Goal: Task Accomplishment & Management: Manage account settings

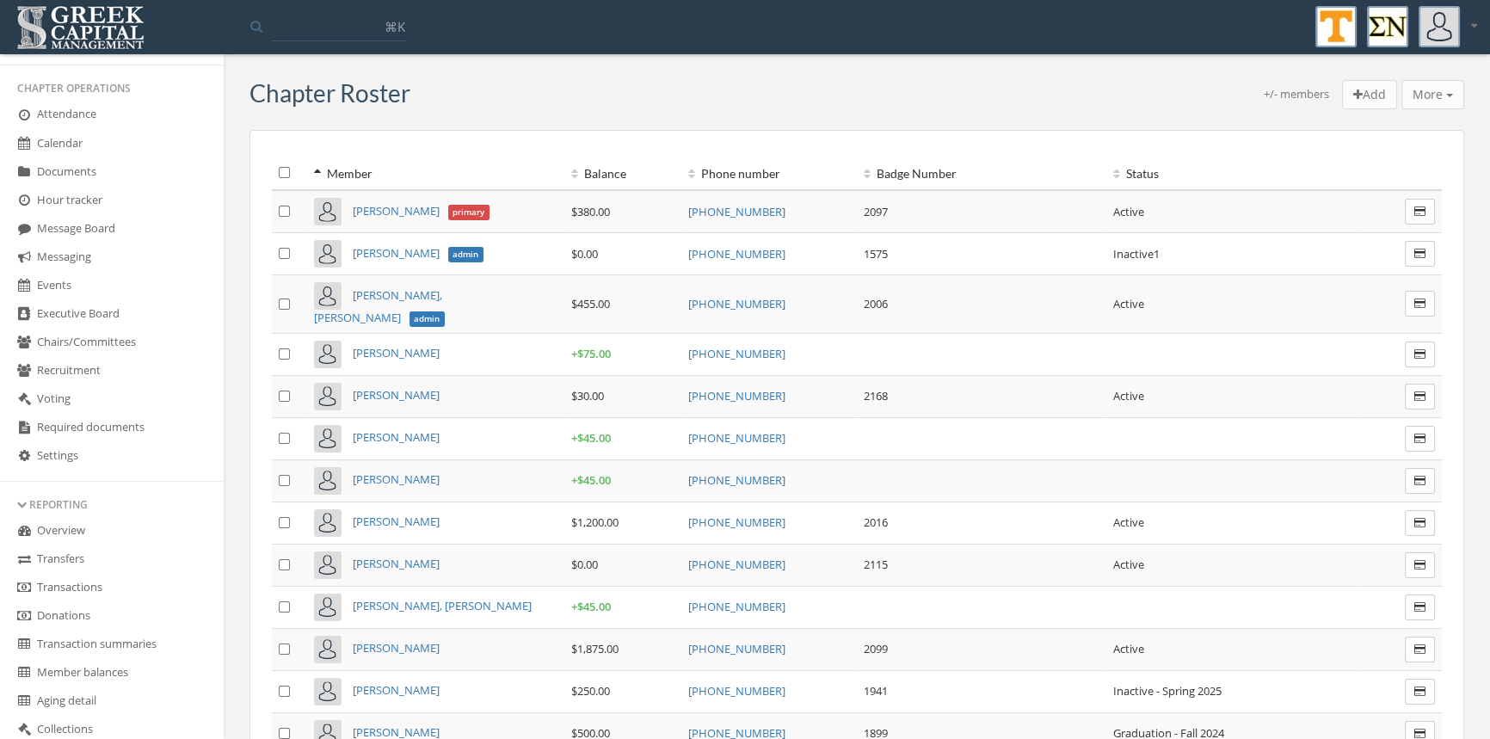
scroll to position [354, 0]
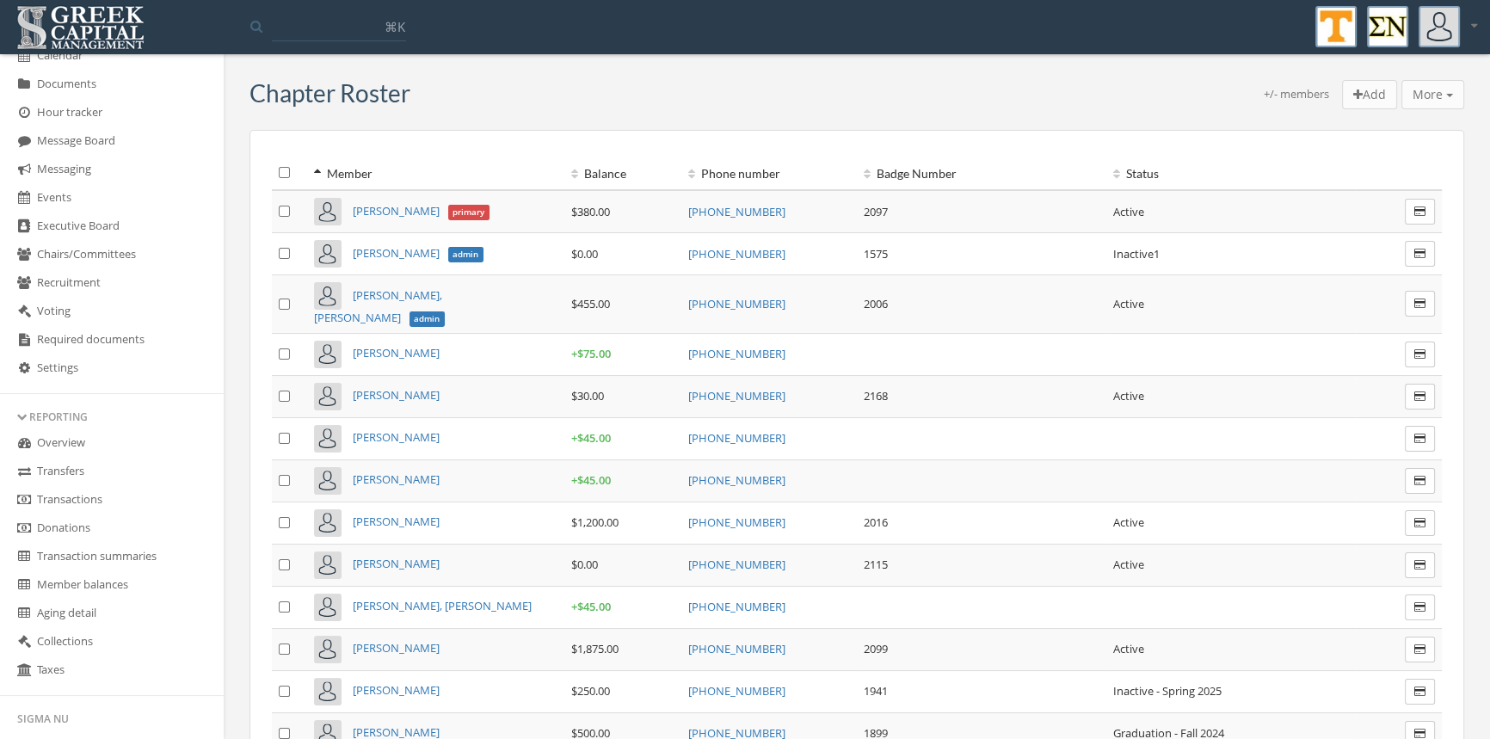
click at [109, 499] on link "Transactions" at bounding box center [112, 500] width 224 height 28
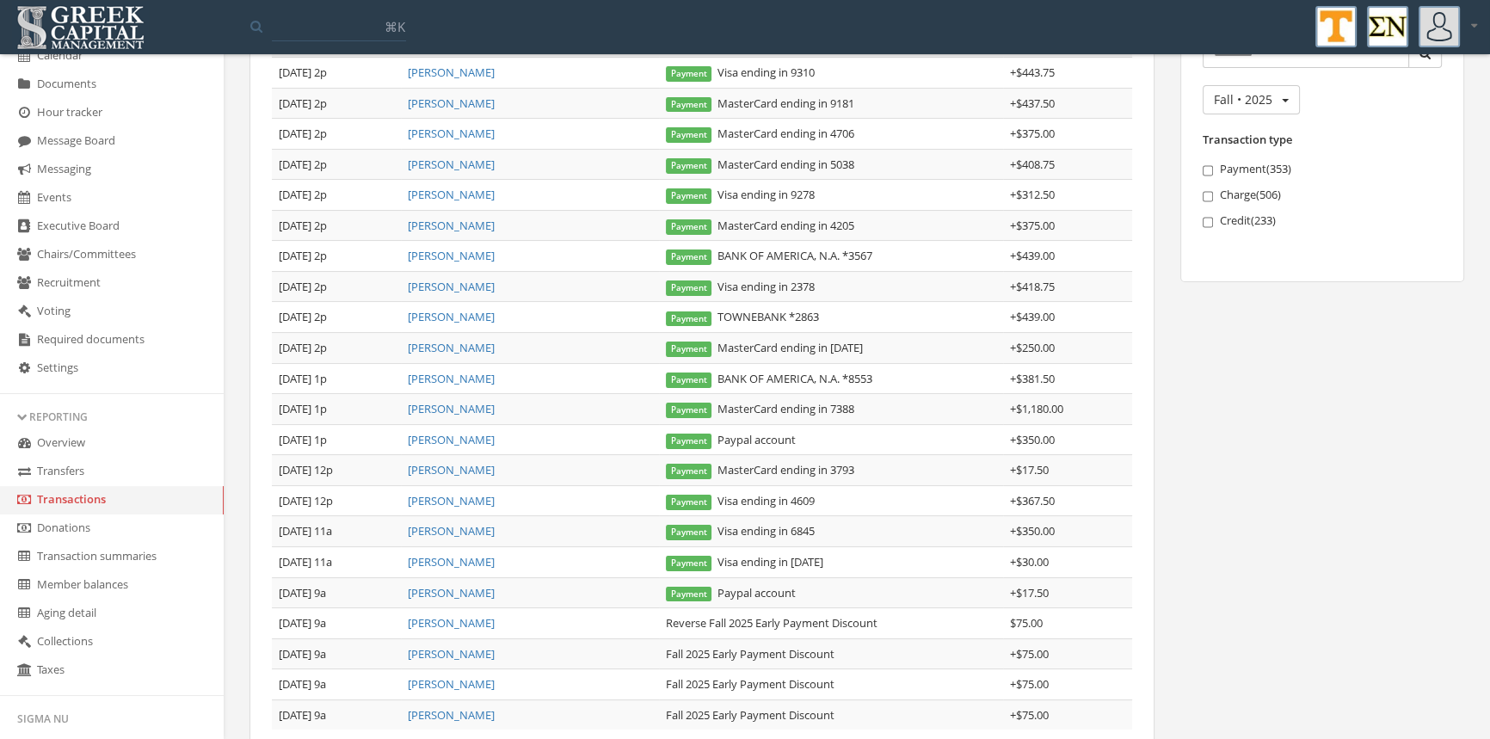
scroll to position [276, 0]
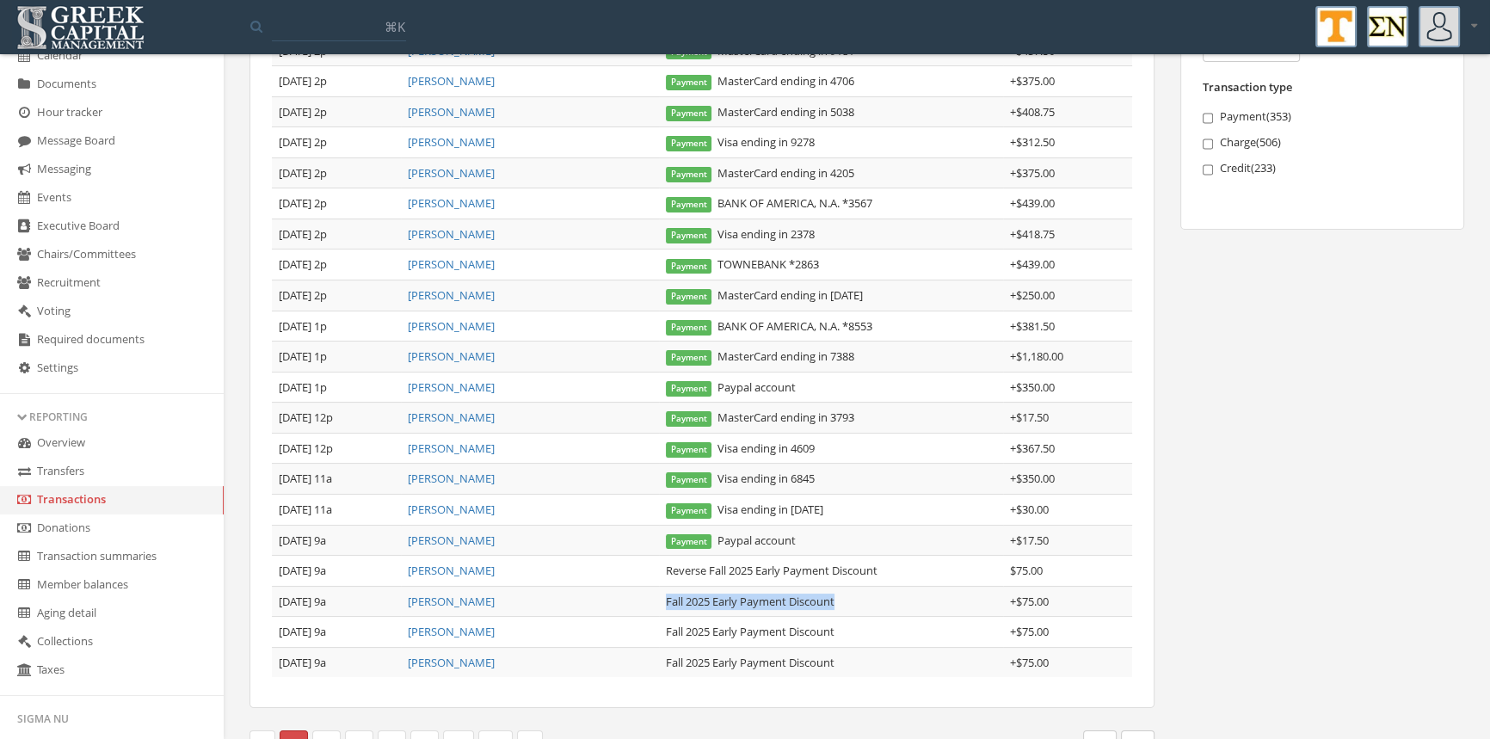
drag, startPoint x: 858, startPoint y: 595, endPoint x: 675, endPoint y: 599, distance: 183.3
click at [668, 605] on td "Fall 2025 Early Payment Discount" at bounding box center [831, 601] width 344 height 31
copy td "Fall 2025 Early Payment Discount"
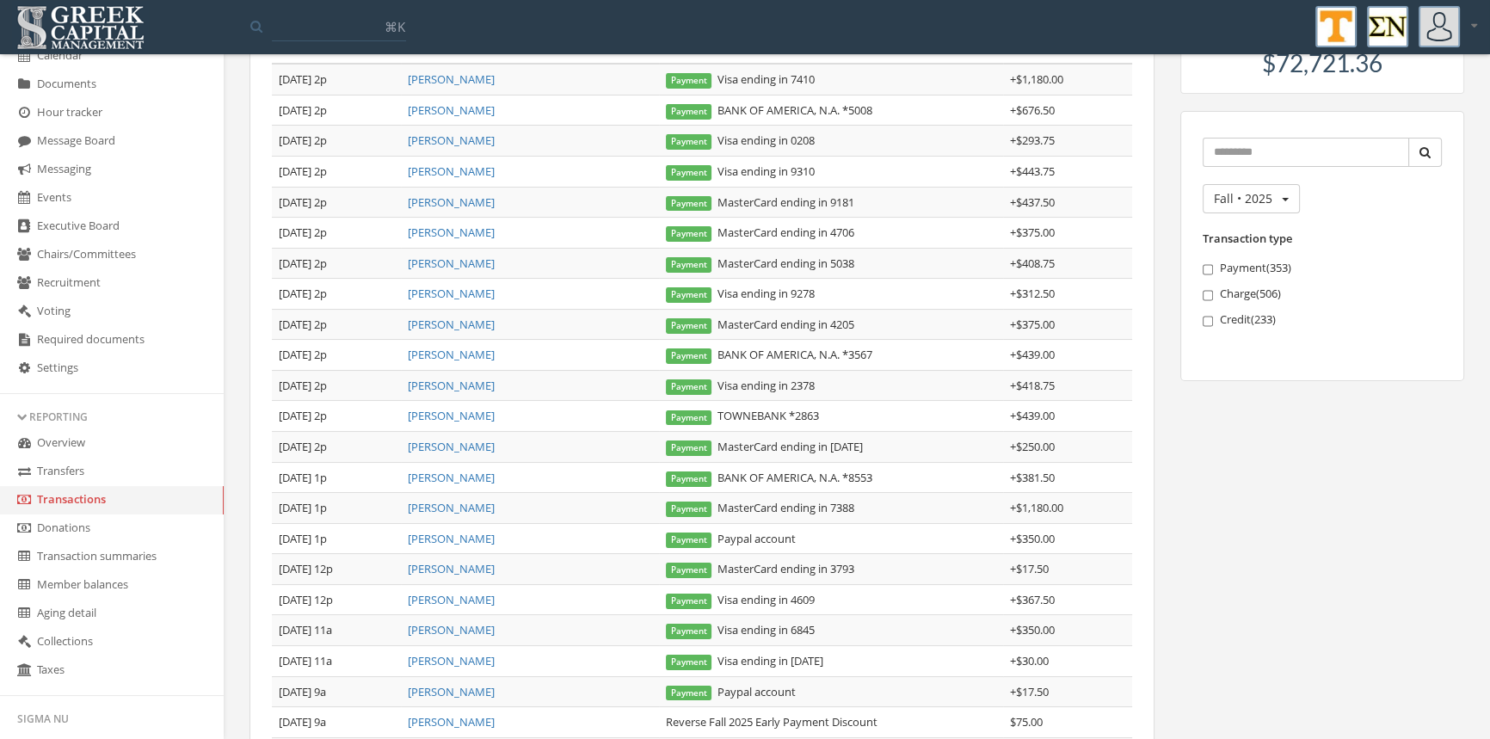
scroll to position [89, 0]
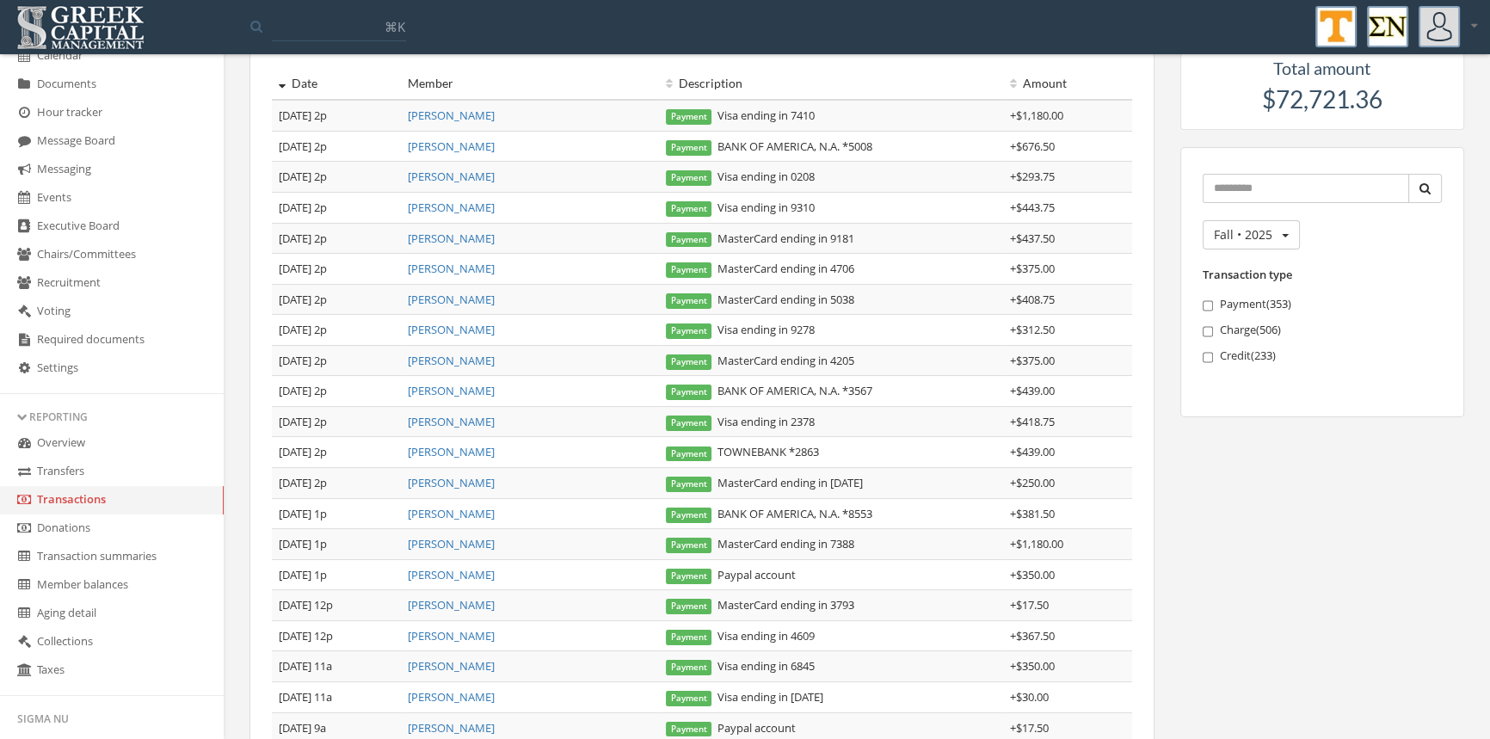
click at [447, 542] on link "[PERSON_NAME]" at bounding box center [451, 543] width 87 height 15
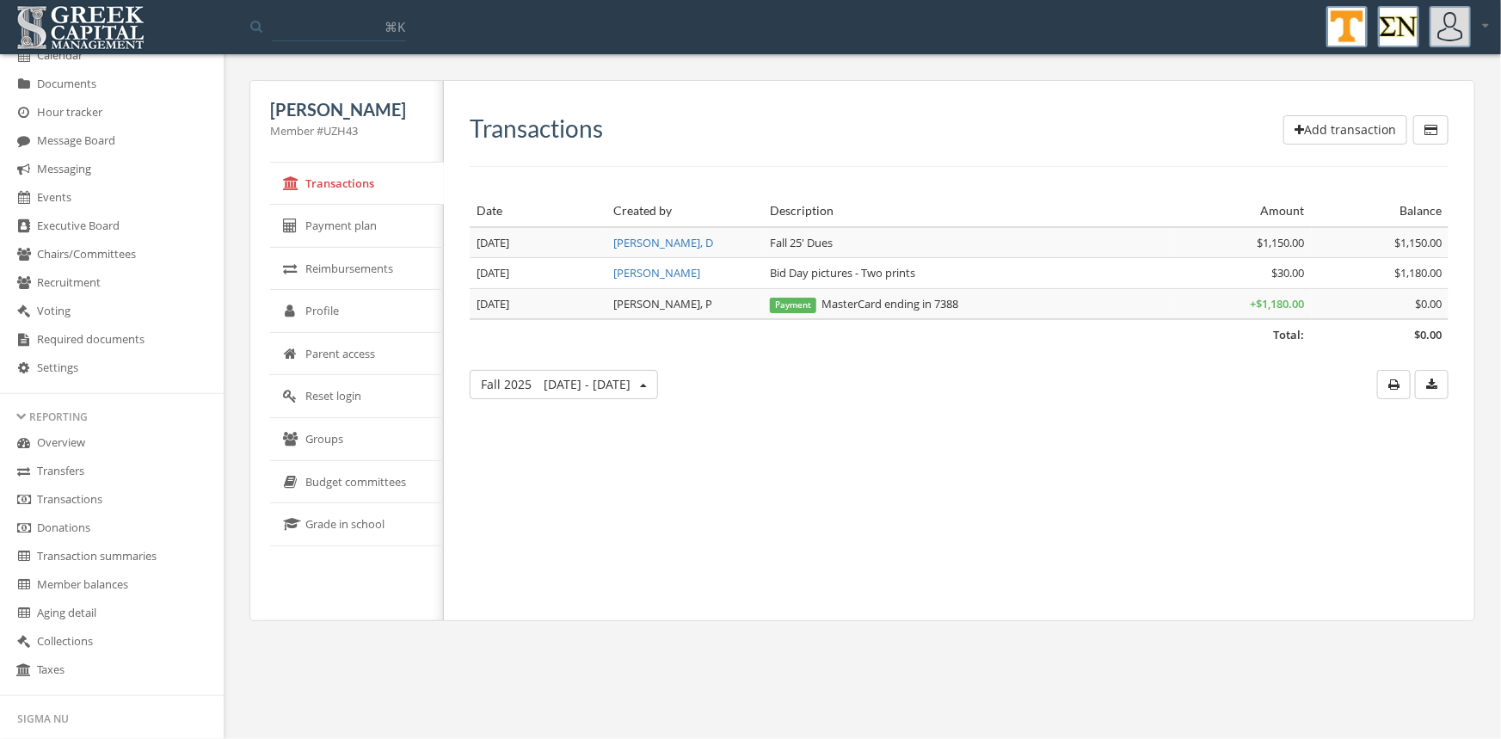
click at [1309, 126] on button "Add transaction" at bounding box center [1346, 129] width 124 height 29
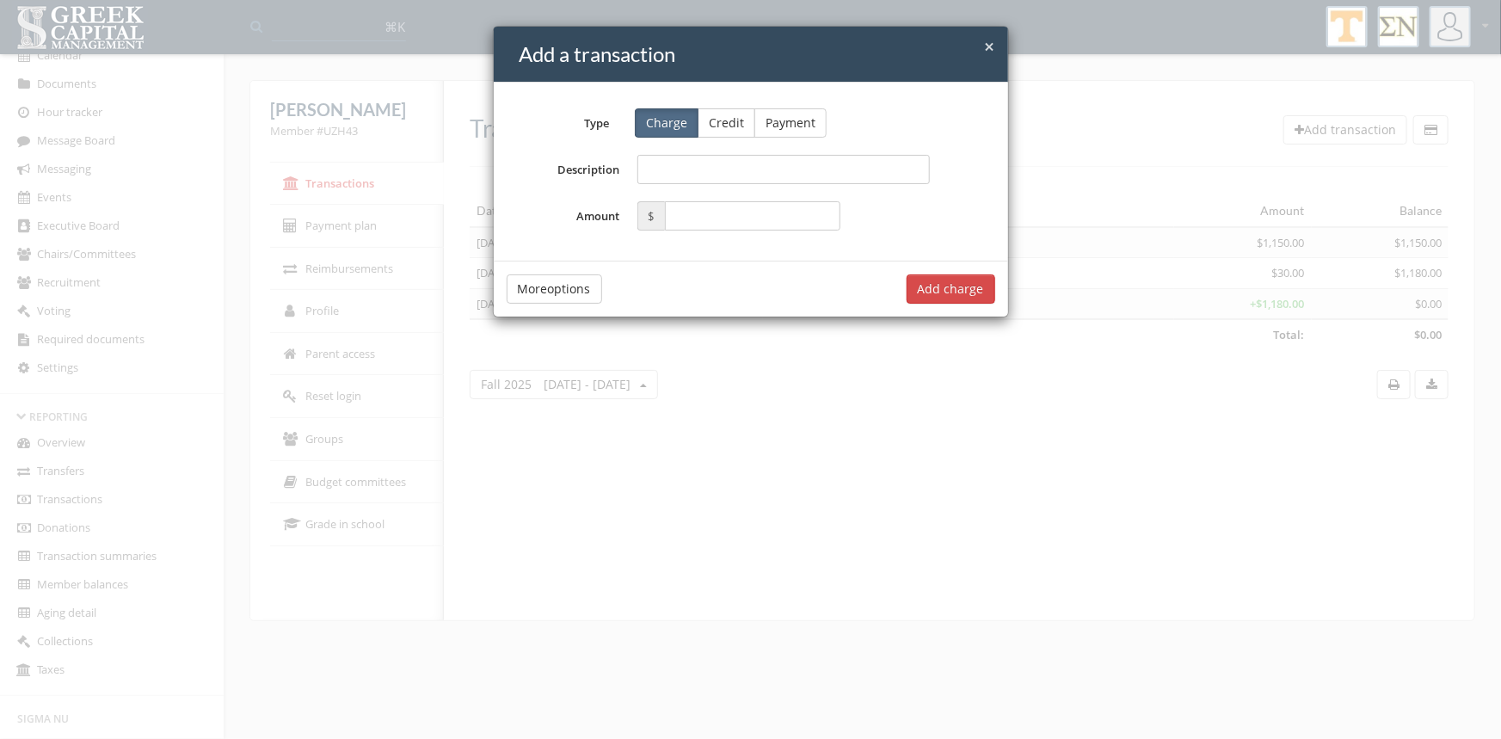
click at [712, 120] on button "Credit" at bounding box center [727, 122] width 58 height 29
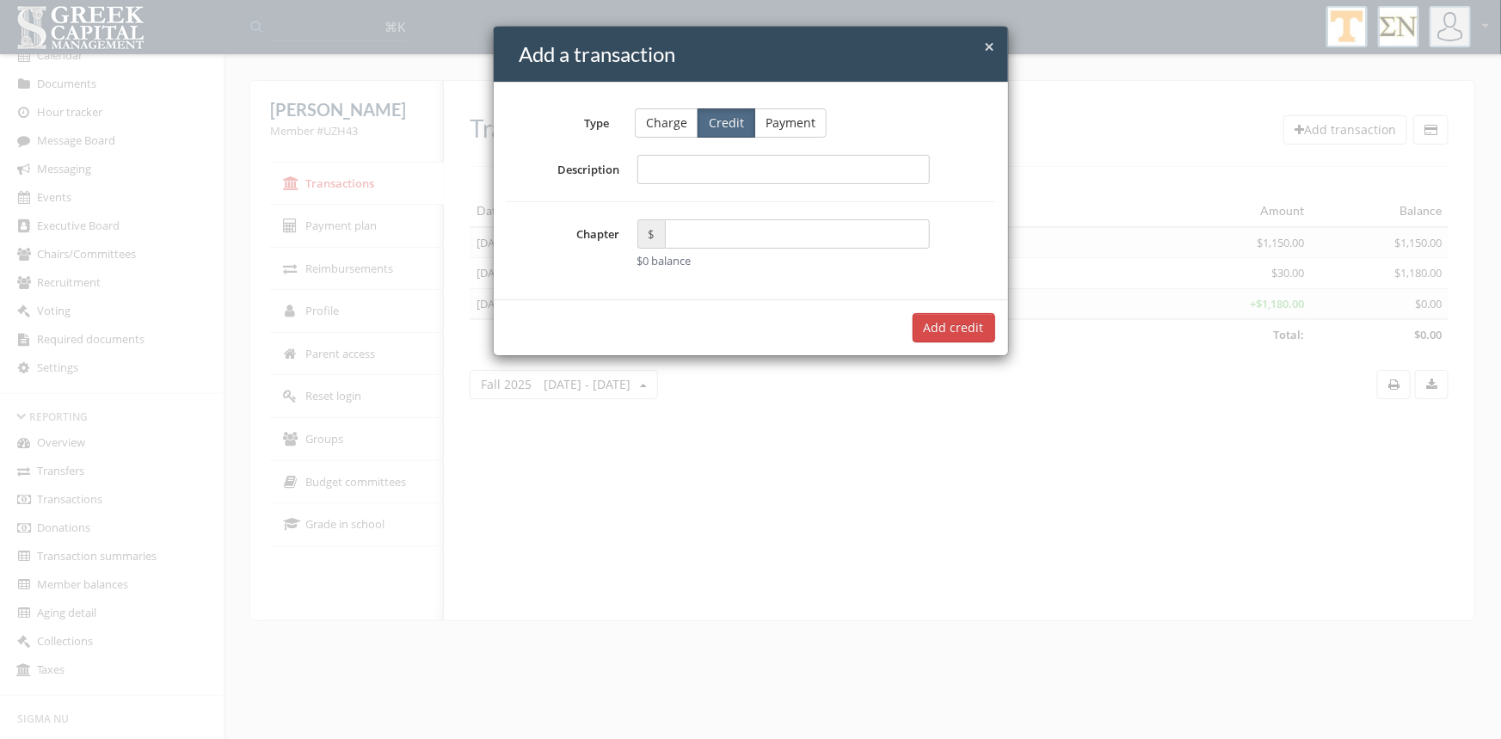
drag, startPoint x: 712, startPoint y: 120, endPoint x: 660, endPoint y: 171, distance: 73.0
click at [660, 171] on input "Description" at bounding box center [784, 169] width 293 height 29
paste input "**********"
type input "**********"
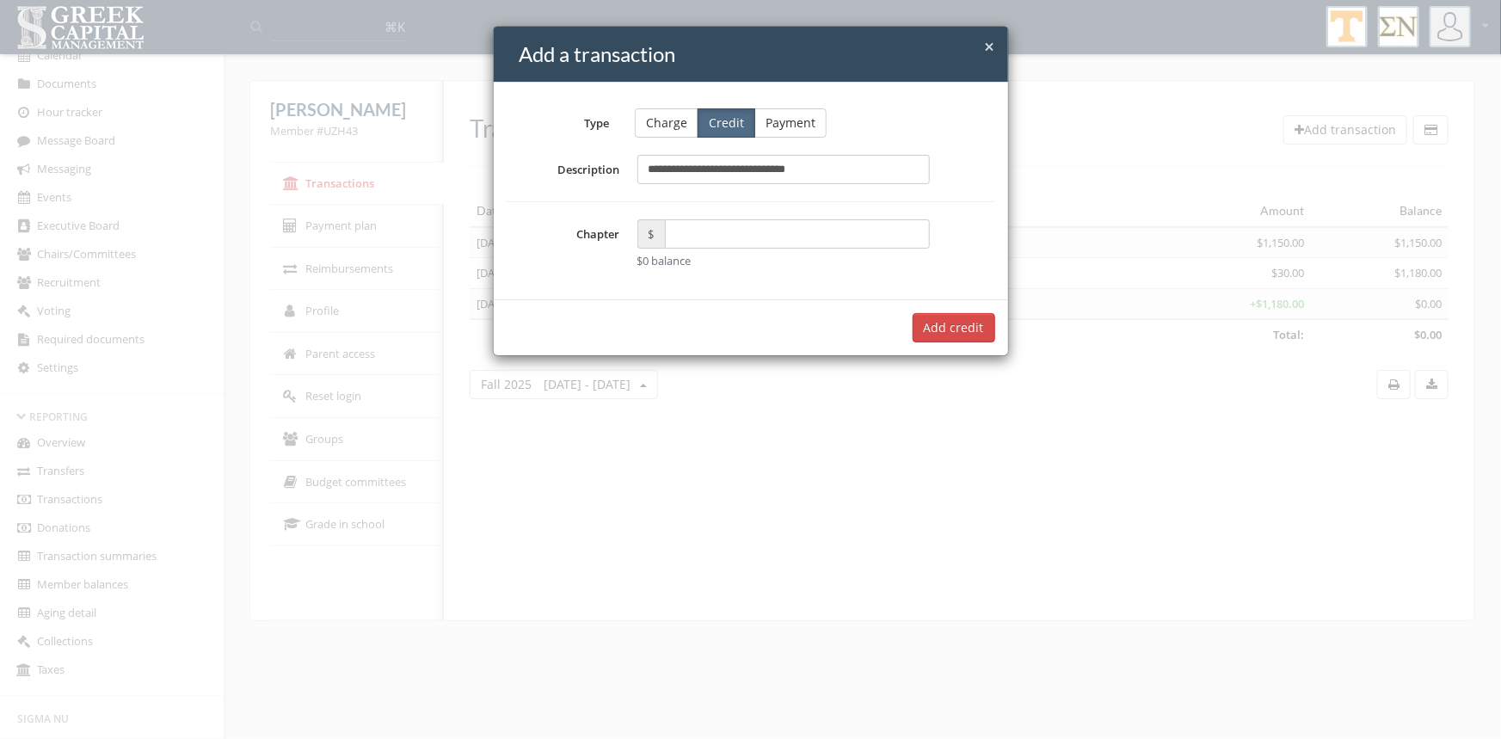
click at [714, 231] on input "text" at bounding box center [798, 233] width 266 height 29
type input "*****"
click at [910, 330] on button "Add $75.00 credit" at bounding box center [934, 327] width 124 height 29
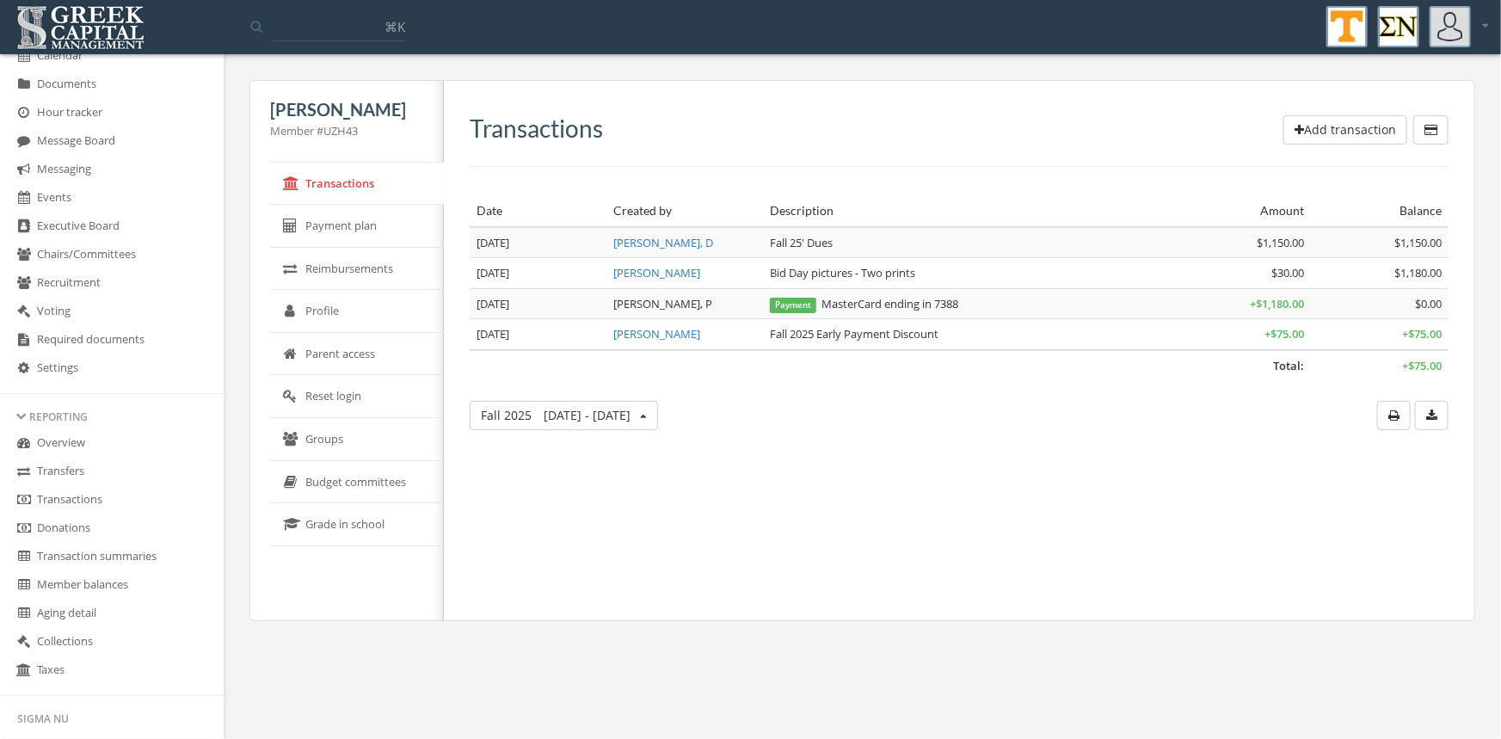
click at [89, 492] on link "Transactions" at bounding box center [112, 500] width 224 height 28
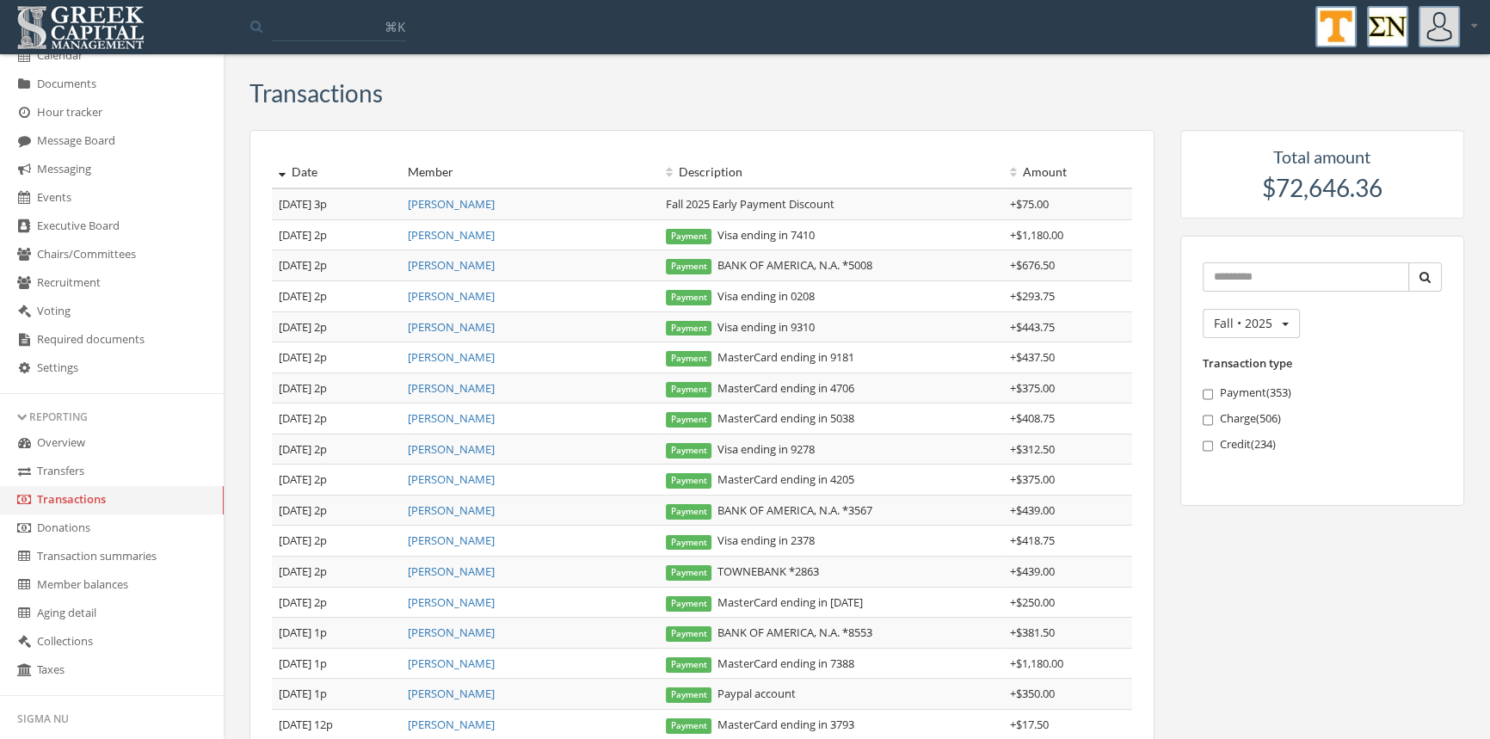
click at [485, 564] on link "[PERSON_NAME]" at bounding box center [451, 571] width 87 height 15
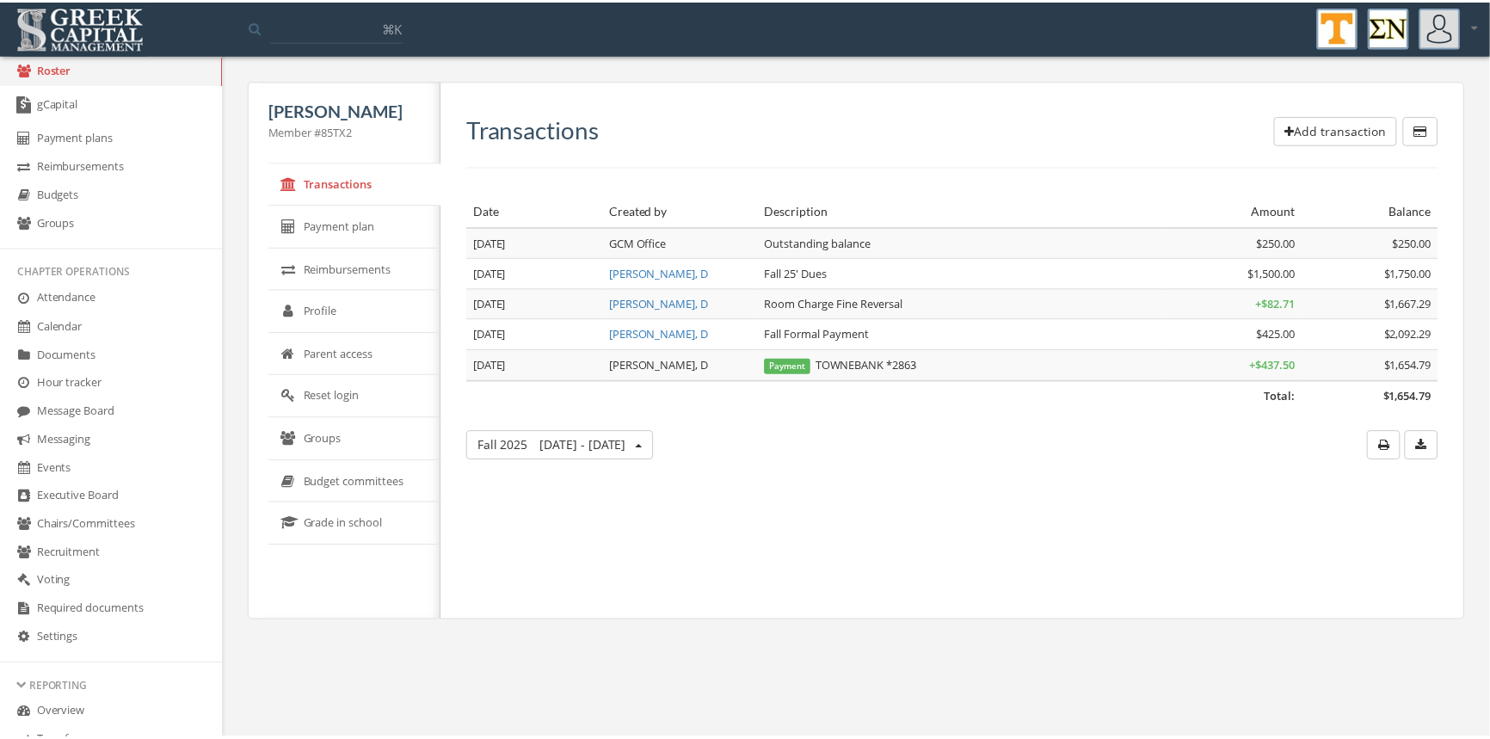
scroll to position [9, 0]
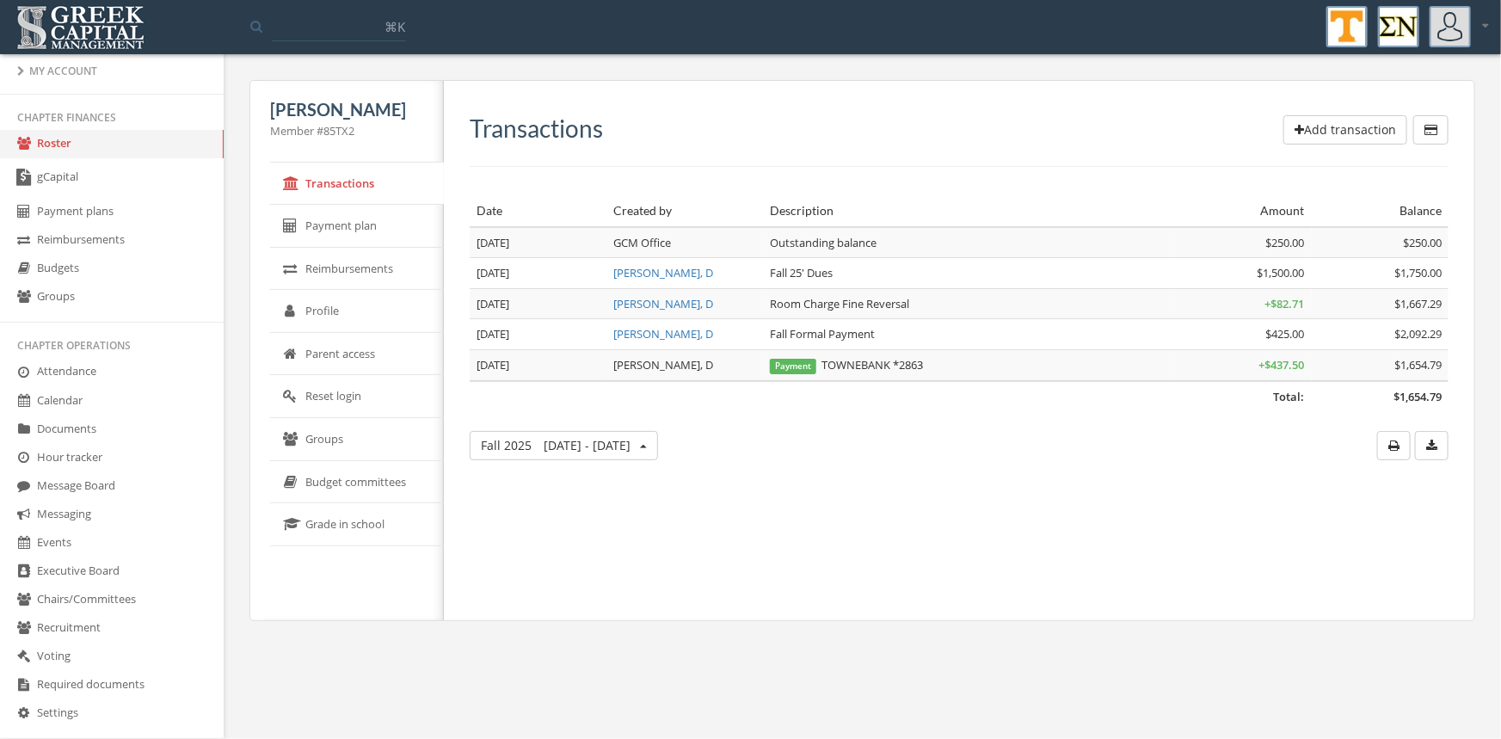
click at [79, 208] on link "Payment plans" at bounding box center [112, 212] width 224 height 28
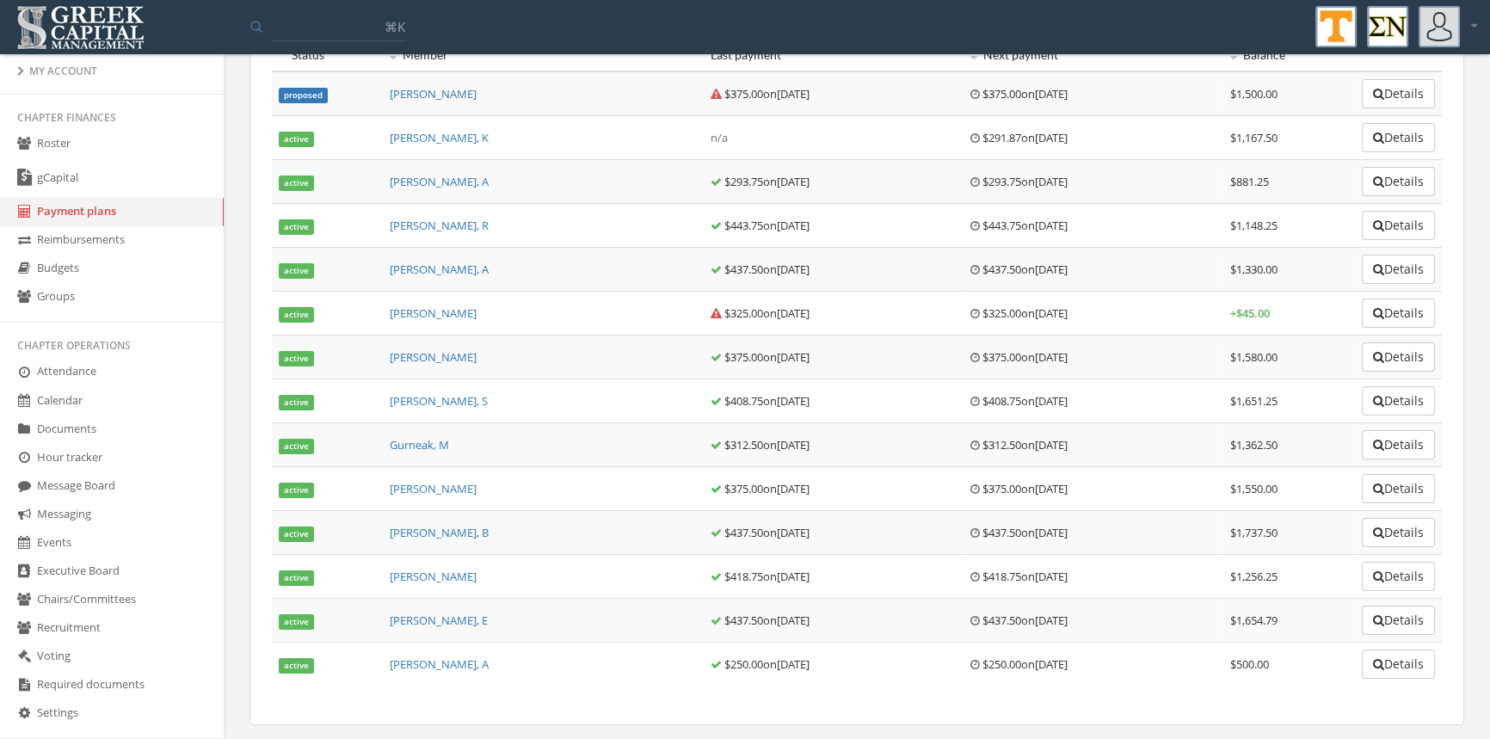
scroll to position [121, 0]
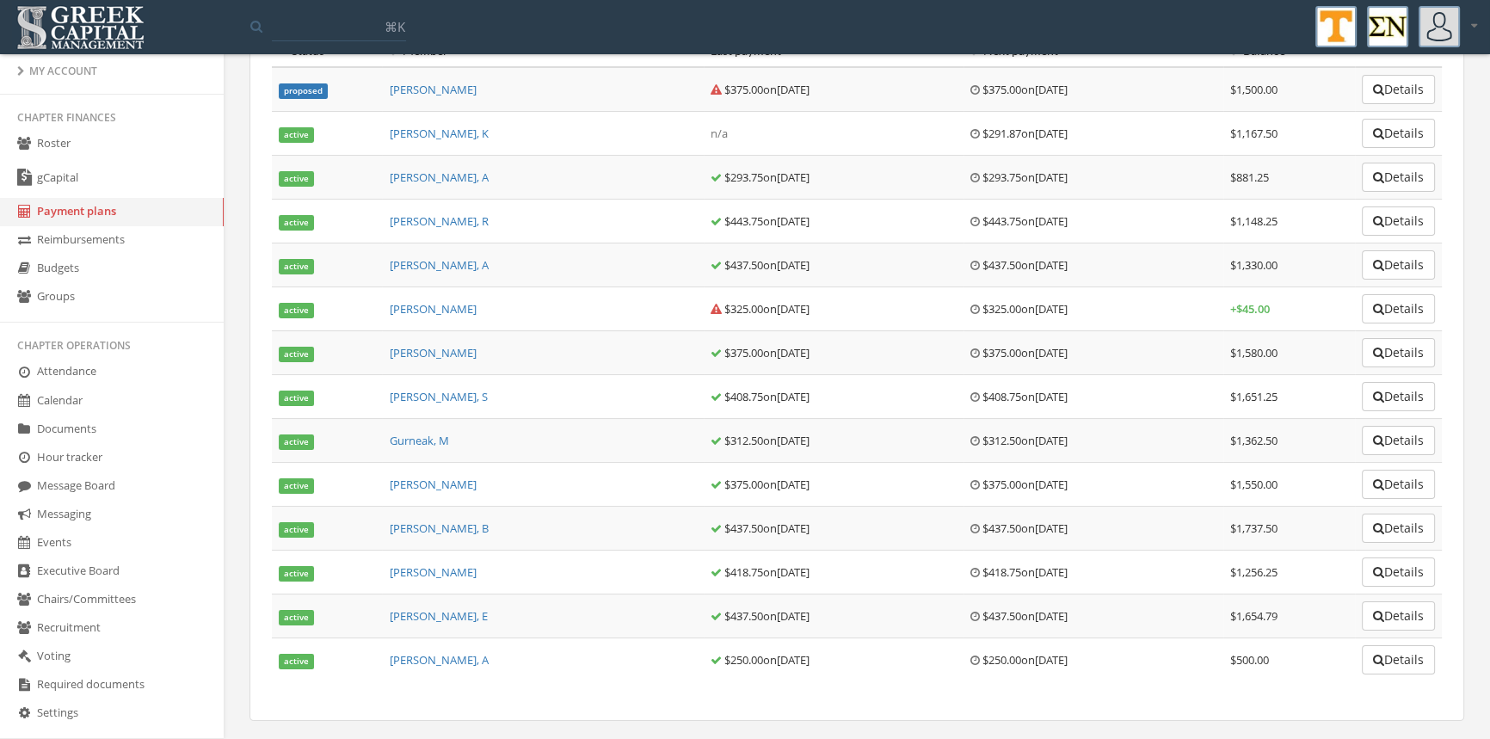
click at [440, 611] on span "[PERSON_NAME], E" at bounding box center [438, 615] width 98 height 15
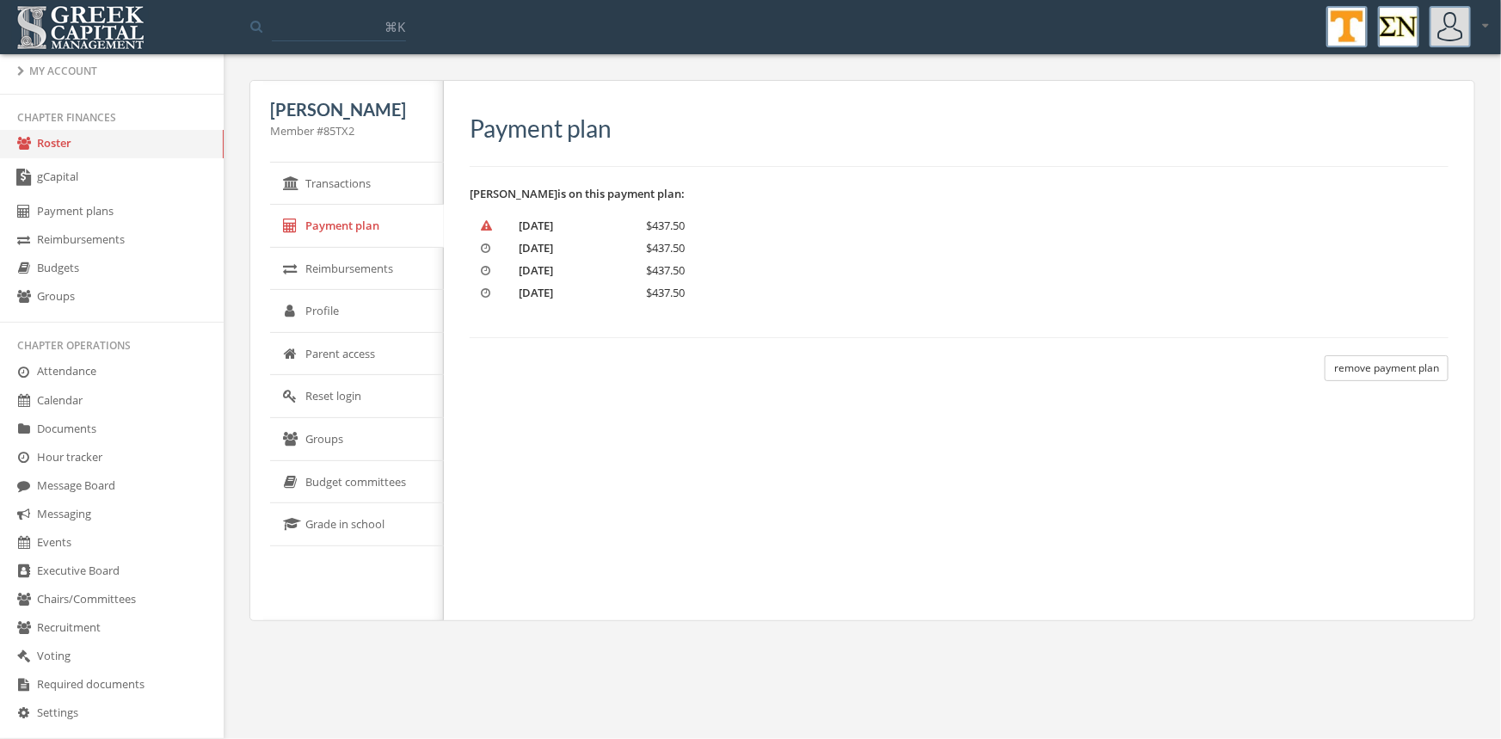
click at [44, 144] on link "Roster" at bounding box center [112, 144] width 224 height 28
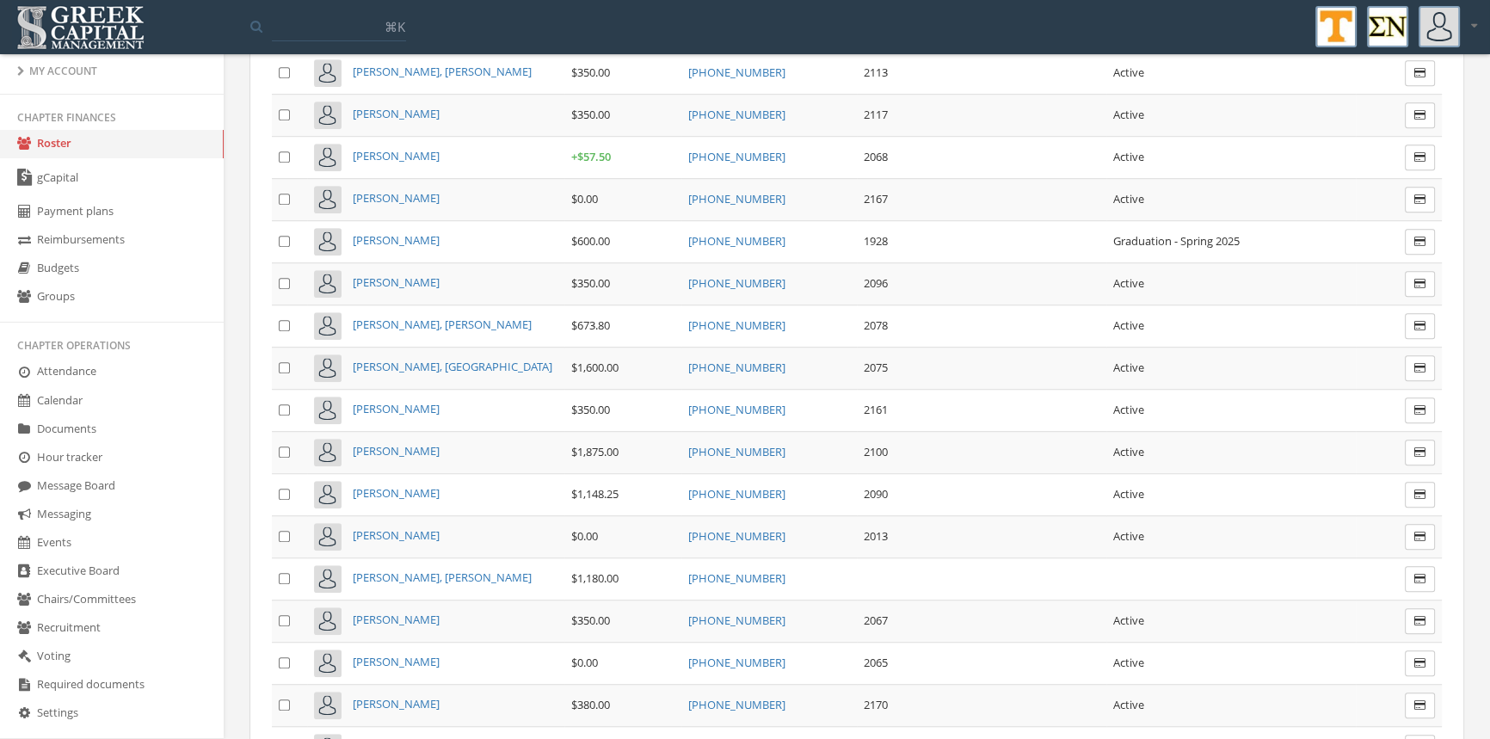
scroll to position [9827, 0]
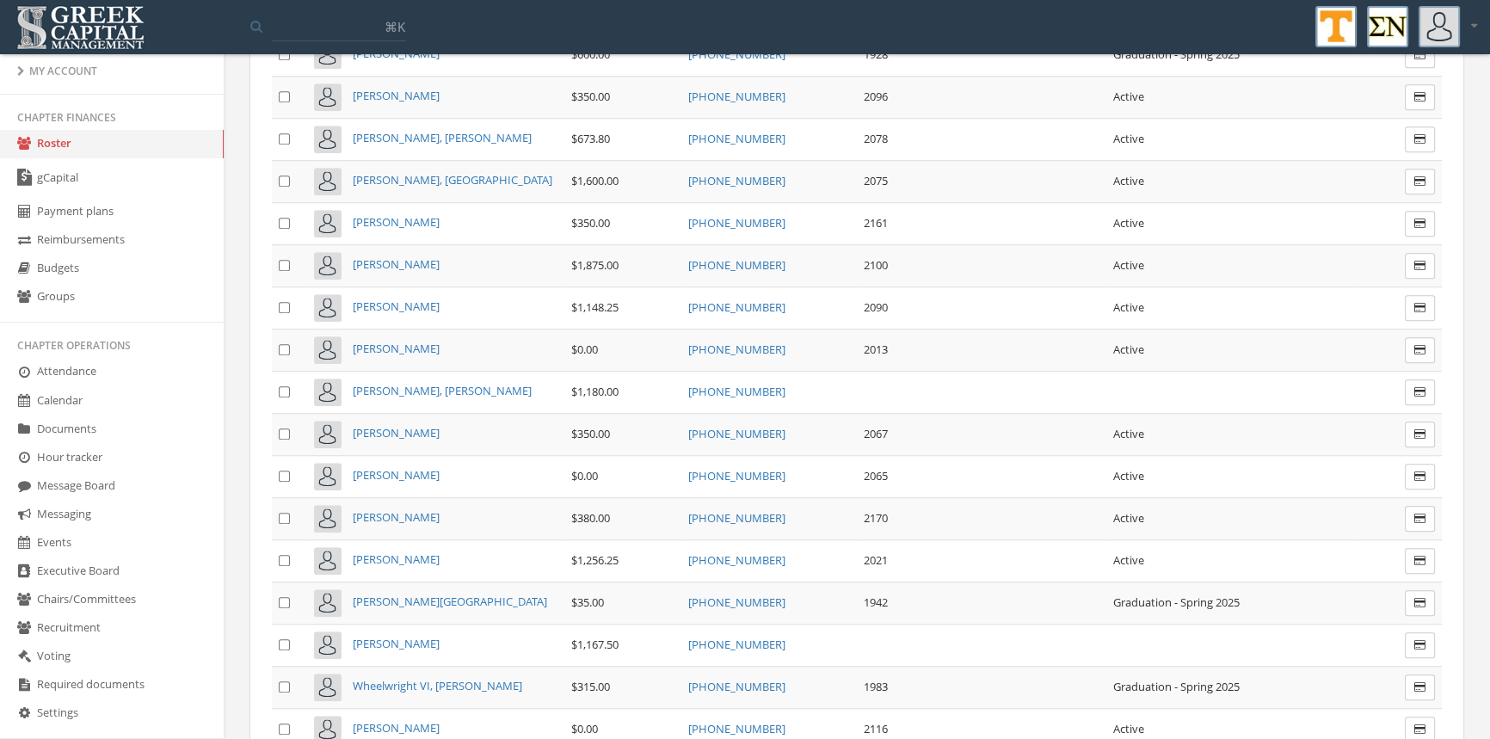
click at [380, 551] on span "[PERSON_NAME]" at bounding box center [396, 558] width 87 height 15
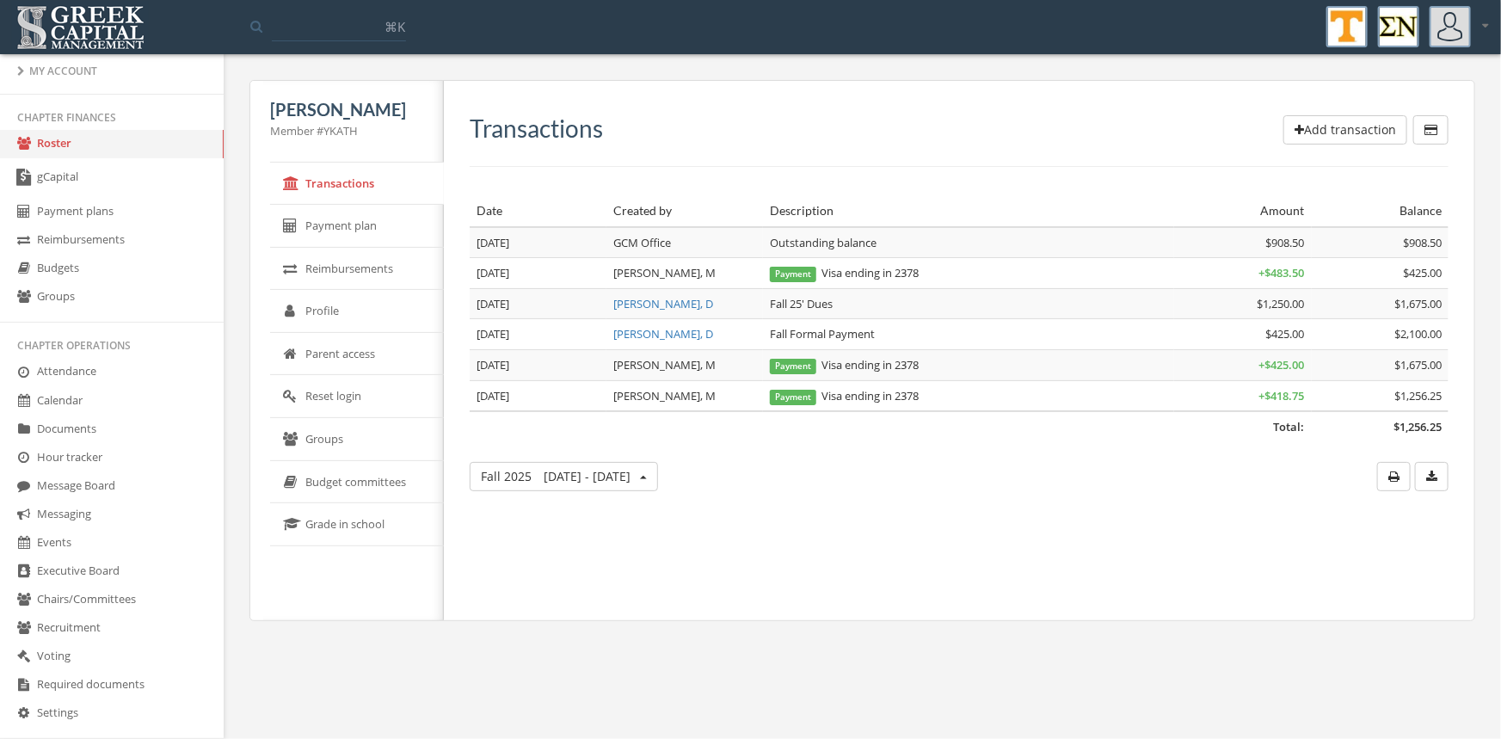
drag, startPoint x: 52, startPoint y: 145, endPoint x: 76, endPoint y: 152, distance: 24.5
click at [53, 145] on link "Roster" at bounding box center [112, 144] width 224 height 28
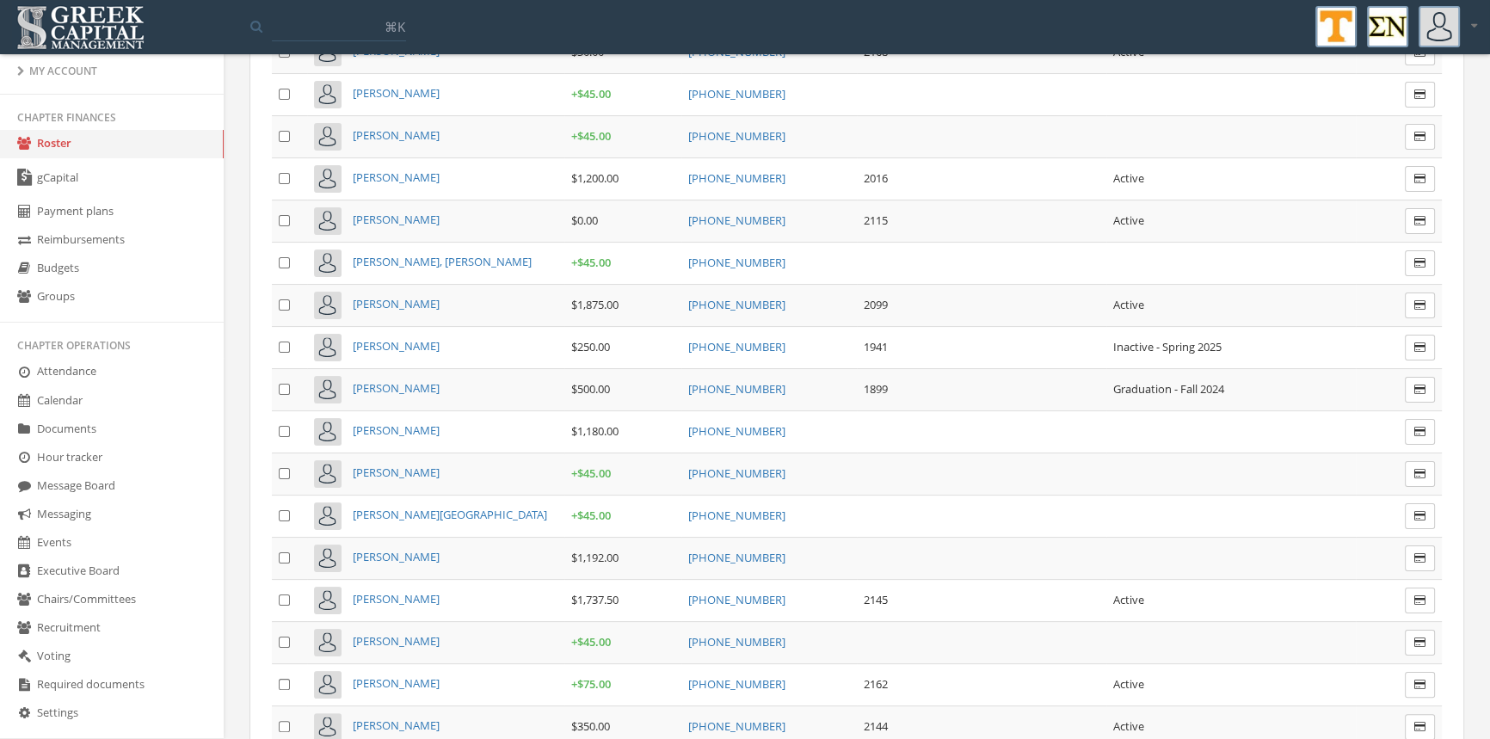
scroll to position [375, 0]
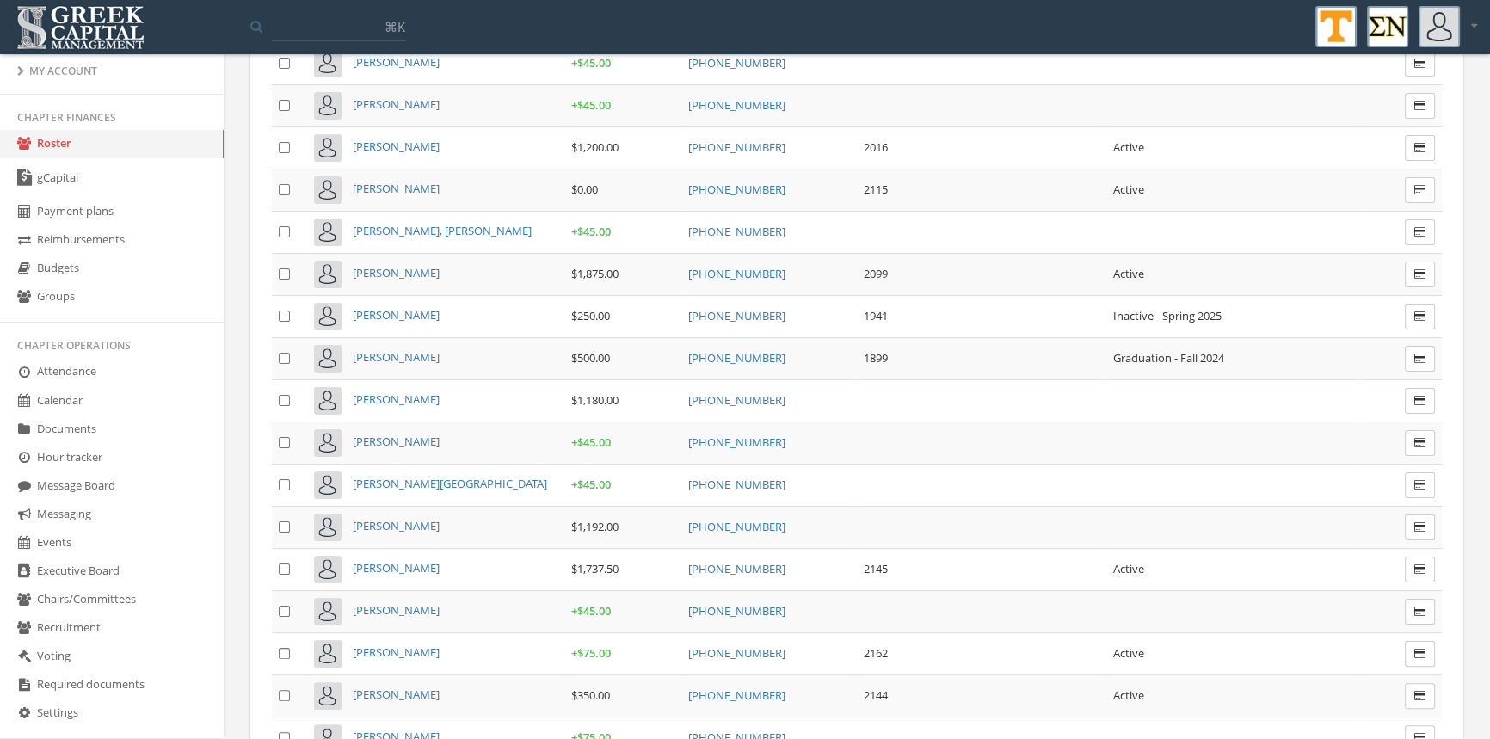
click at [429, 560] on span "[PERSON_NAME]" at bounding box center [396, 567] width 87 height 15
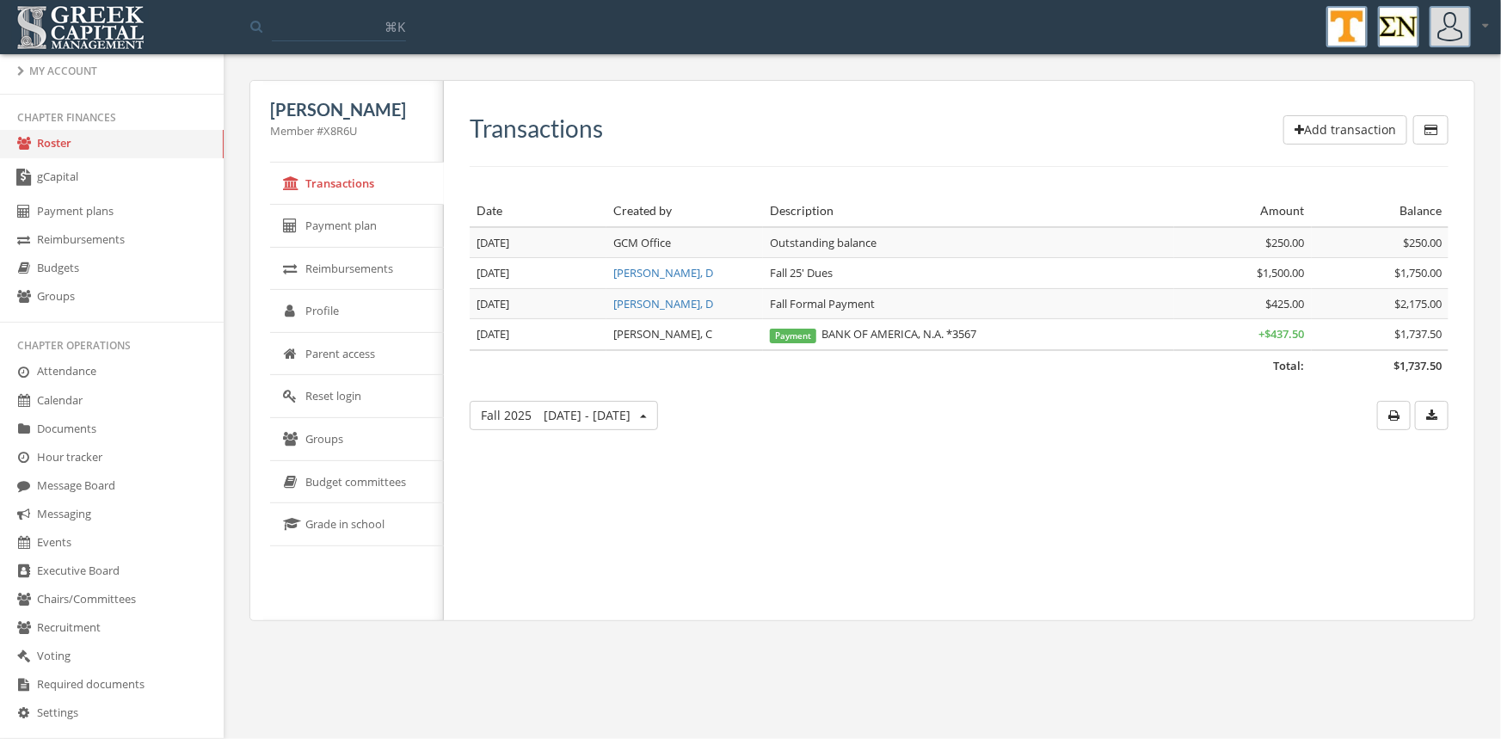
click at [65, 144] on link "Roster" at bounding box center [112, 144] width 224 height 28
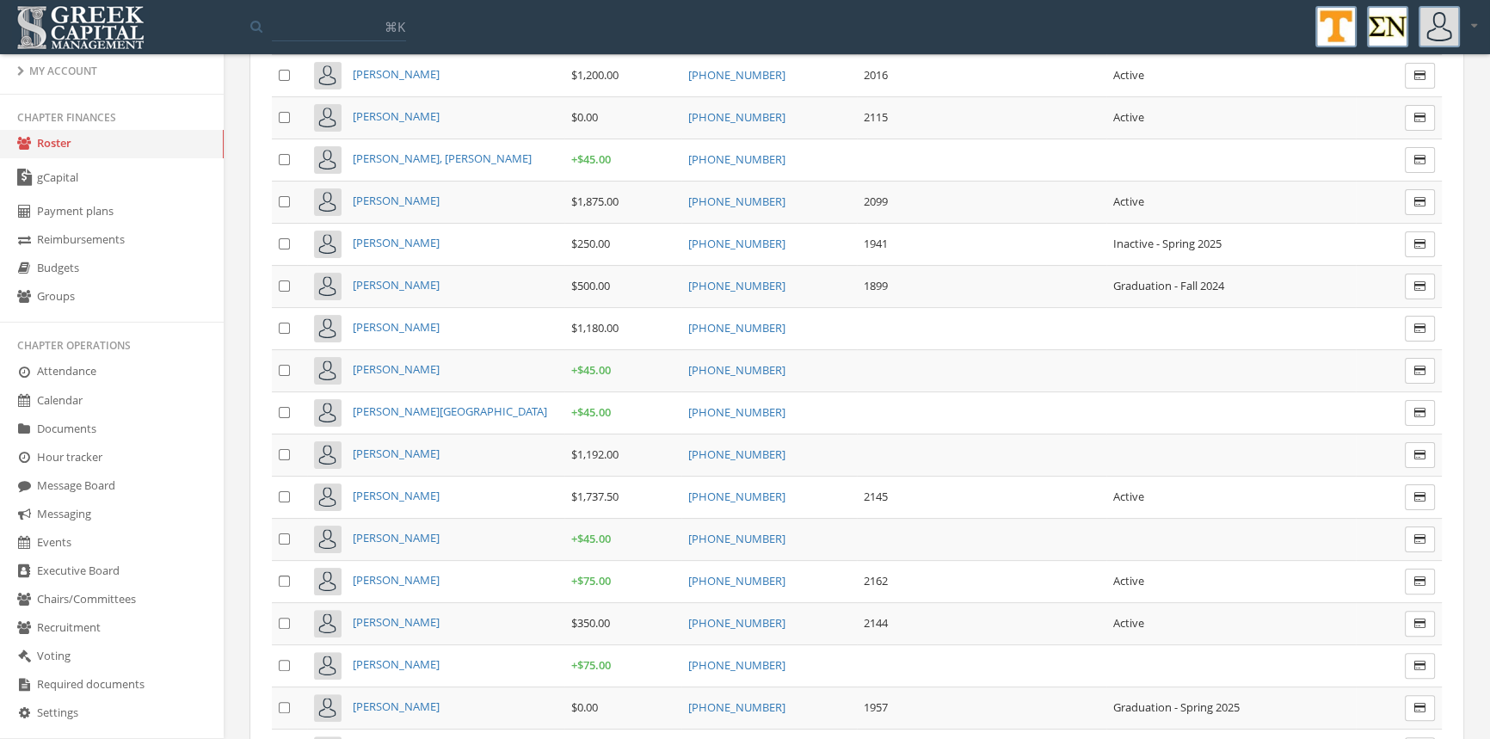
scroll to position [659, 0]
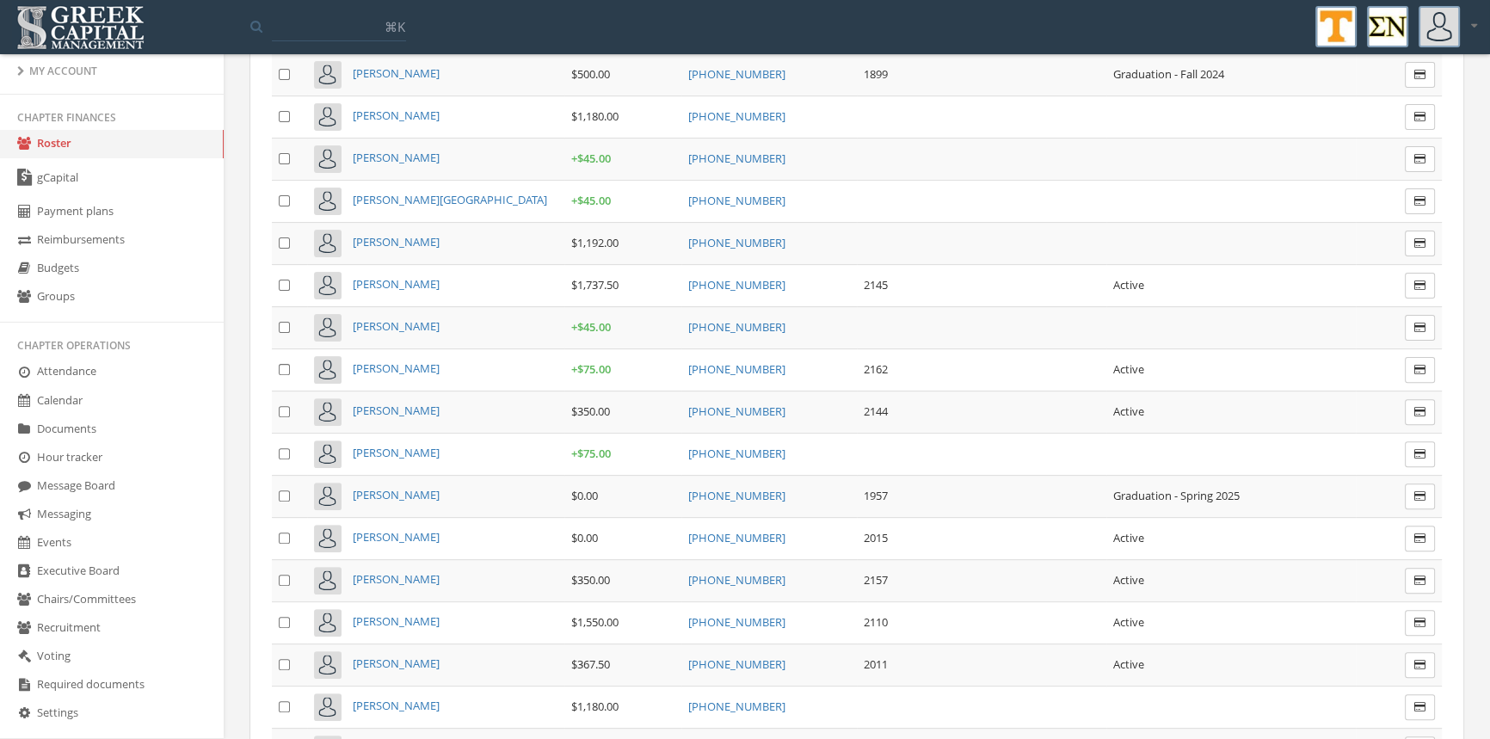
click at [375, 613] on span "[PERSON_NAME]" at bounding box center [396, 620] width 87 height 15
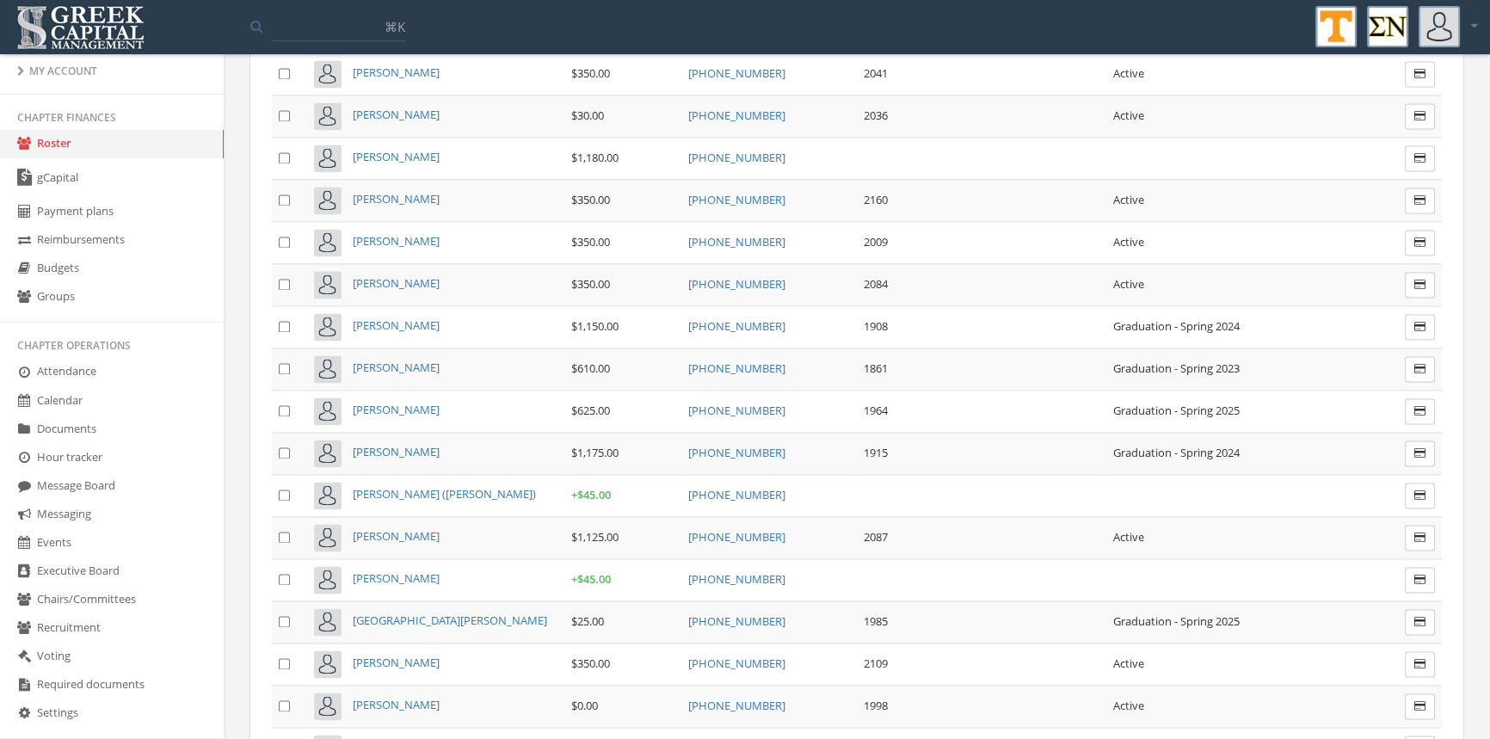
scroll to position [3470, 0]
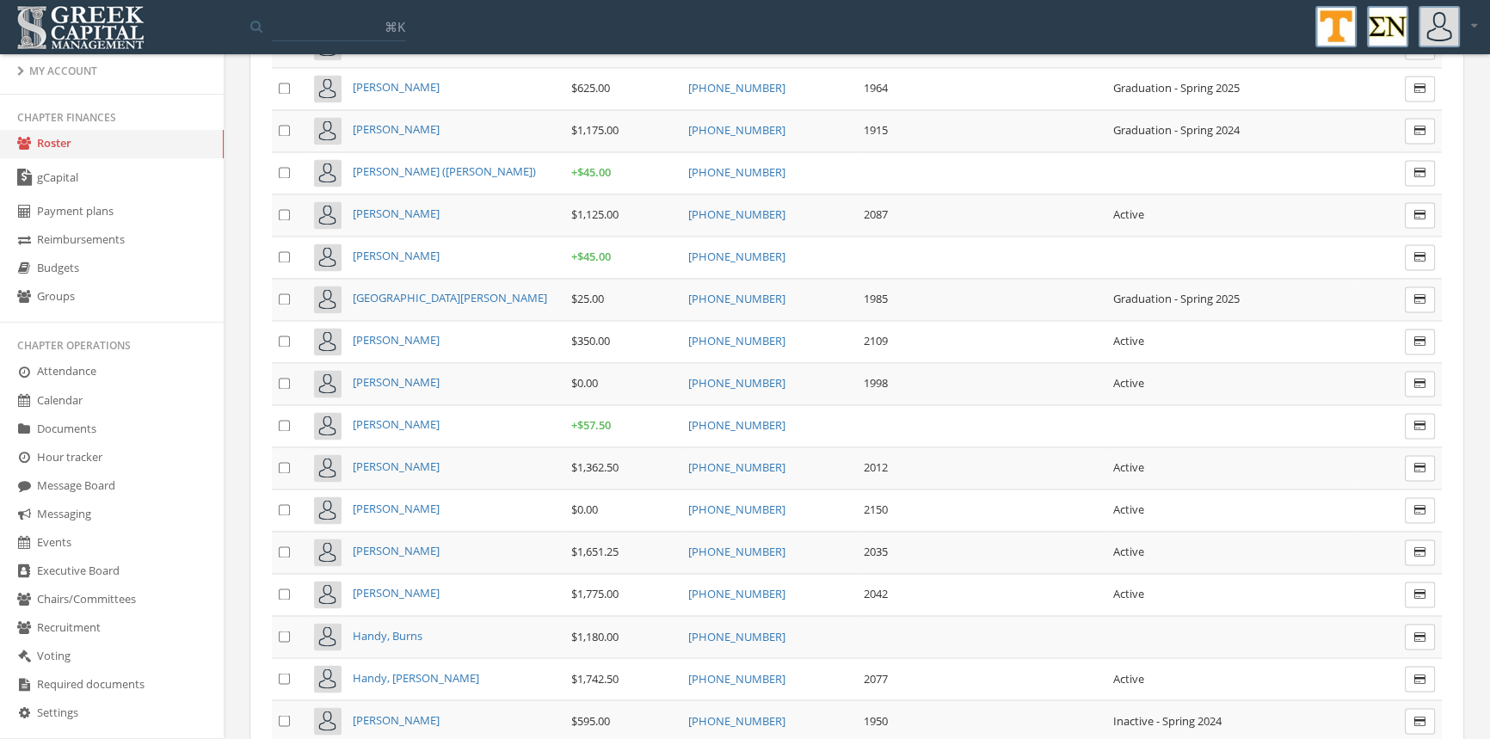
click at [422, 459] on span "[PERSON_NAME]" at bounding box center [396, 466] width 87 height 15
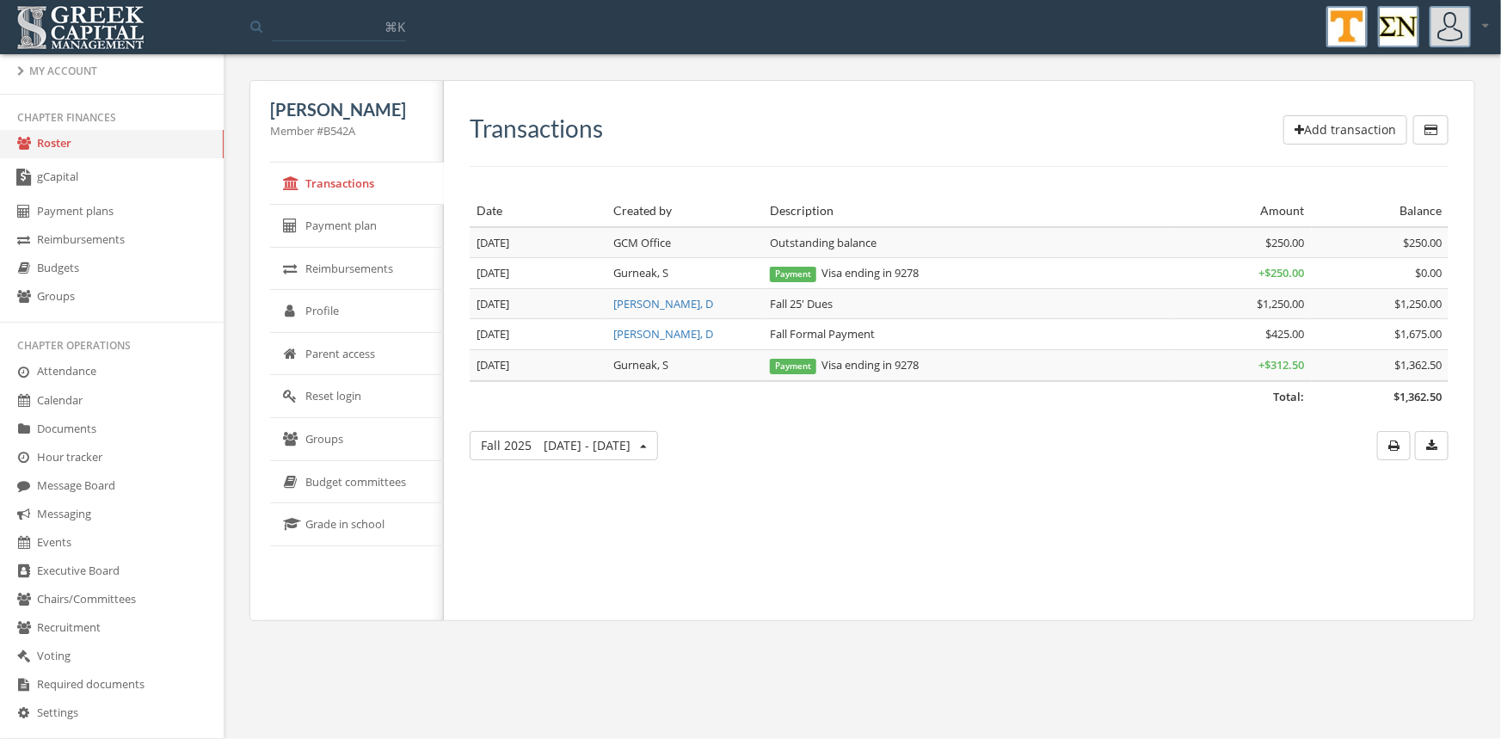
click at [54, 144] on link "Roster" at bounding box center [112, 144] width 224 height 28
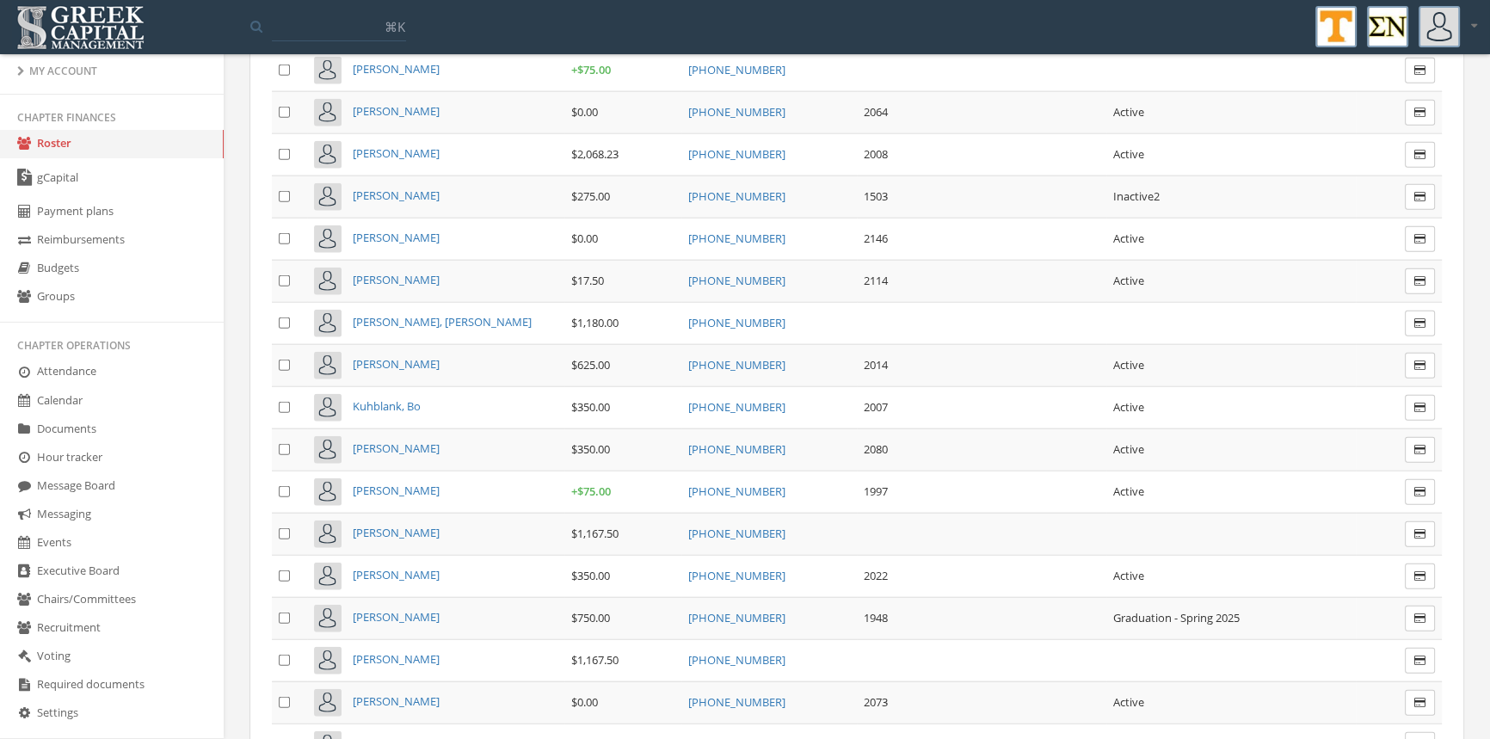
scroll to position [5037, 0]
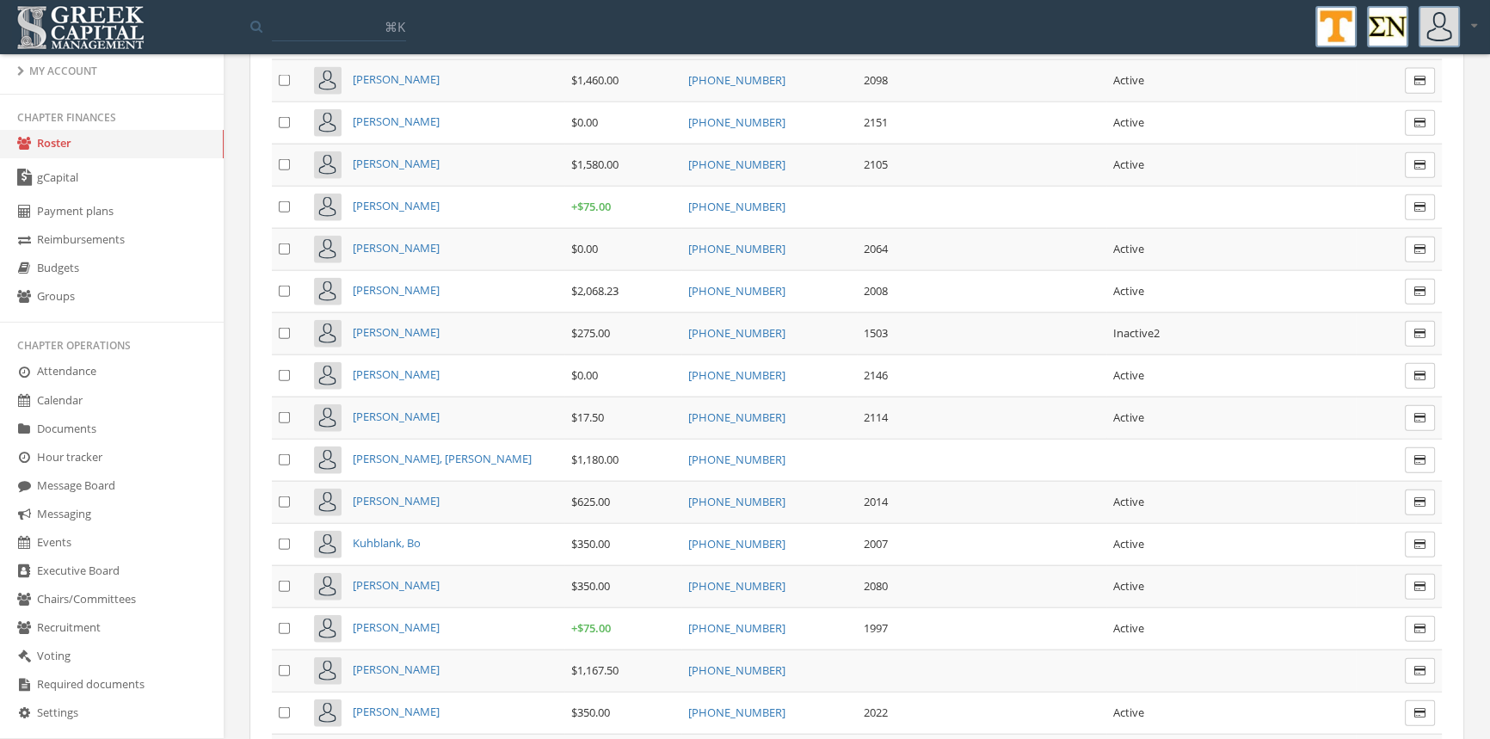
click at [420, 156] on span "[PERSON_NAME]" at bounding box center [396, 163] width 87 height 15
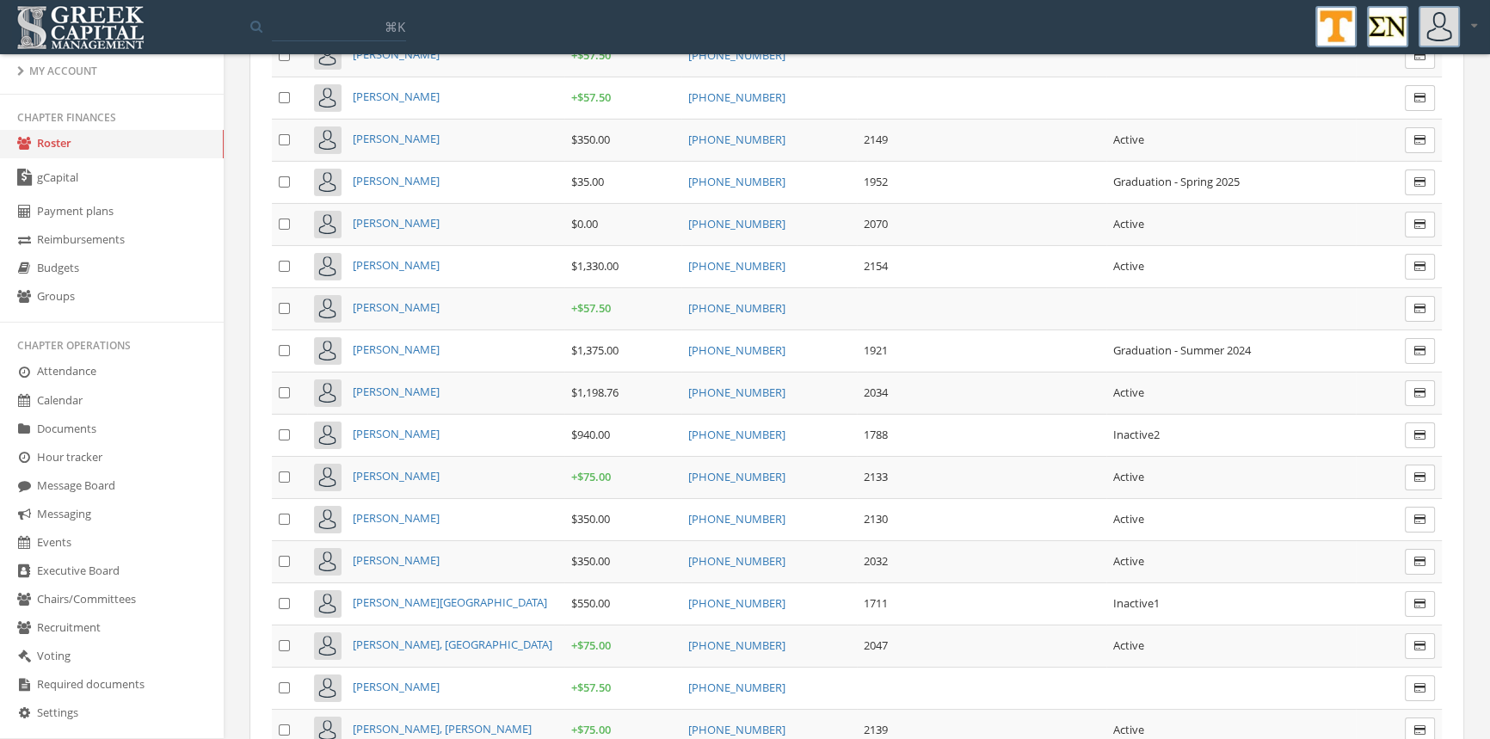
scroll to position [7327, 0]
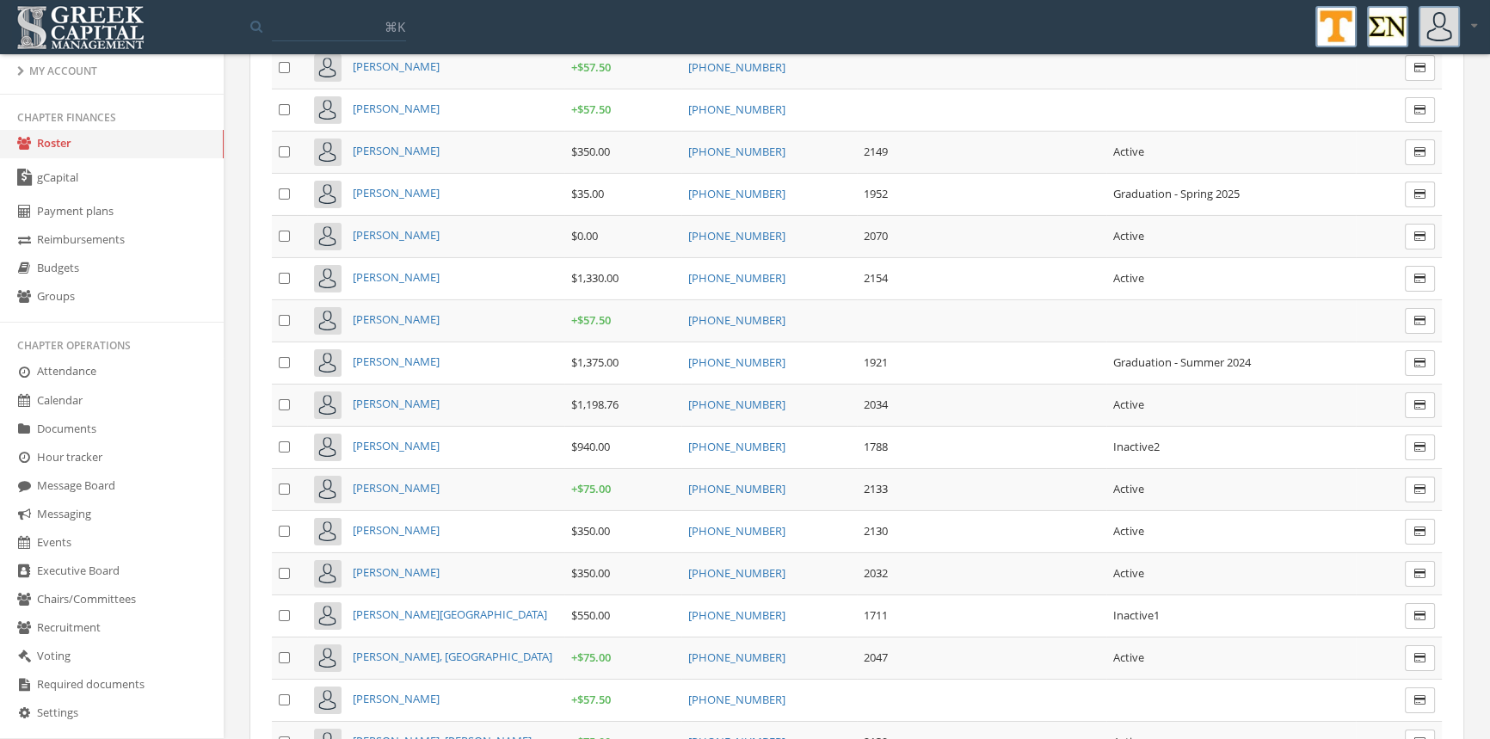
click at [476, 257] on td "[PERSON_NAME]" at bounding box center [435, 278] width 257 height 42
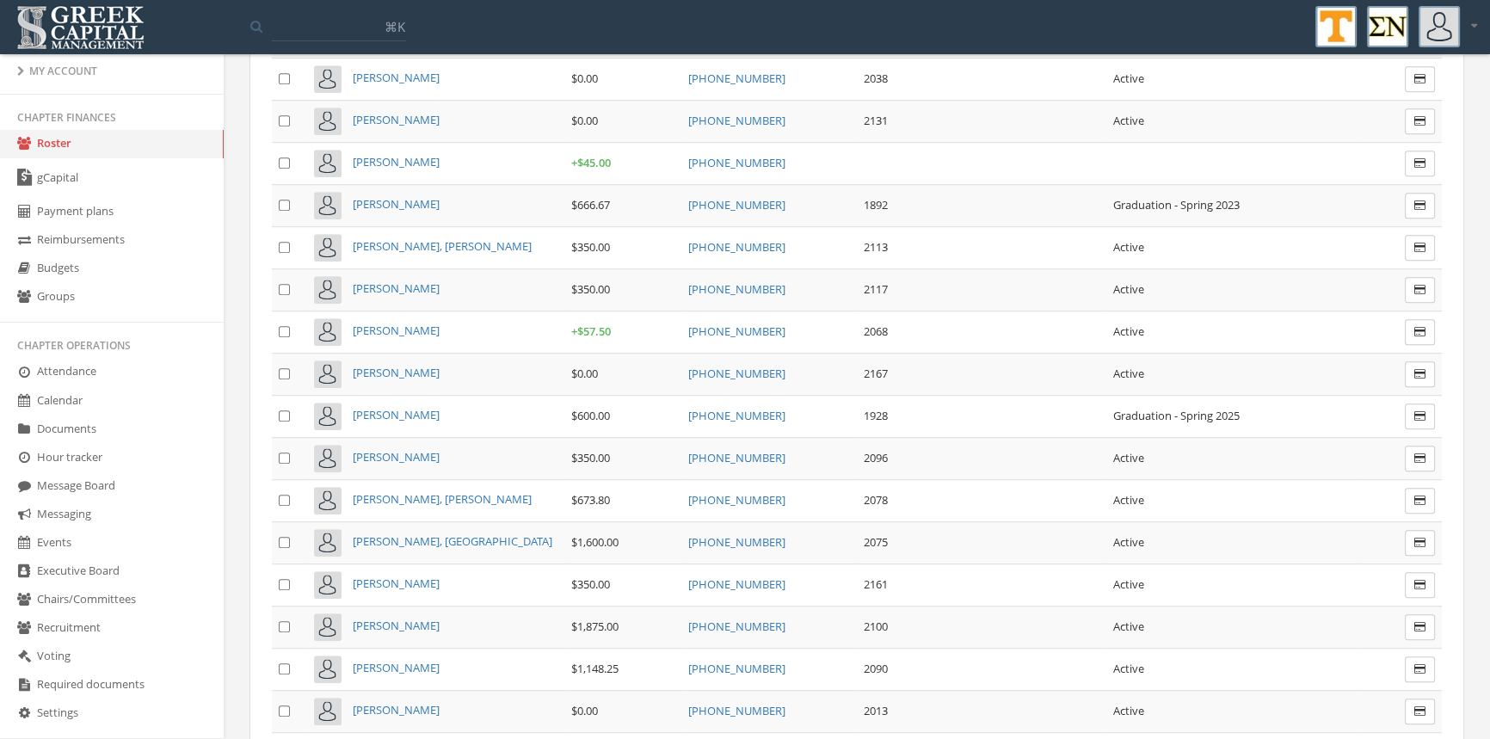
scroll to position [9591, 0]
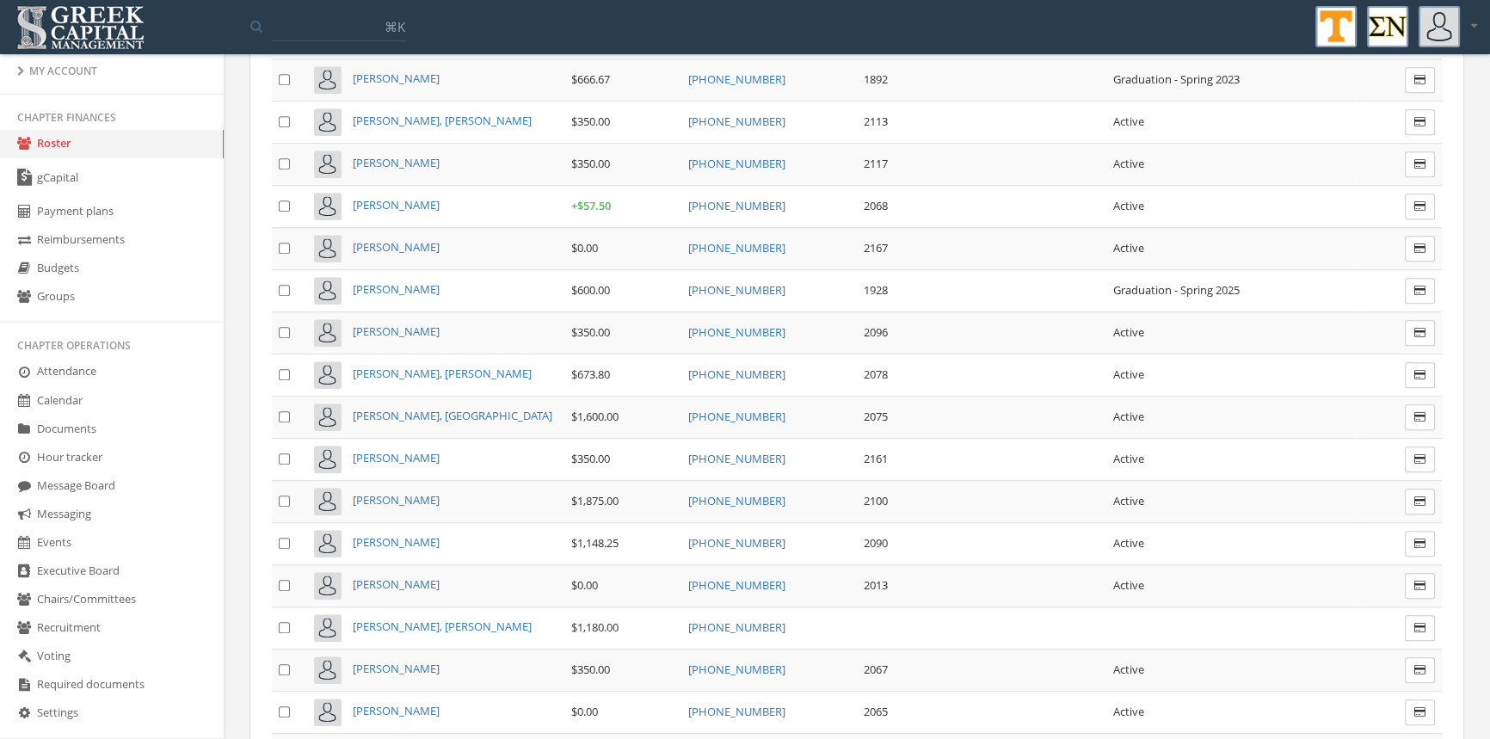
click at [405, 534] on span "[PERSON_NAME]" at bounding box center [396, 541] width 87 height 15
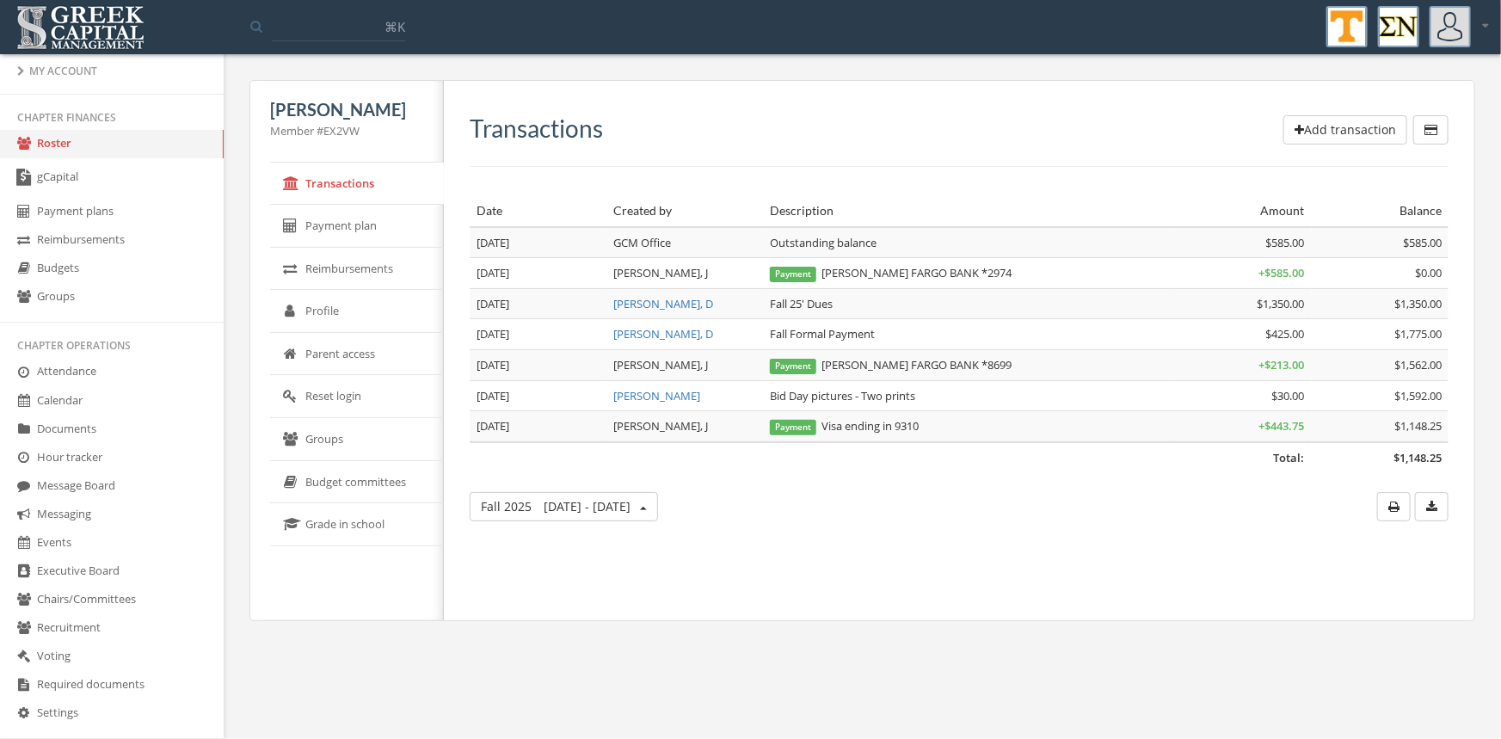
click at [58, 142] on link "Roster" at bounding box center [112, 144] width 224 height 28
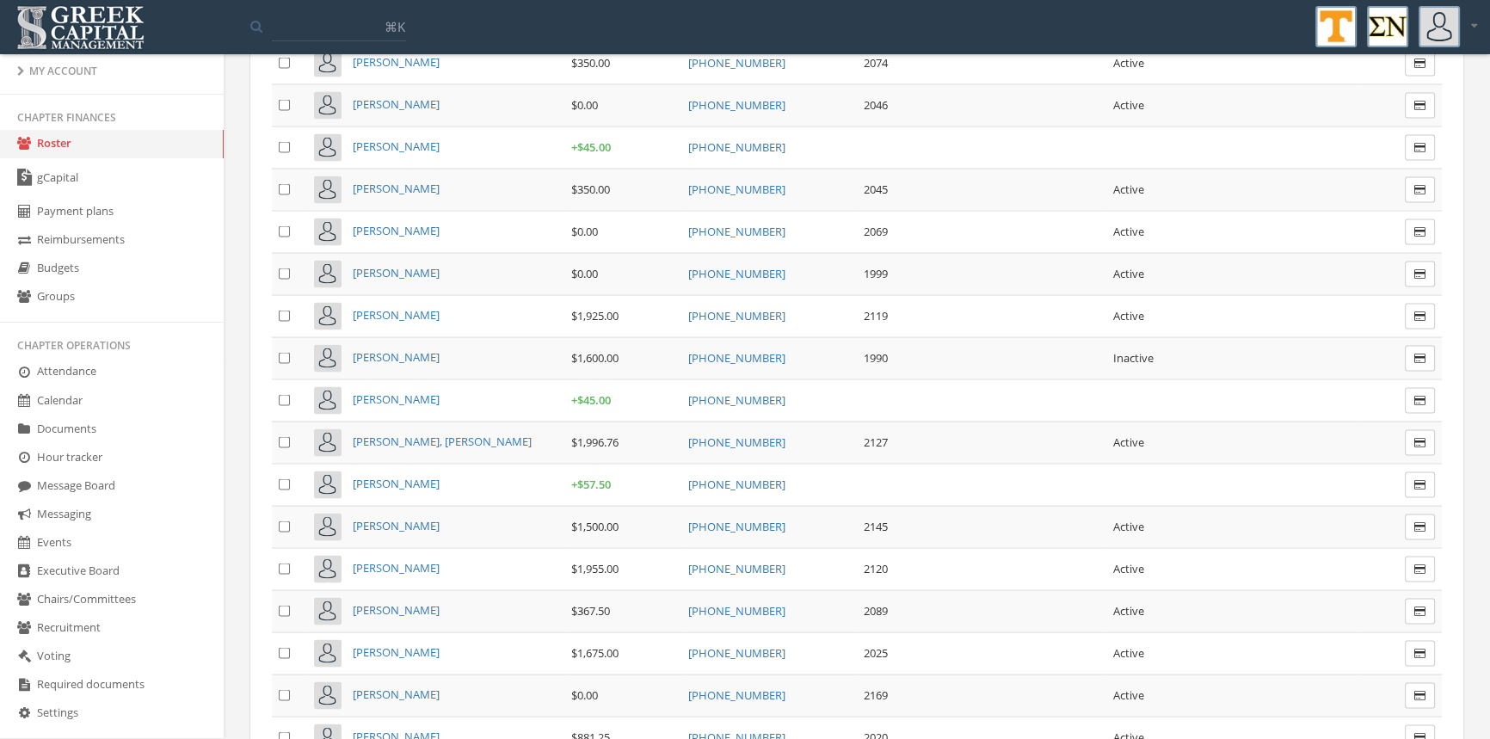
scroll to position [4428, 0]
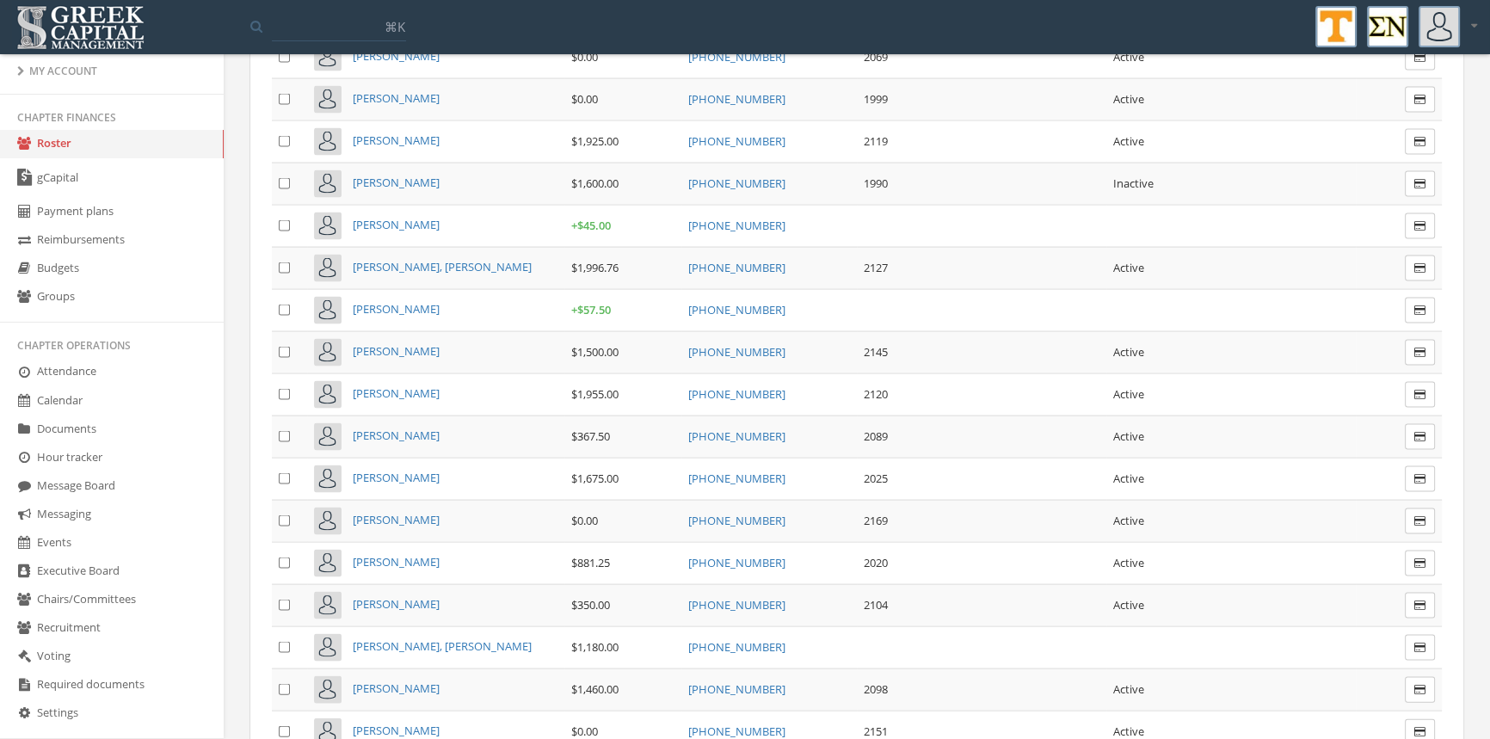
click at [412, 343] on span "[PERSON_NAME]" at bounding box center [396, 350] width 87 height 15
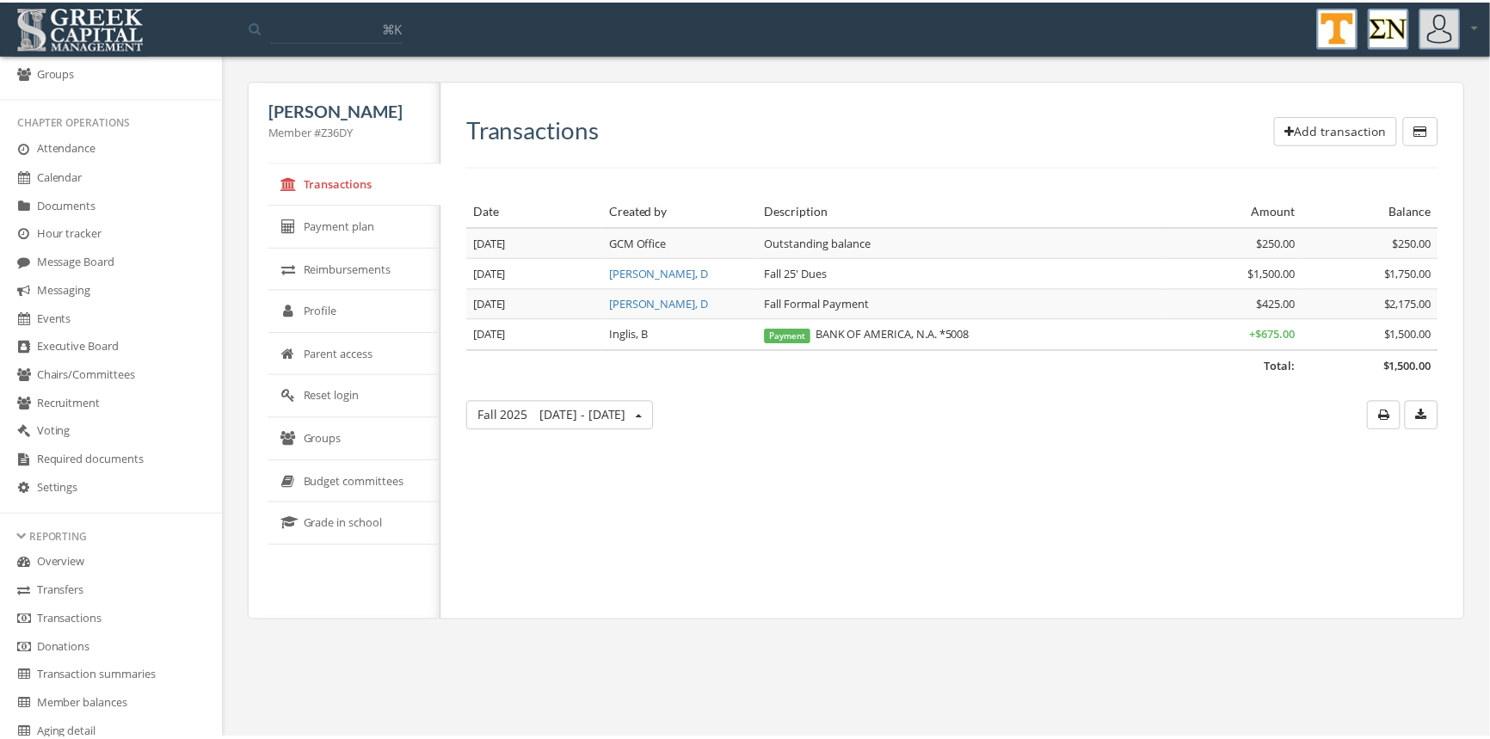
scroll to position [309, 0]
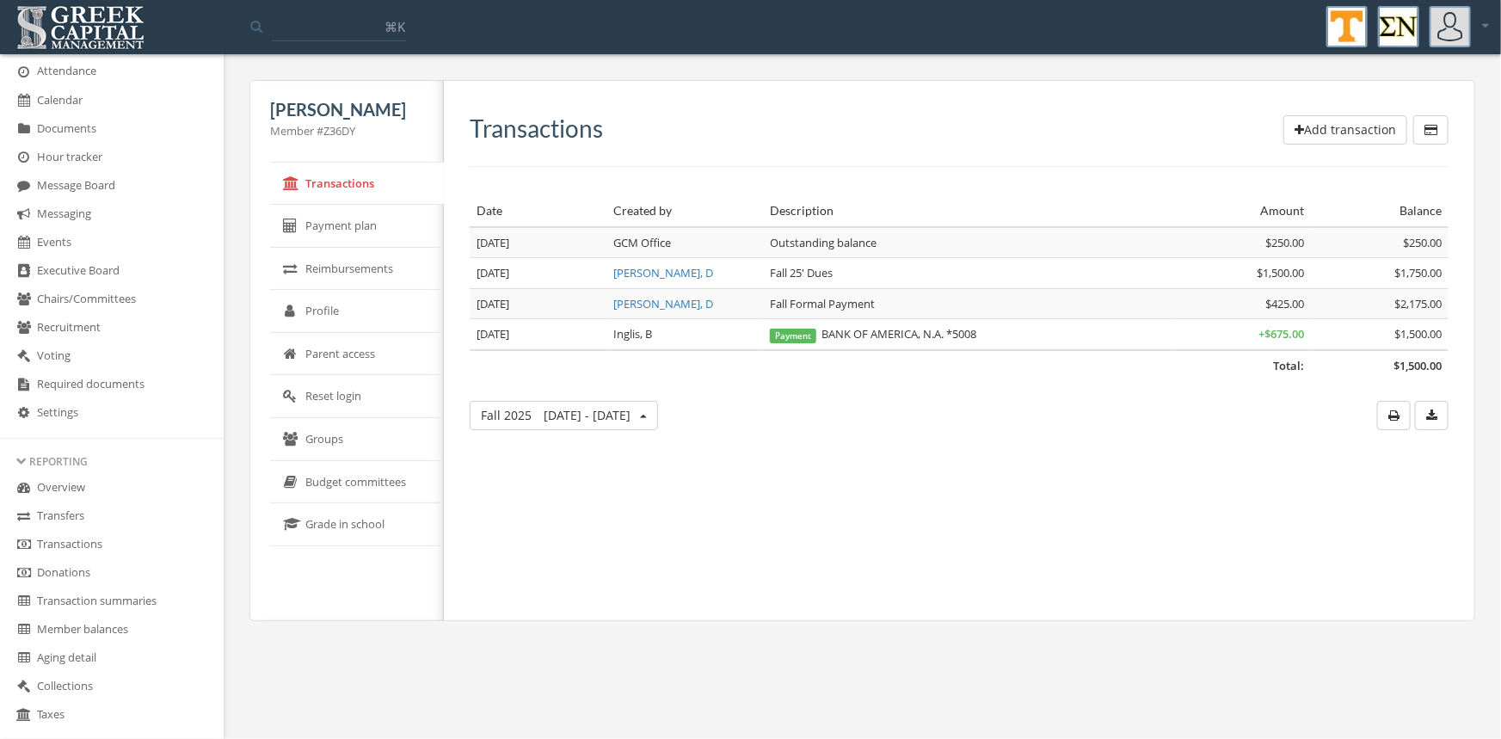
click at [87, 545] on link "Transactions" at bounding box center [112, 545] width 224 height 28
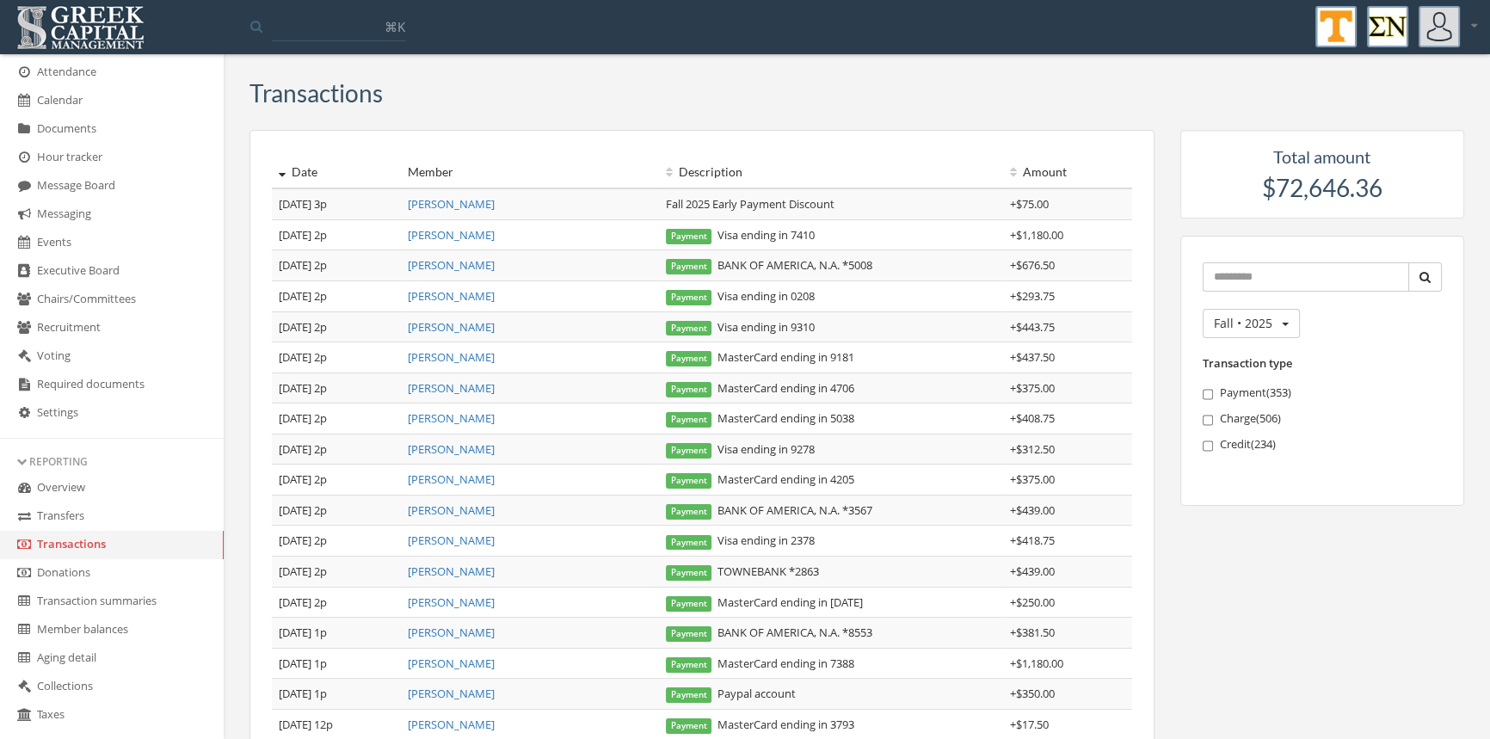
click at [491, 232] on link "[PERSON_NAME]" at bounding box center [451, 234] width 87 height 15
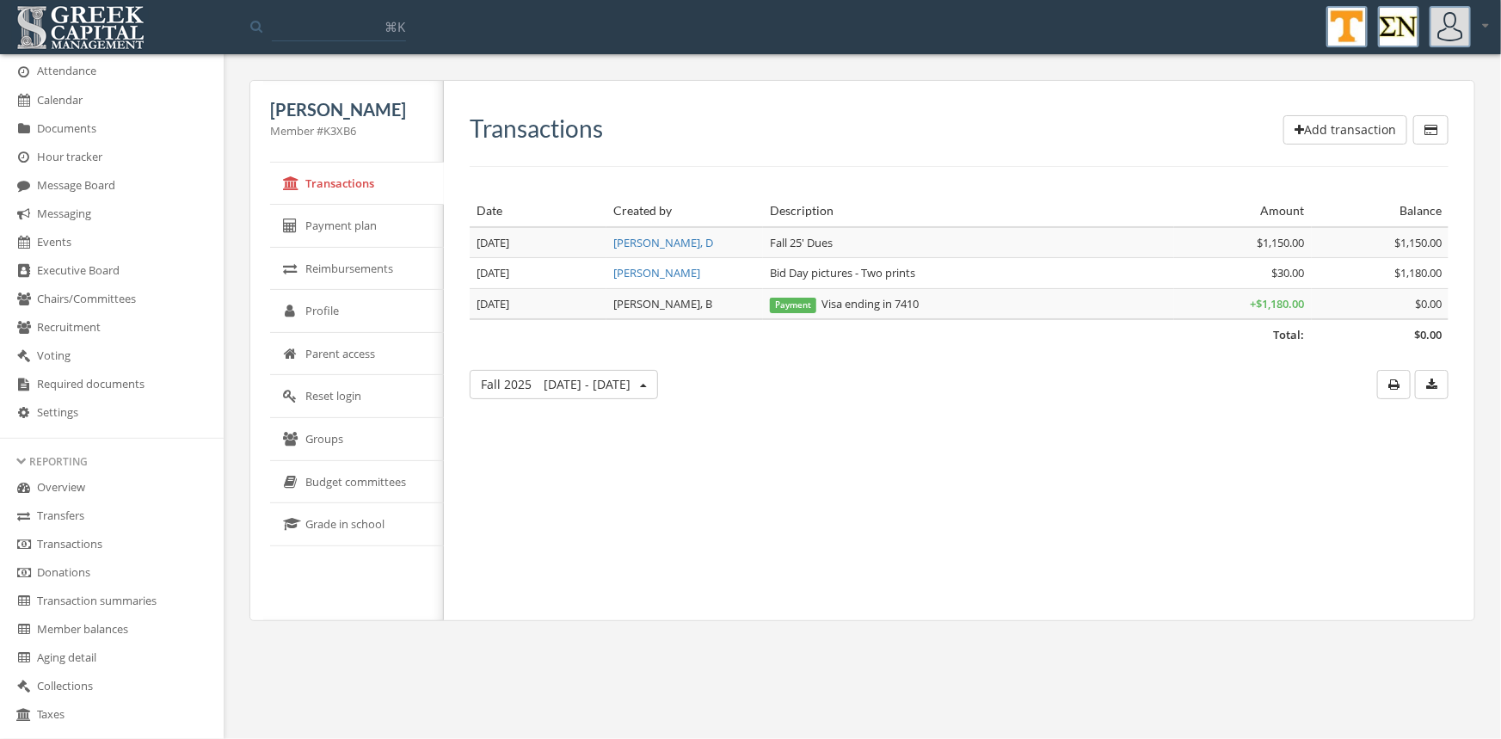
click at [1342, 132] on button "Add transaction" at bounding box center [1346, 129] width 124 height 29
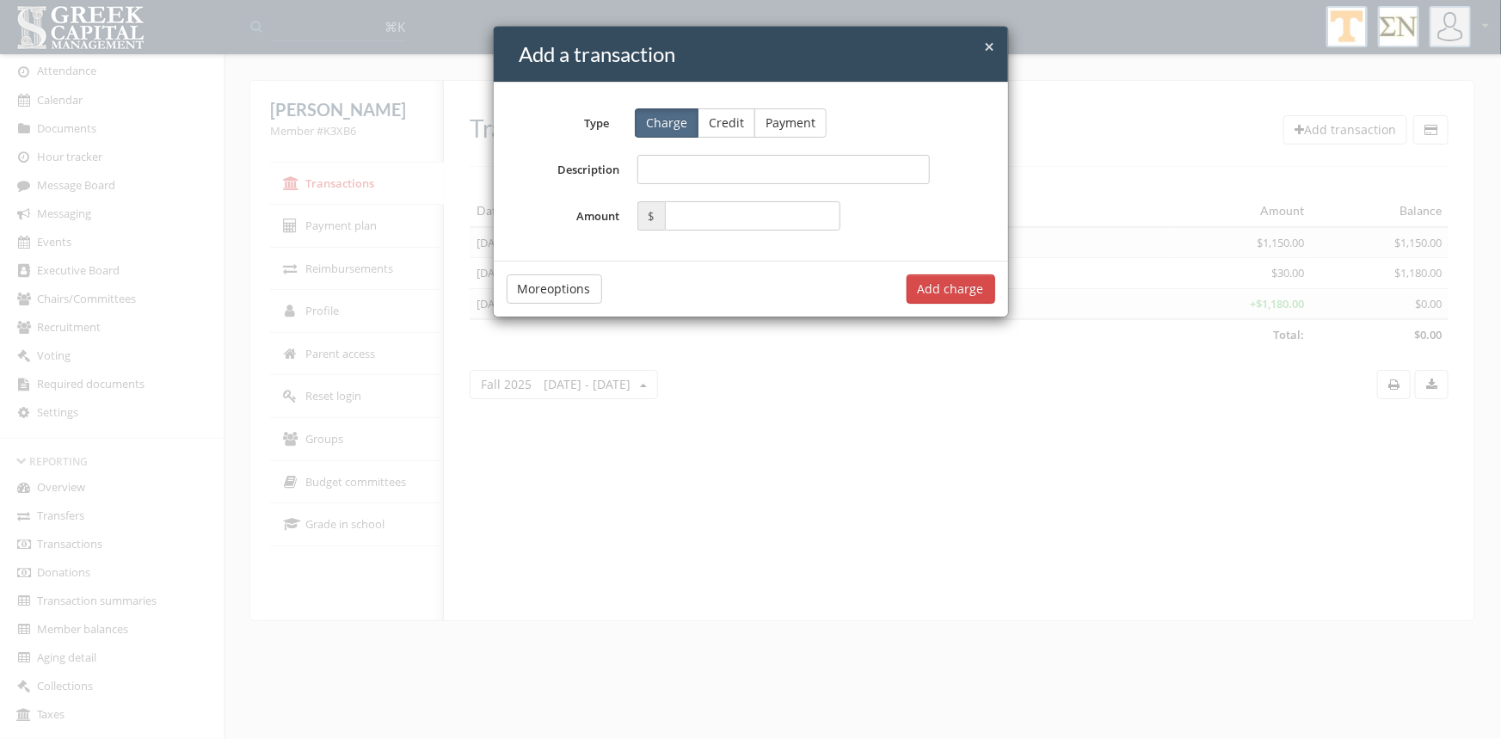
click at [725, 120] on button "Credit" at bounding box center [727, 122] width 58 height 29
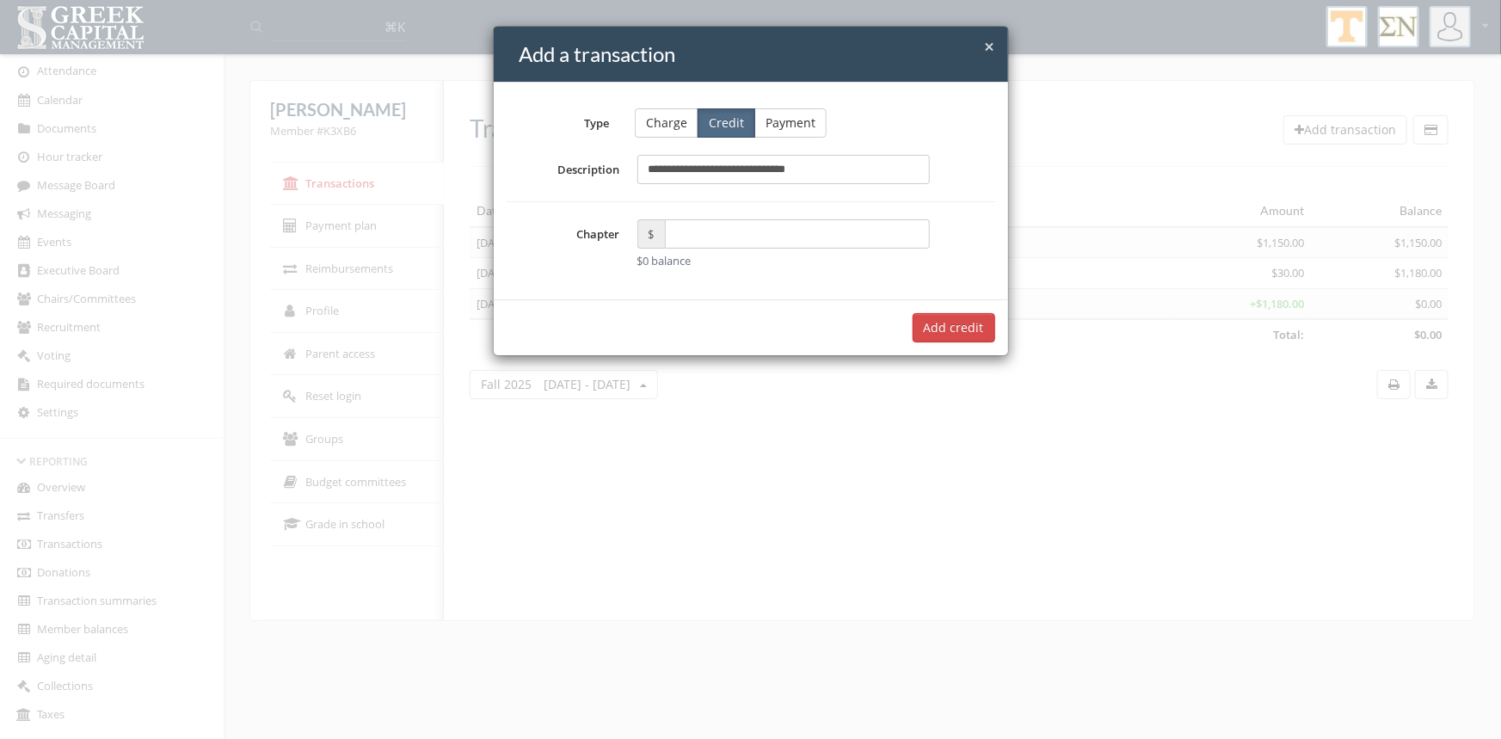
type input "**********"
click at [698, 239] on input "text" at bounding box center [798, 233] width 266 height 29
type input "*****"
click at [944, 329] on button "Add $75.00 credit" at bounding box center [934, 327] width 124 height 29
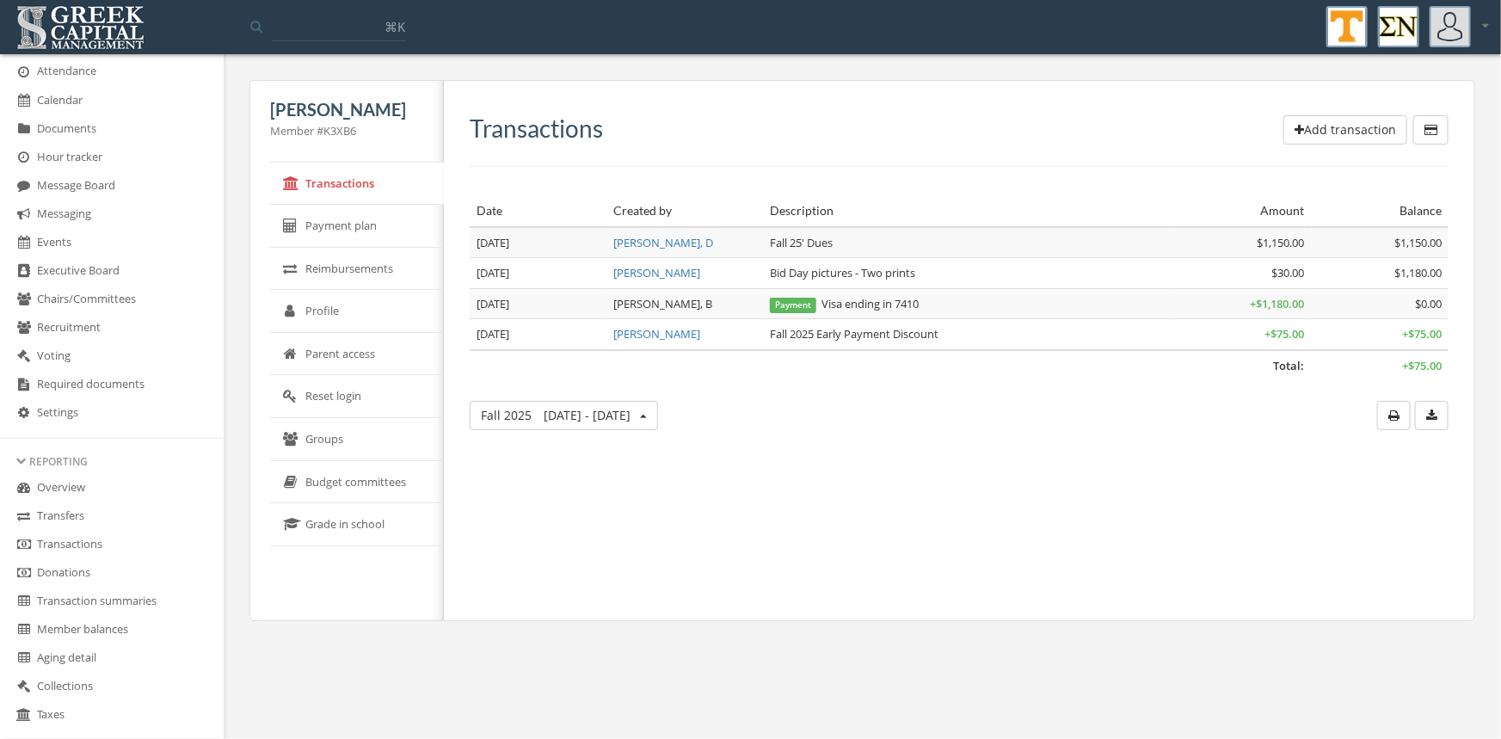
click at [96, 541] on link "Transactions" at bounding box center [112, 545] width 224 height 28
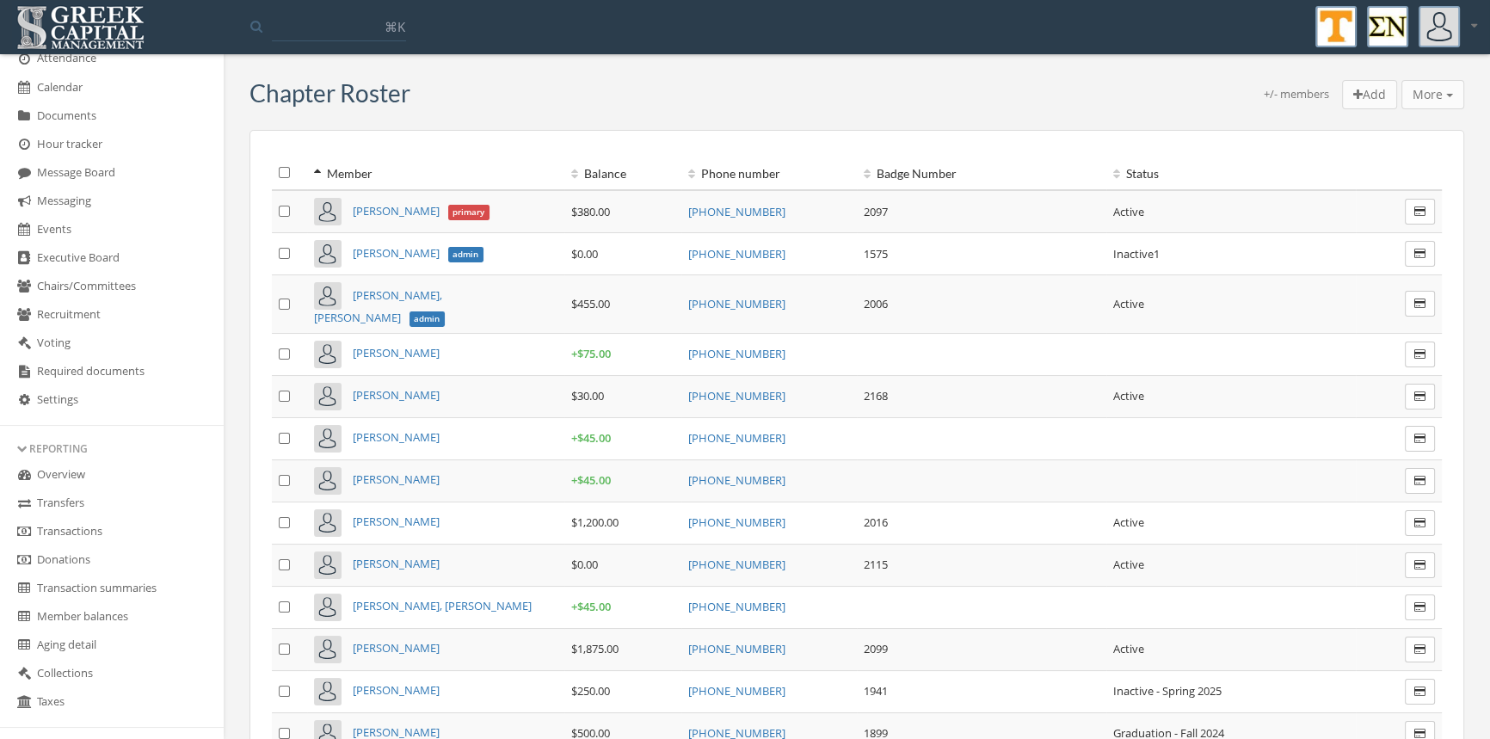
scroll to position [422, 0]
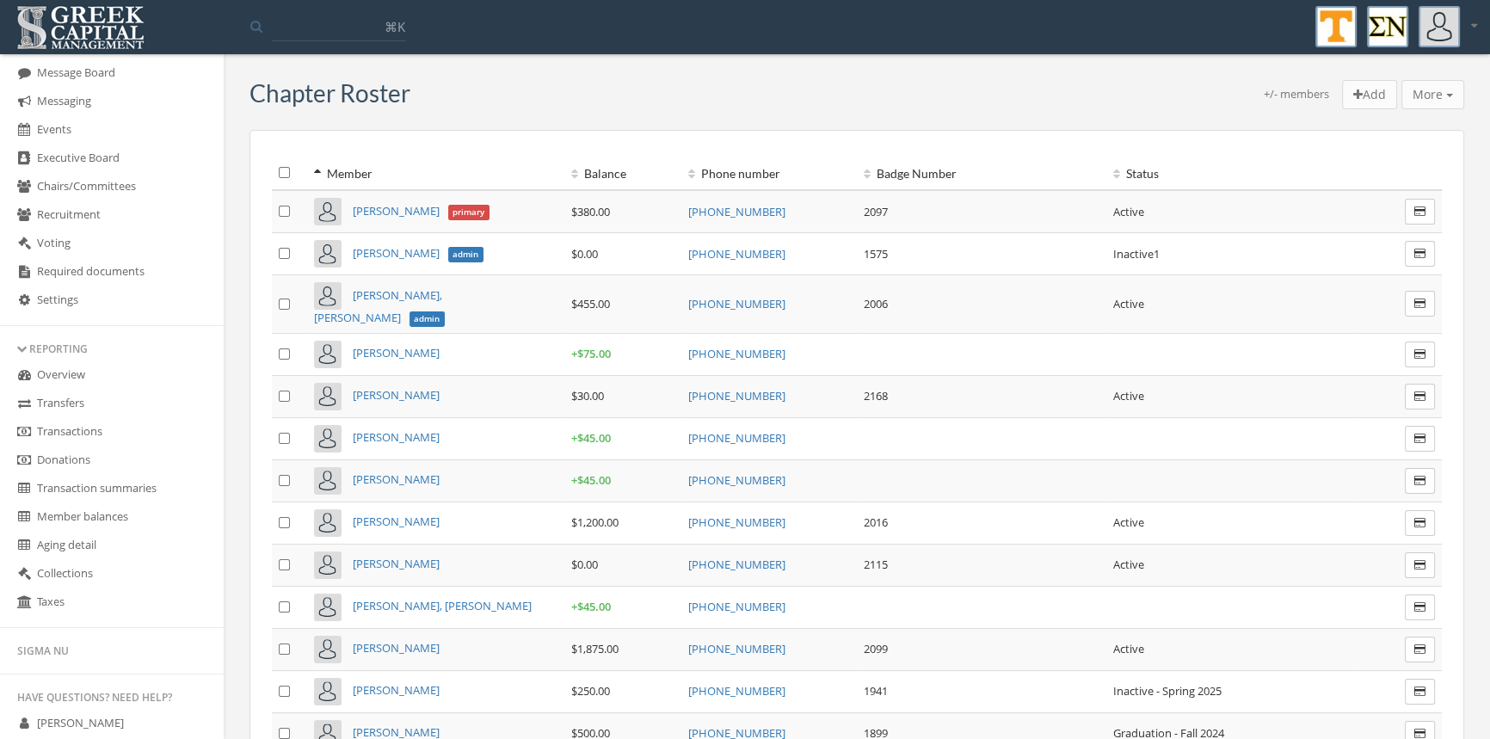
click at [75, 436] on link "Transactions" at bounding box center [112, 432] width 224 height 28
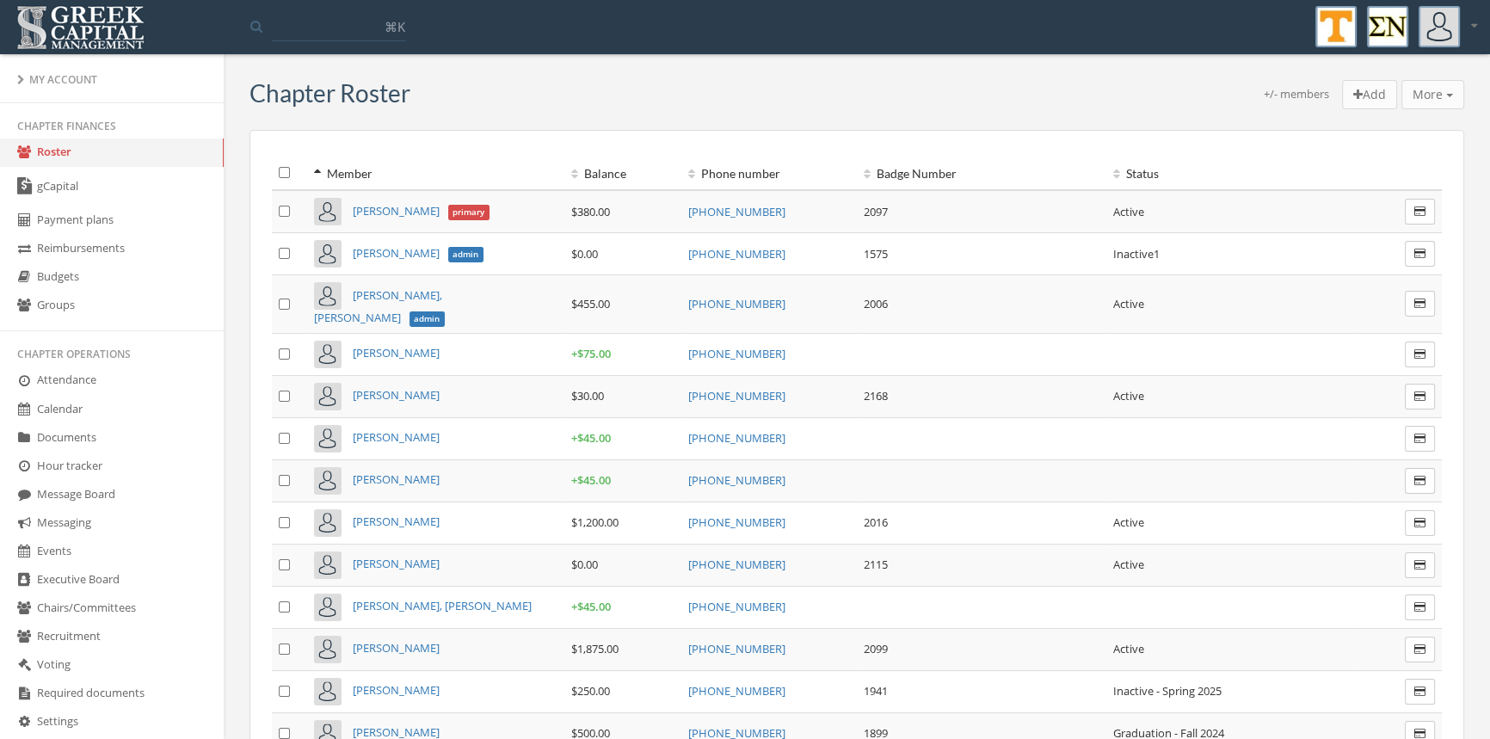
click at [95, 276] on link "Budgets" at bounding box center [112, 277] width 224 height 28
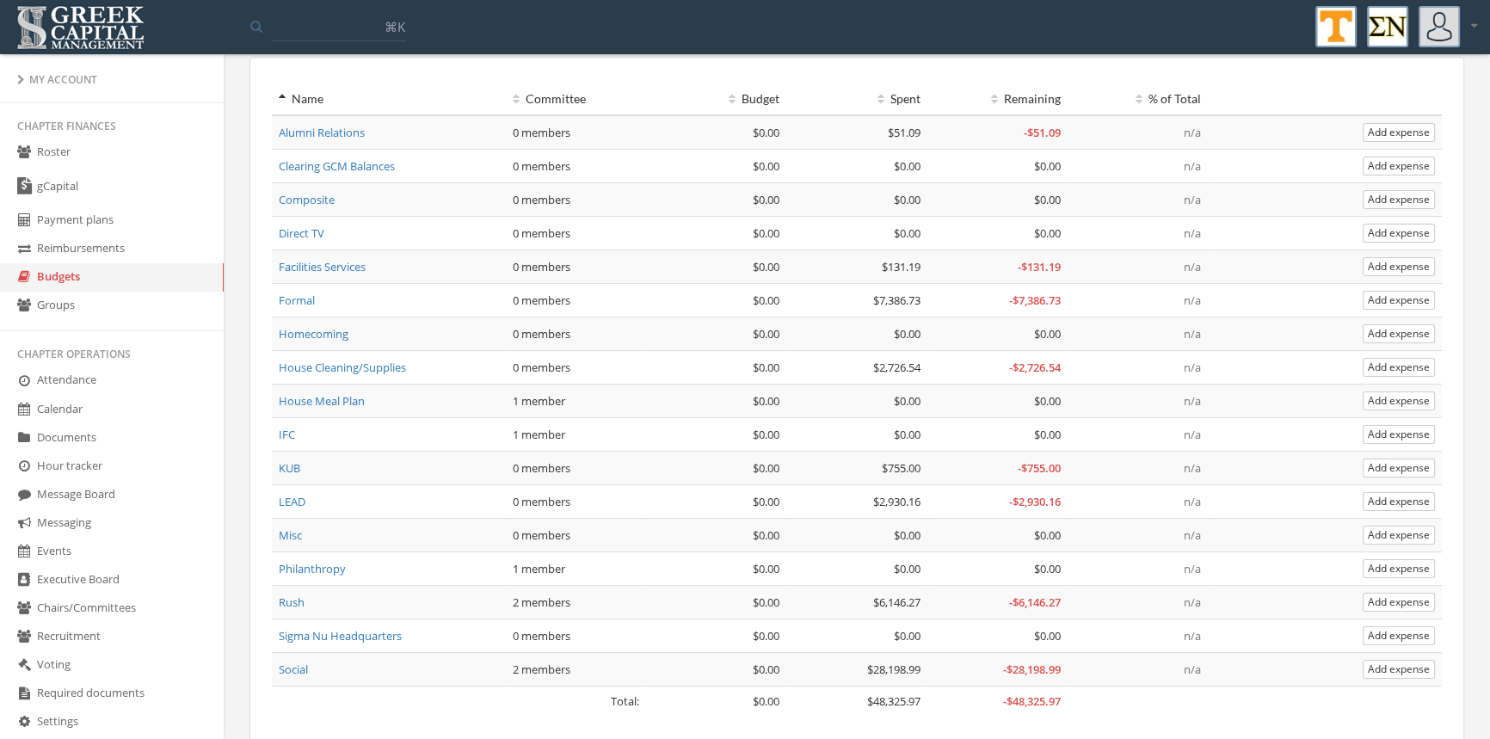
scroll to position [110, 0]
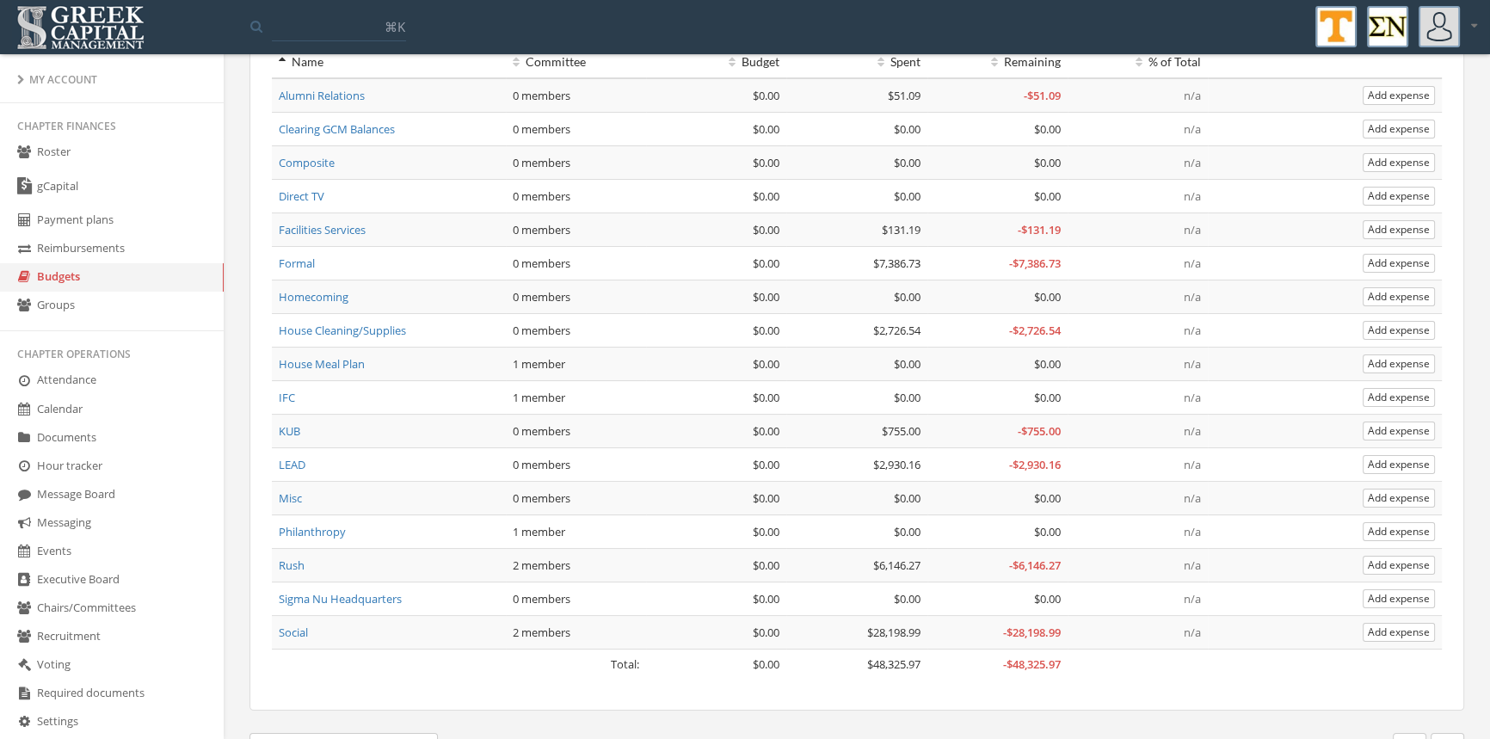
click at [301, 631] on link "Social" at bounding box center [293, 632] width 29 height 15
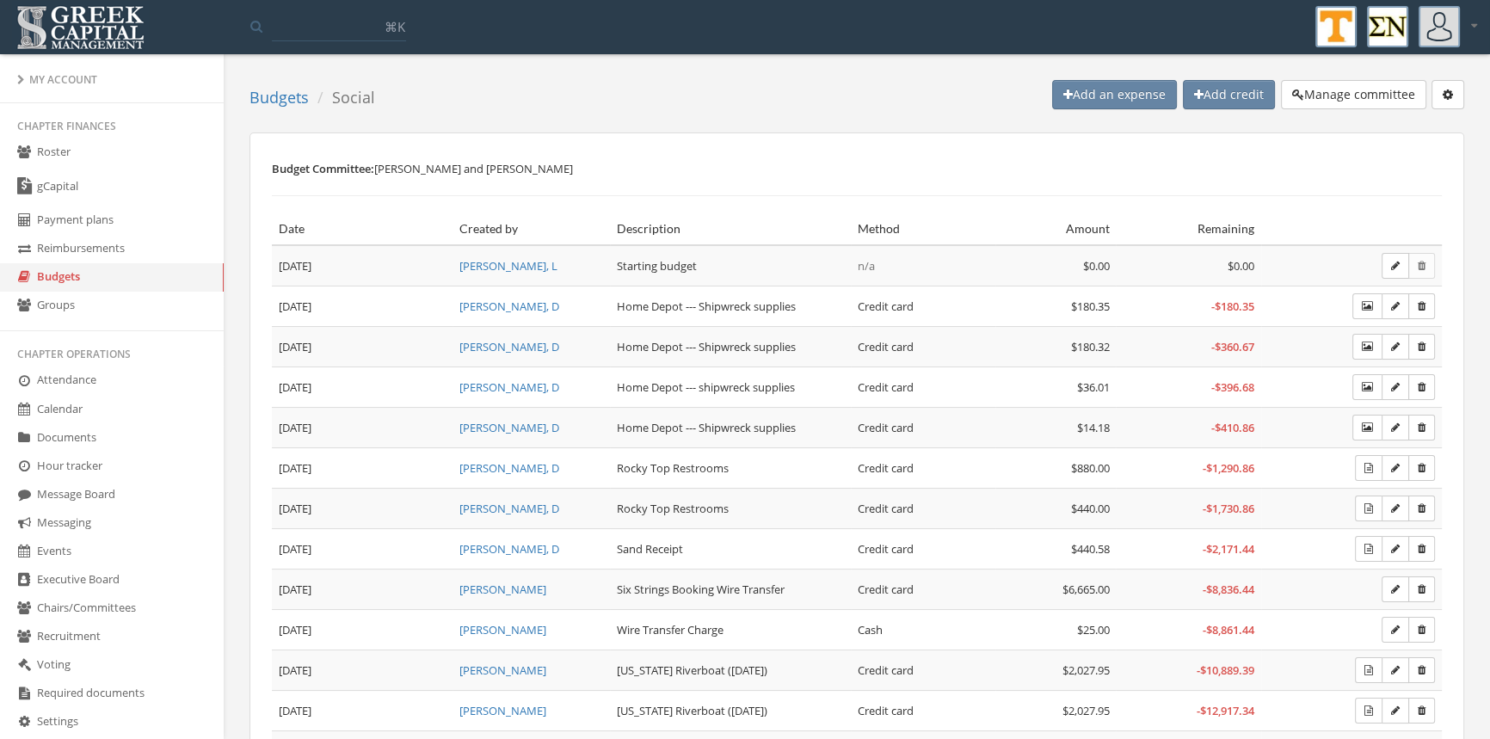
click at [281, 92] on link "Budgets" at bounding box center [279, 97] width 59 height 21
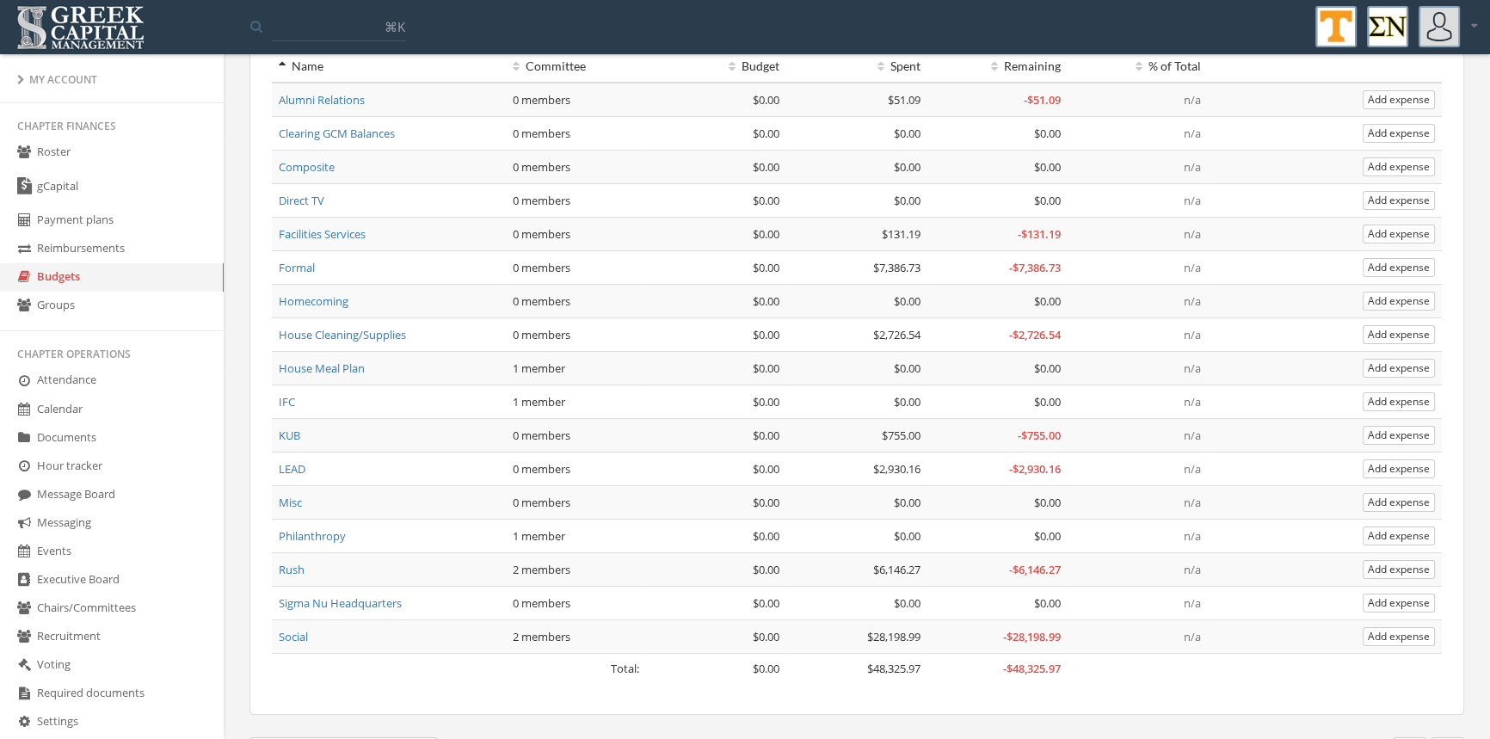
scroll to position [145, 0]
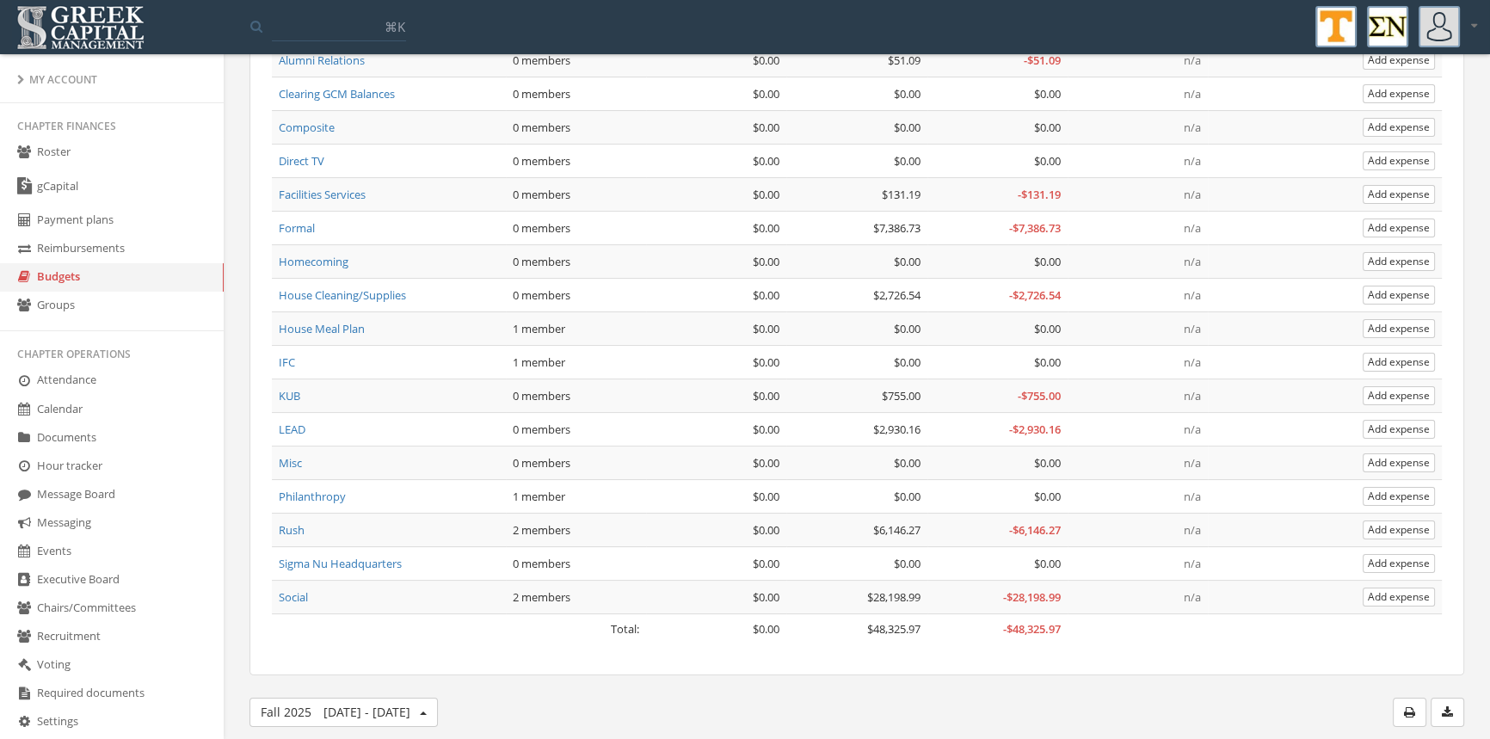
click at [299, 526] on link "Rush" at bounding box center [292, 529] width 26 height 15
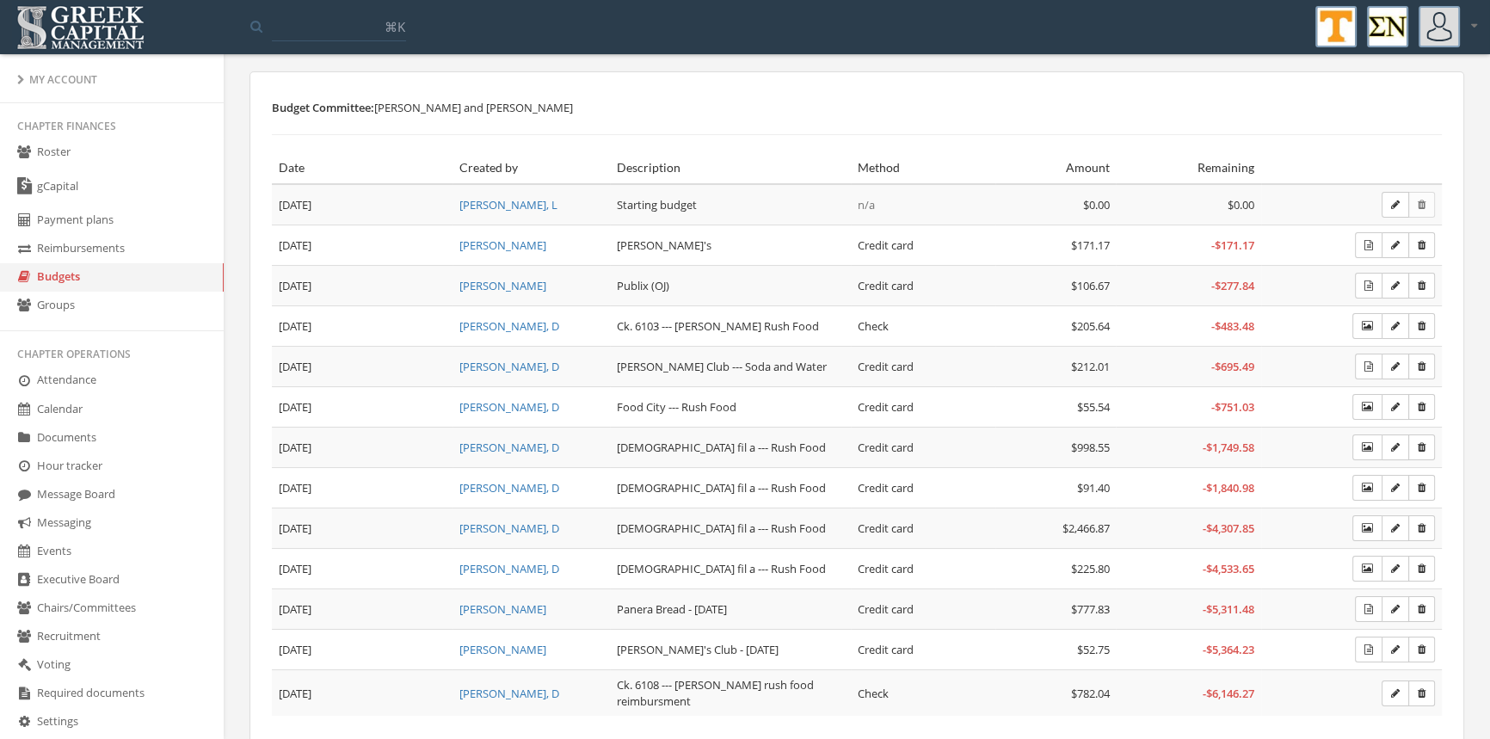
scroll to position [117, 0]
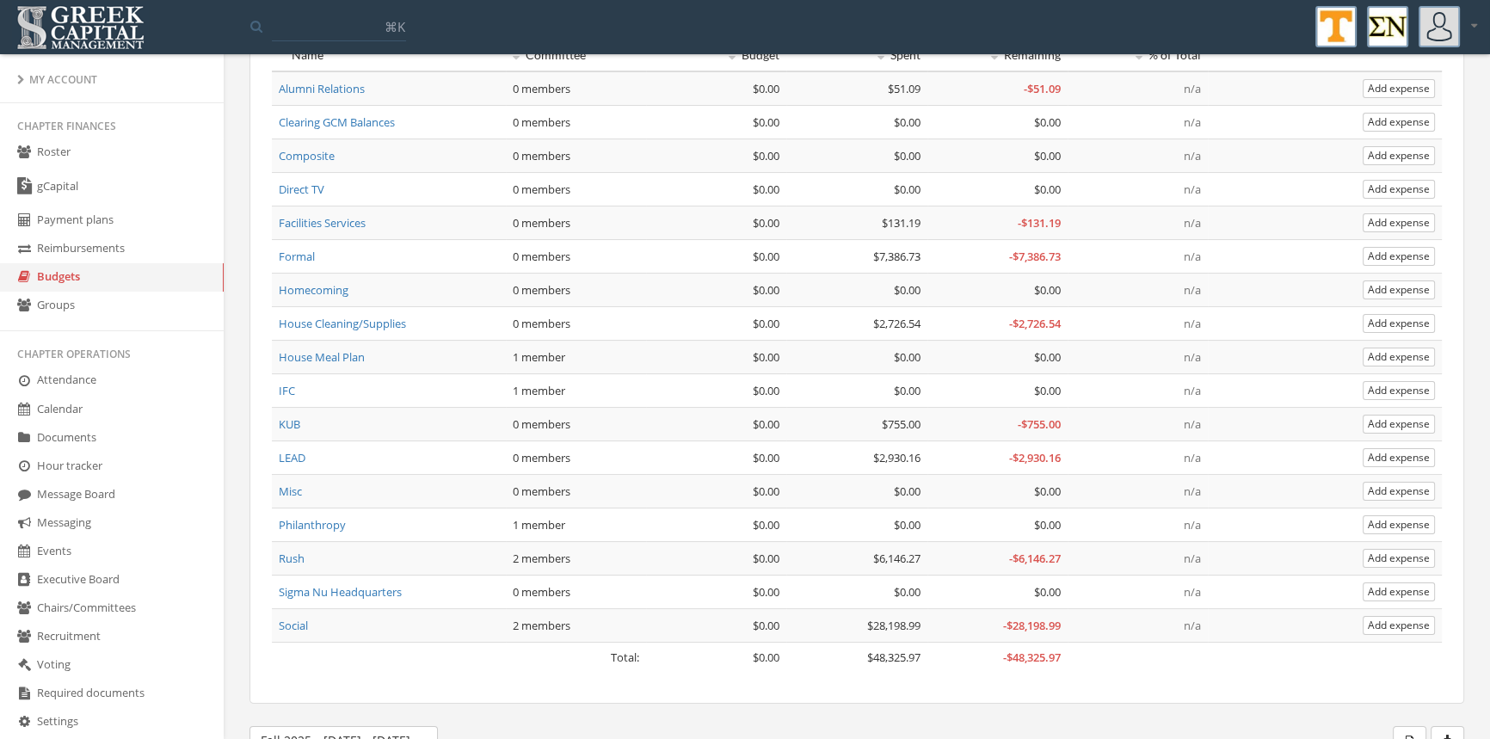
scroll to position [145, 0]
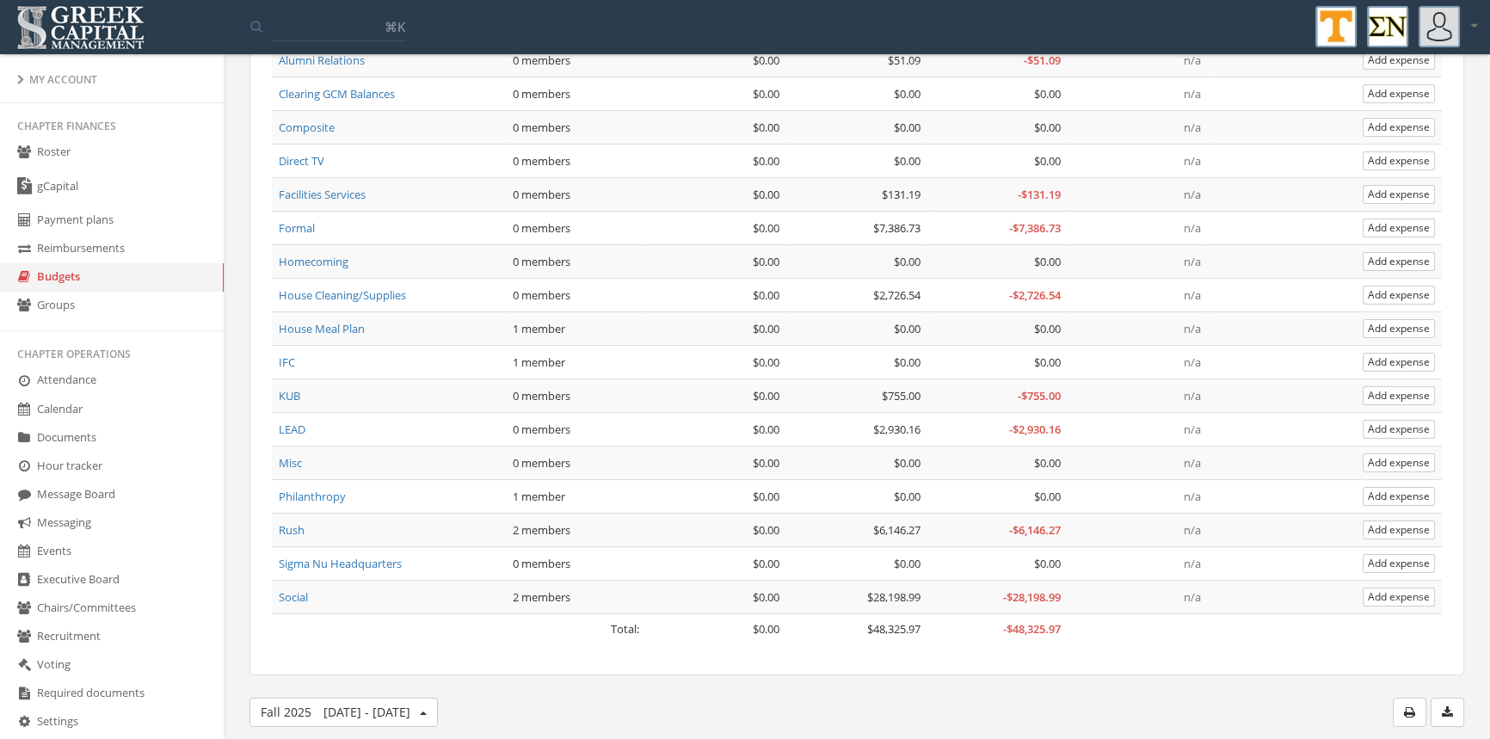
click at [299, 428] on link "LEAD" at bounding box center [292, 429] width 27 height 15
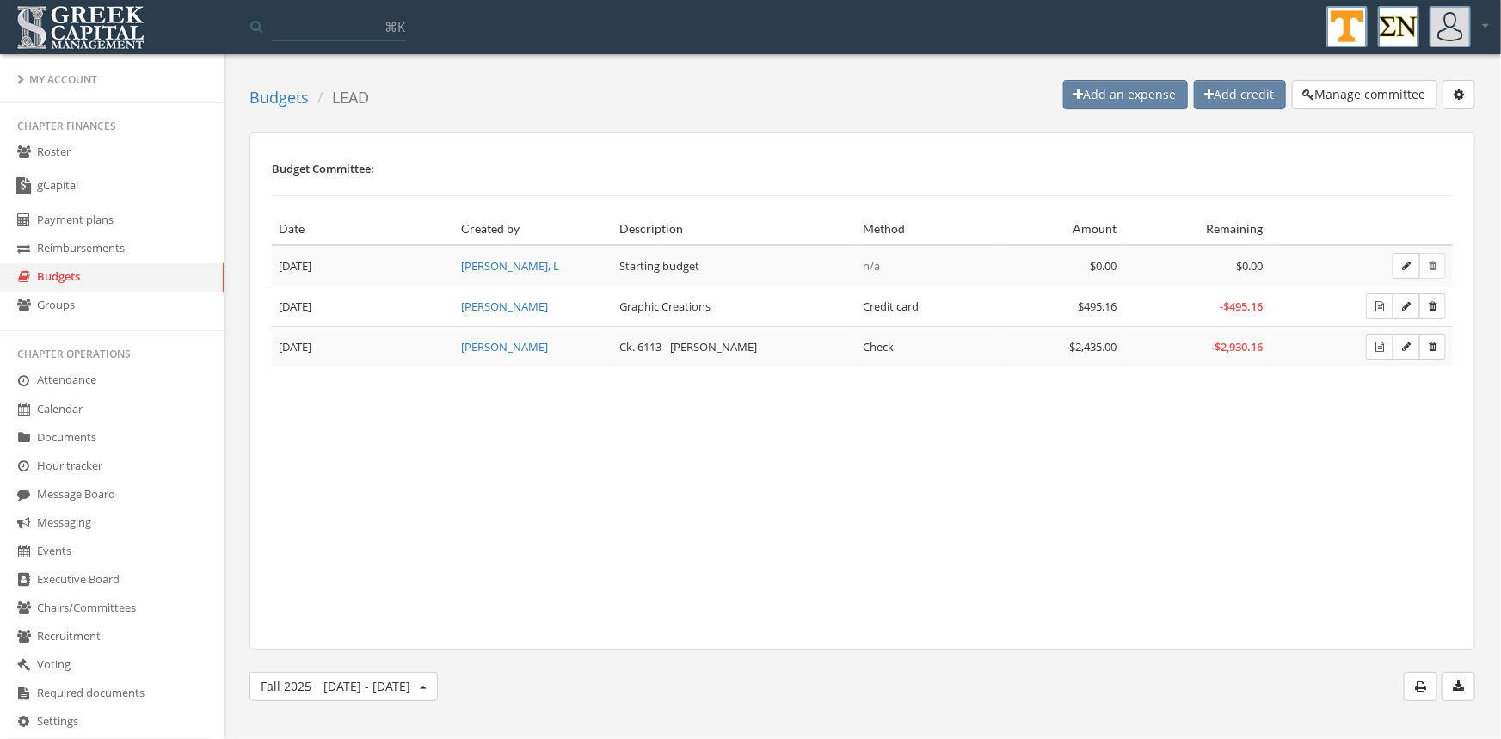
click at [294, 100] on link "Budgets" at bounding box center [279, 97] width 59 height 21
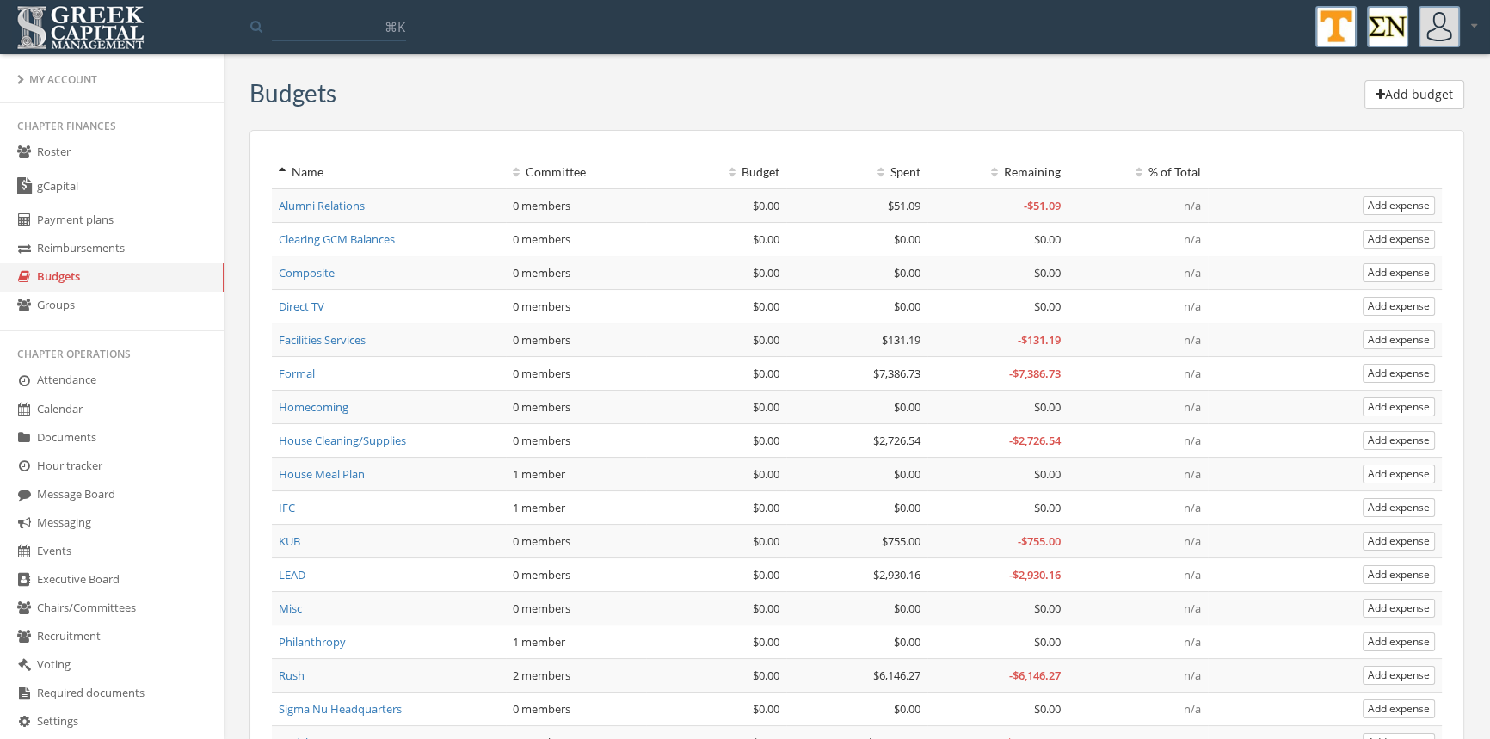
click at [390, 435] on link "House Cleaning/Supplies" at bounding box center [342, 440] width 127 height 15
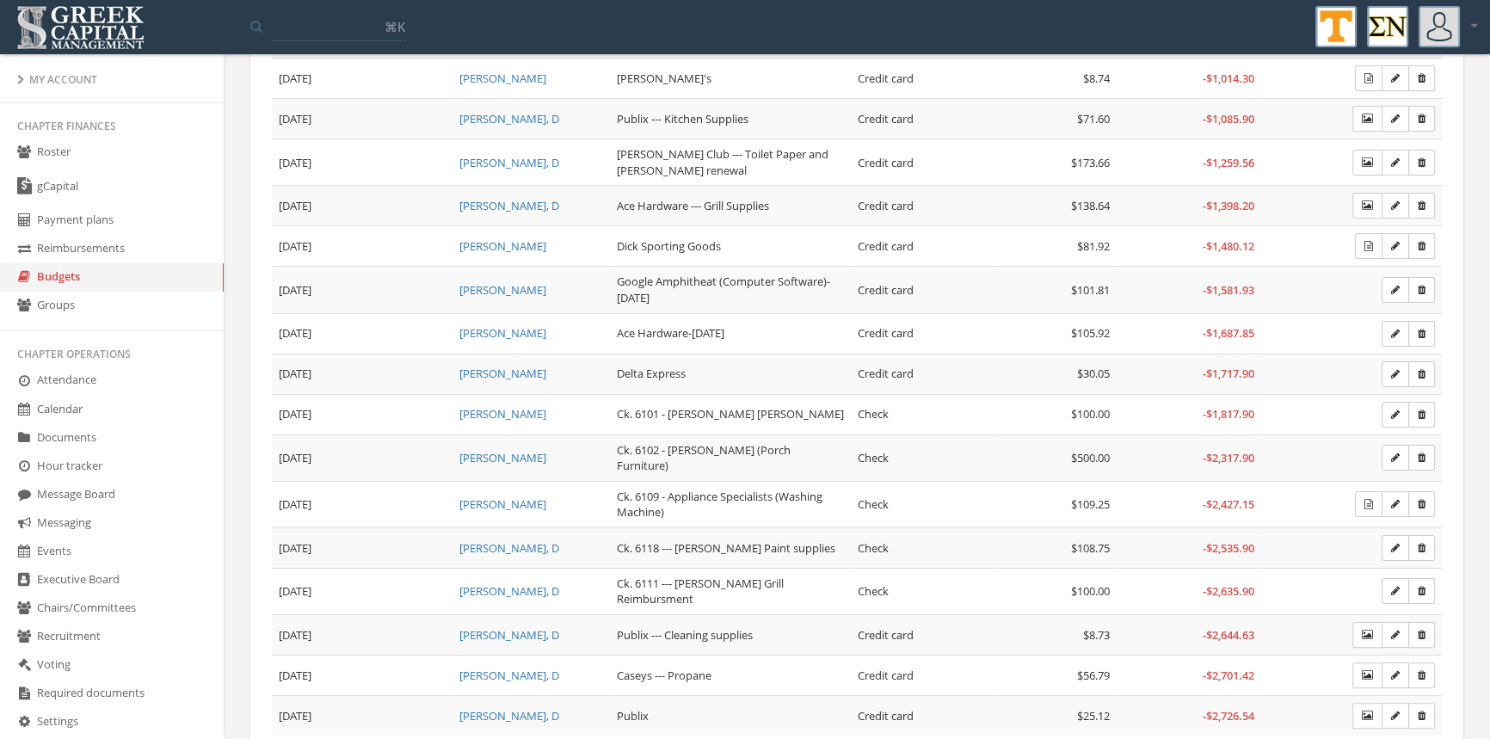
scroll to position [430, 0]
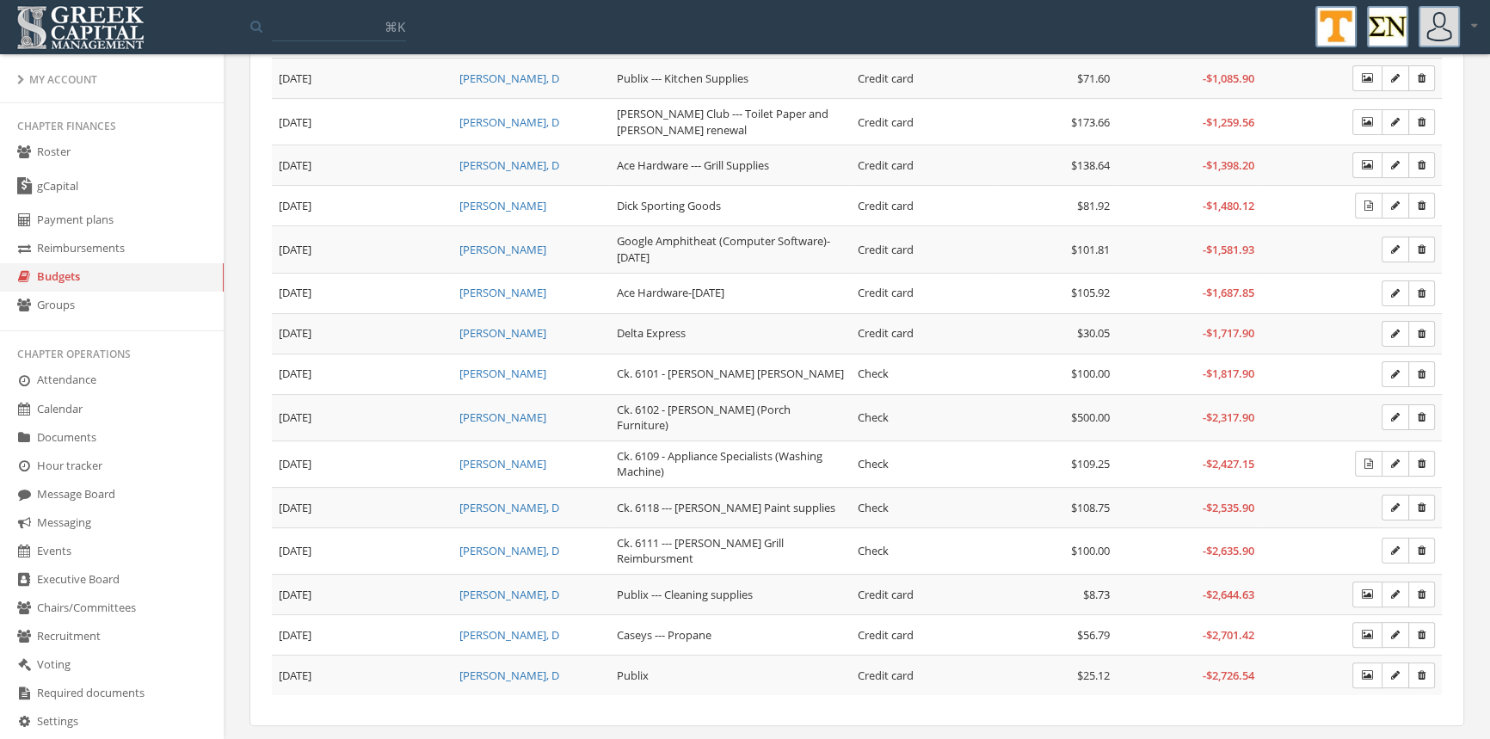
click at [1222, 500] on span "- $2,535.90" at bounding box center [1229, 507] width 52 height 15
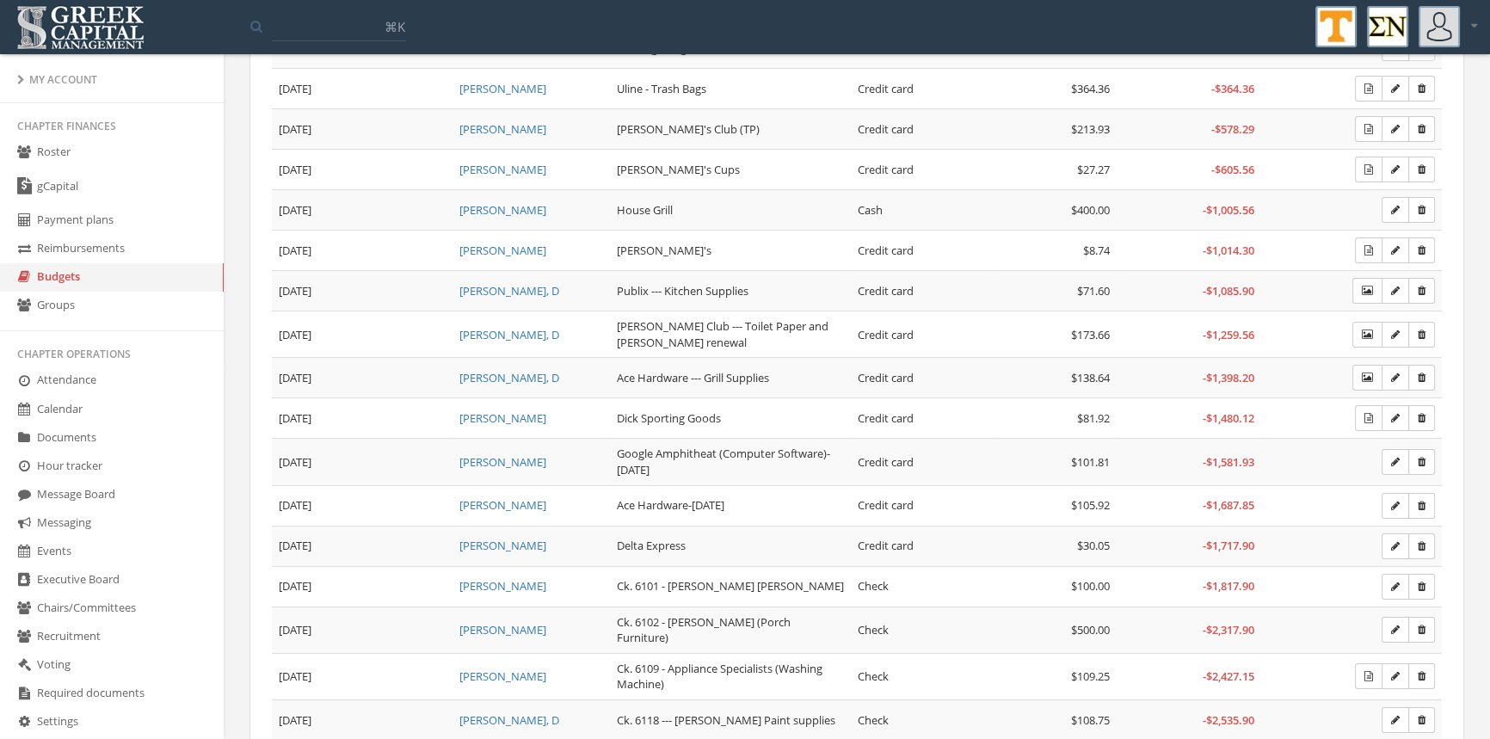
scroll to position [53, 0]
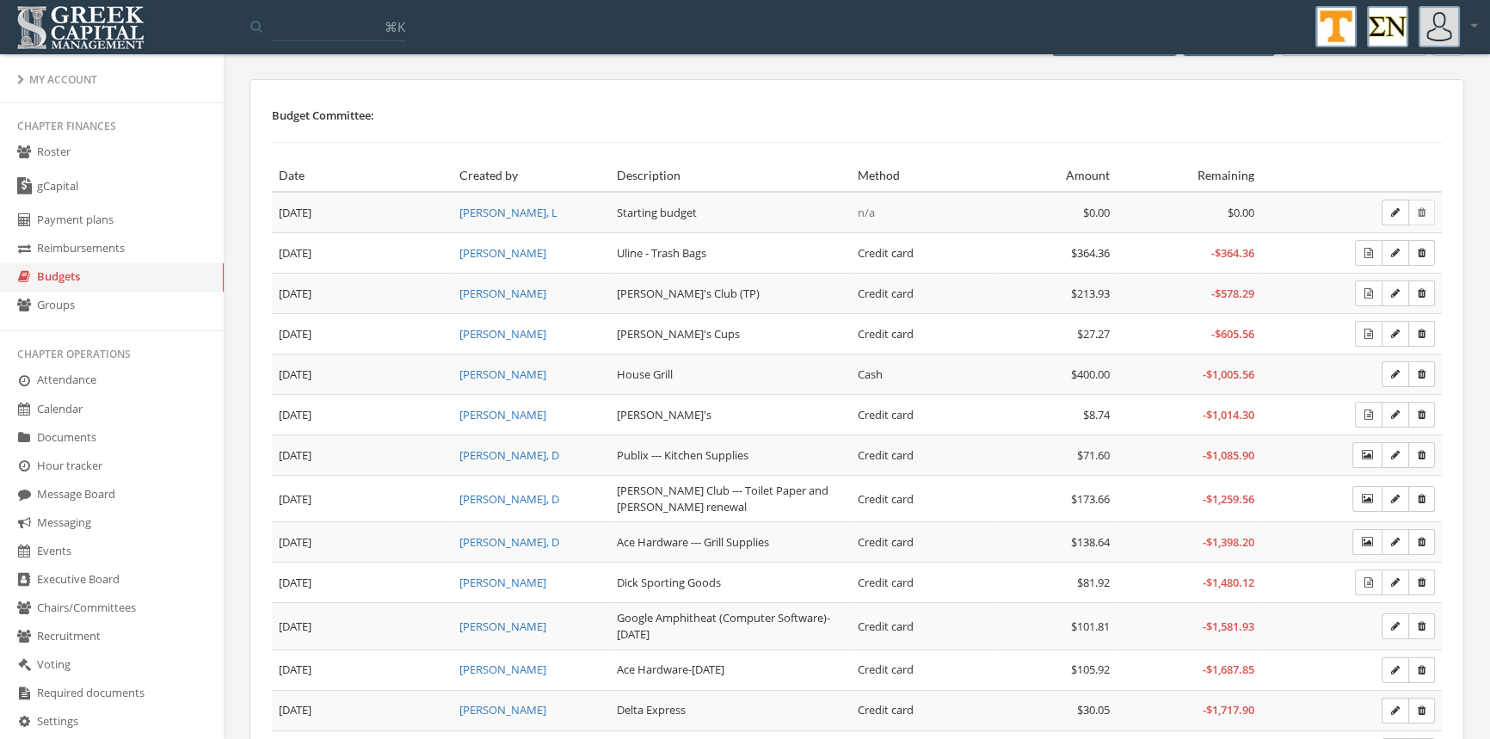
drag, startPoint x: 404, startPoint y: 129, endPoint x: 1500, endPoint y: 201, distance: 1099.3
click at [742, 159] on div "Budget Committee: Date Created by Description Method Amount Remaining Jun 1, 20…" at bounding box center [857, 591] width 1215 height 1024
drag, startPoint x: 1500, startPoint y: 201, endPoint x: 1500, endPoint y: 218, distance: 16.3
click at [1490, 216] on html "My account Logout Toggle search ⌘K My account Logout My Account Chapter finance…" at bounding box center [745, 316] width 1490 height 739
click at [575, 277] on td "[PERSON_NAME]" at bounding box center [531, 294] width 157 height 40
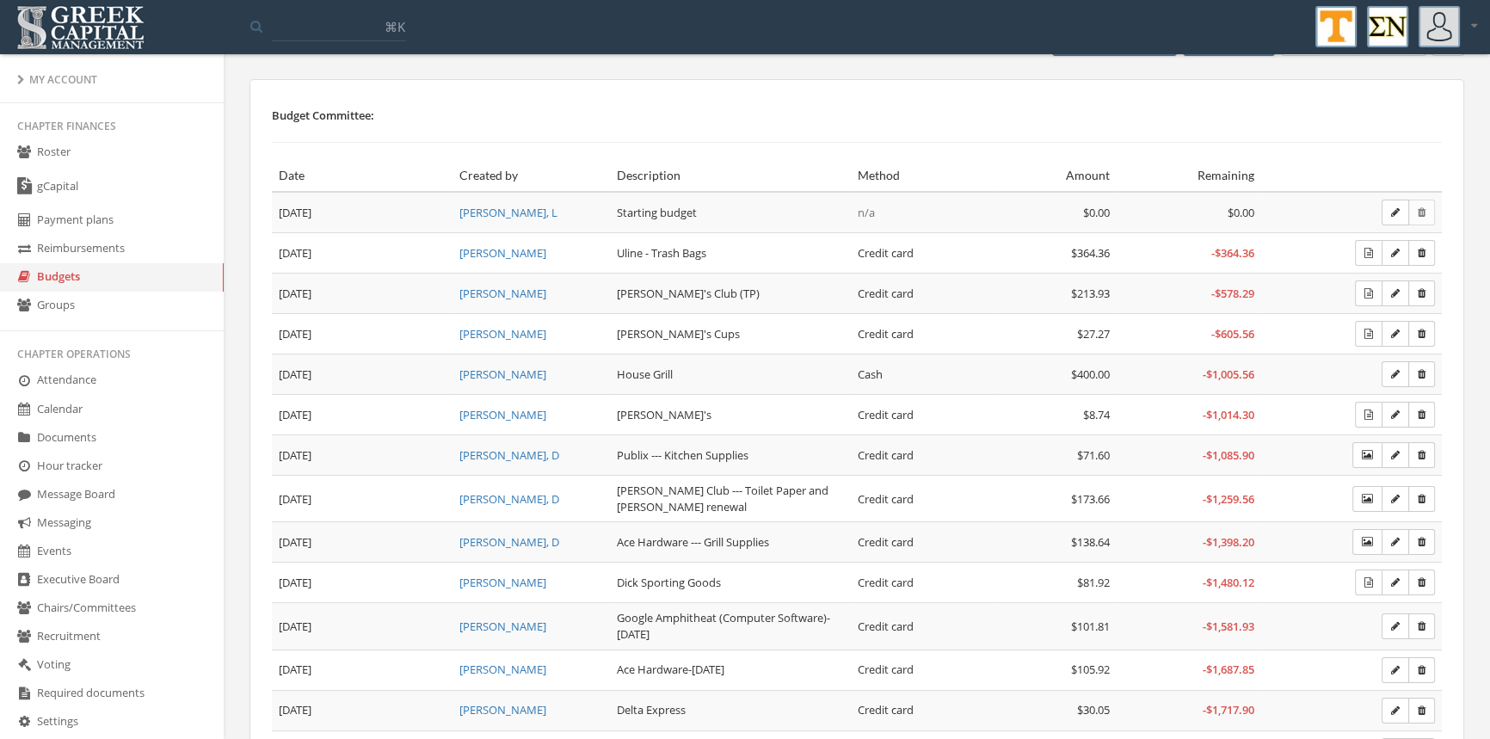
scroll to position [0, 0]
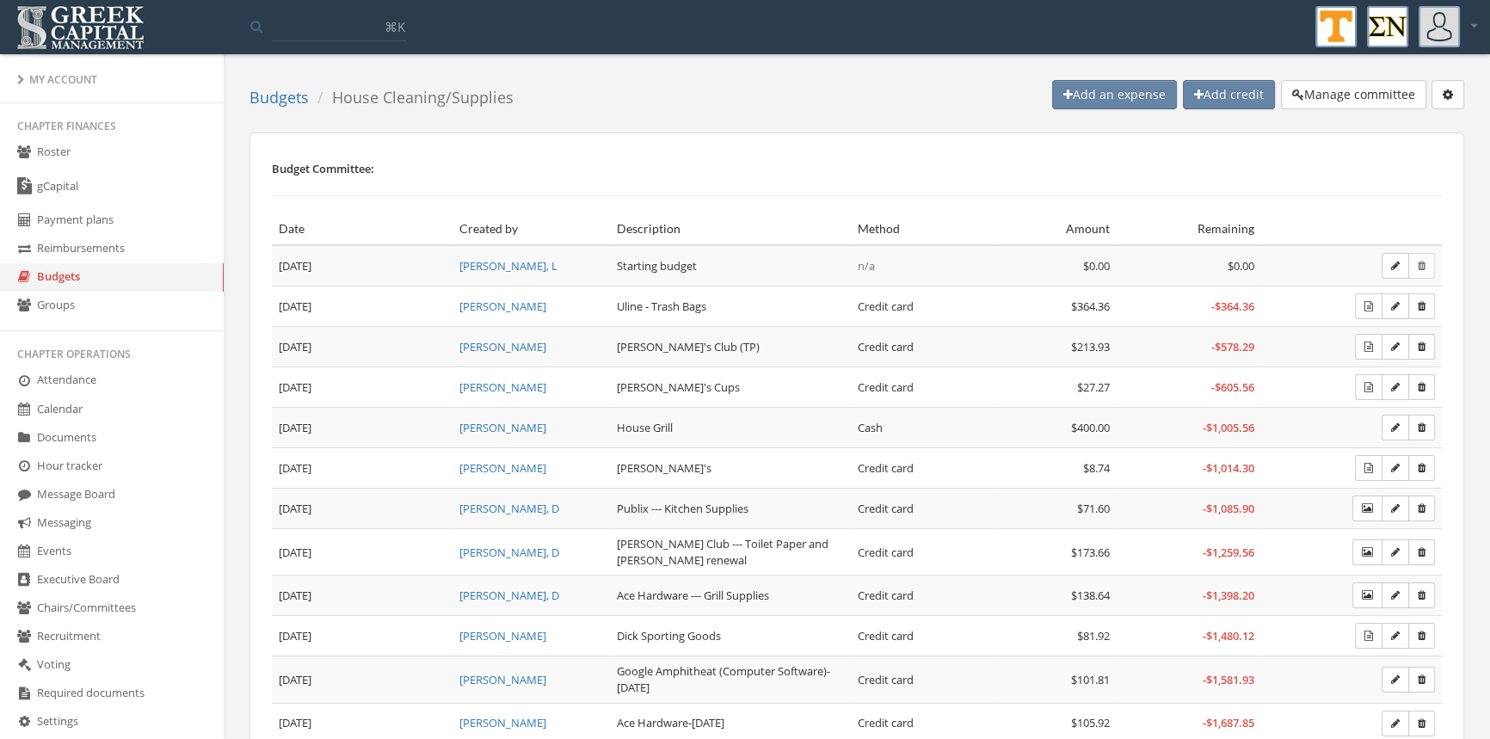
click at [281, 95] on link "Budgets" at bounding box center [279, 97] width 59 height 21
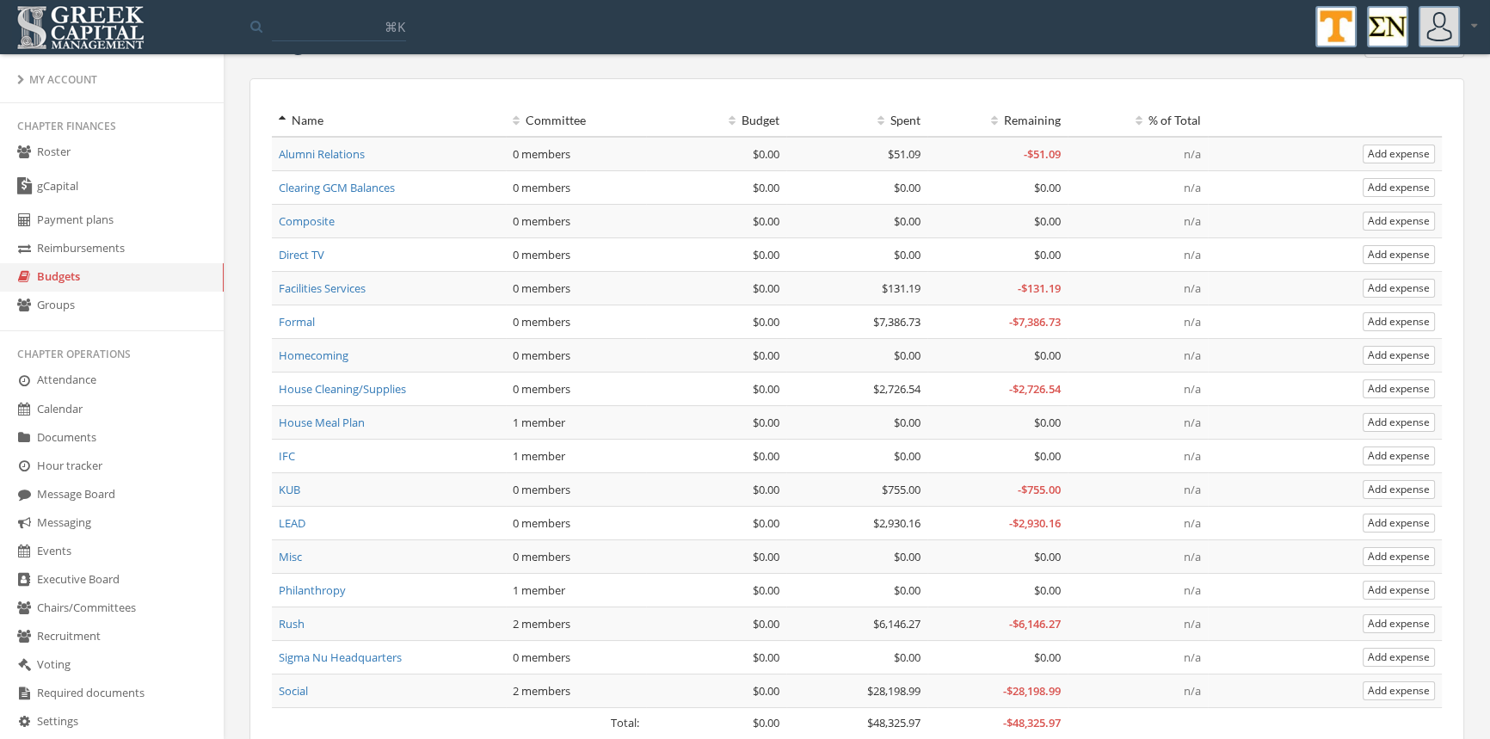
scroll to position [145, 0]
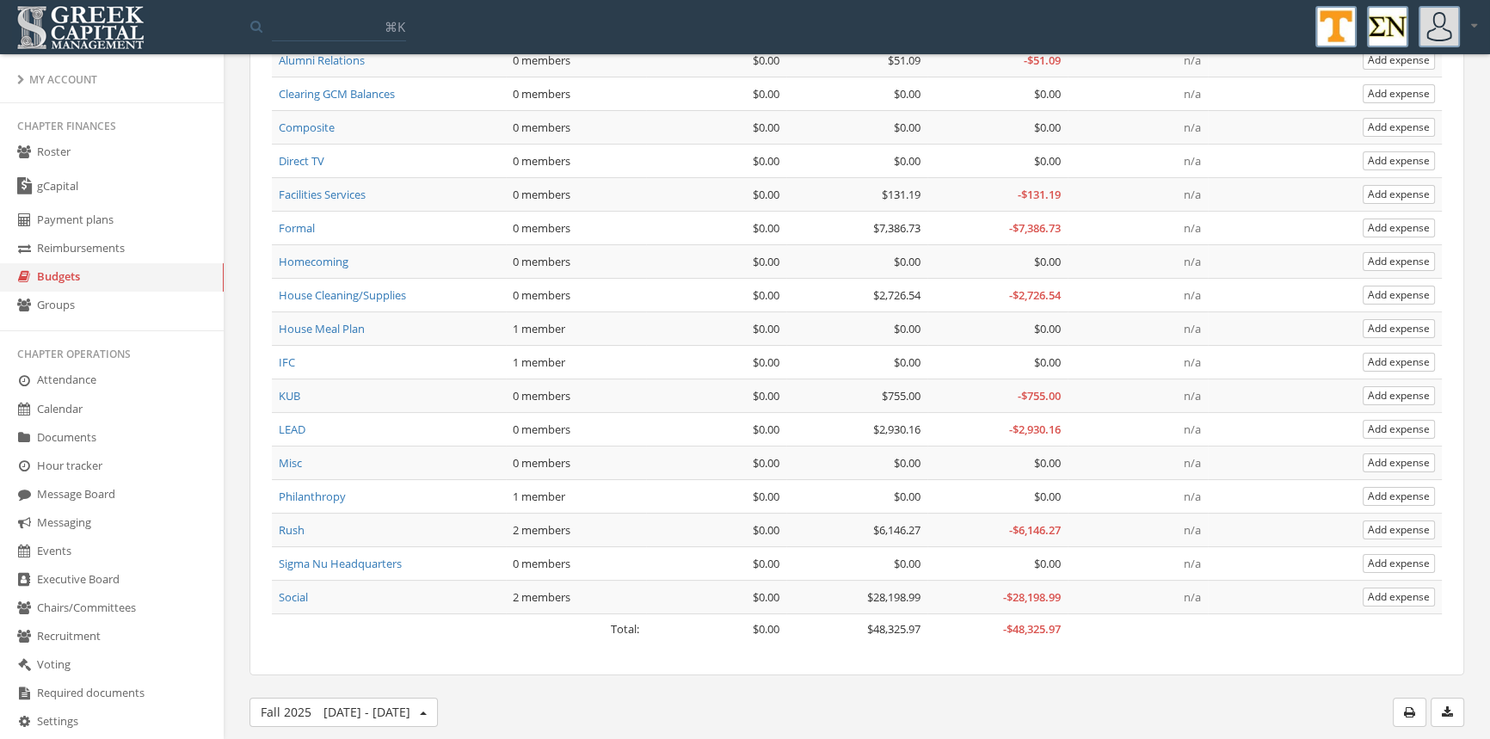
click at [297, 593] on link "Social" at bounding box center [293, 596] width 29 height 15
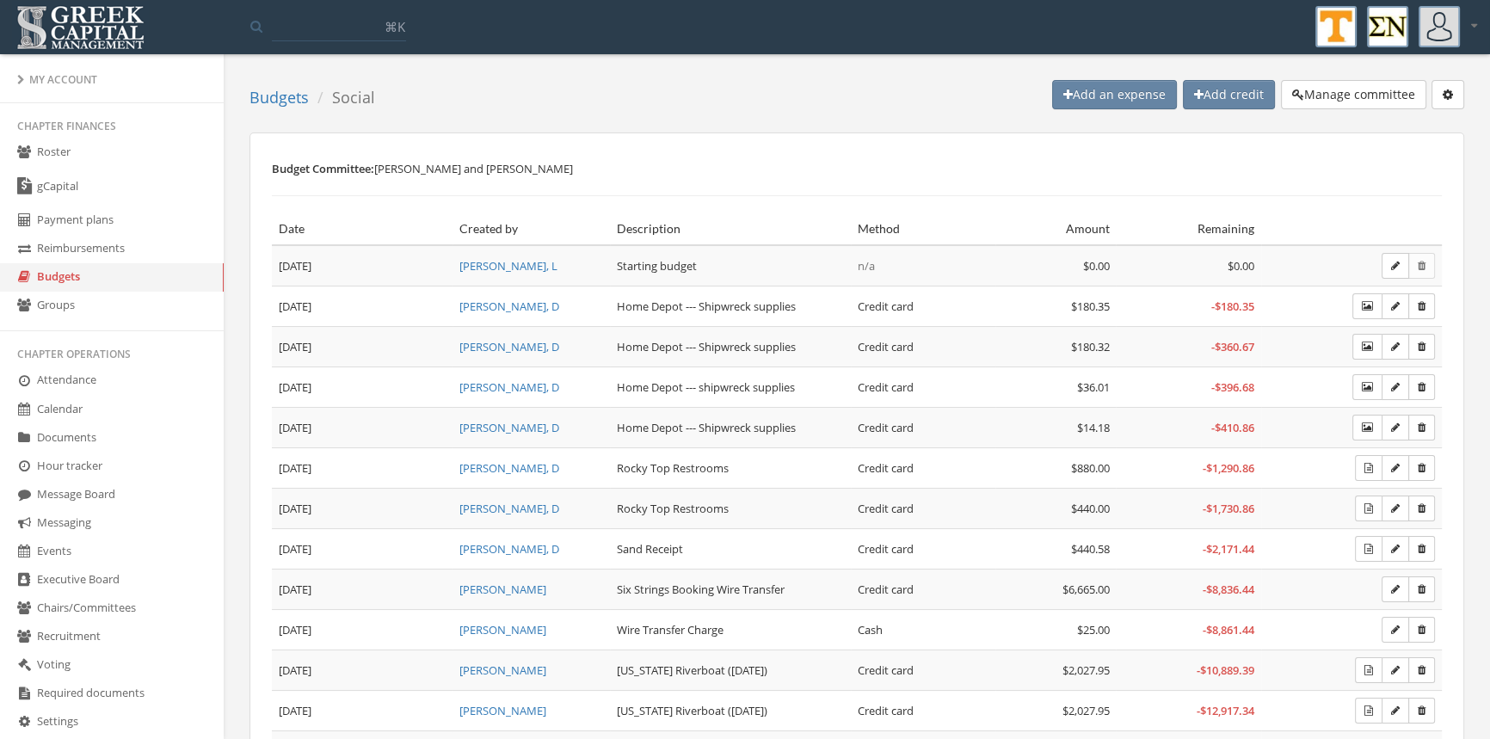
click at [268, 103] on link "Budgets" at bounding box center [279, 97] width 59 height 21
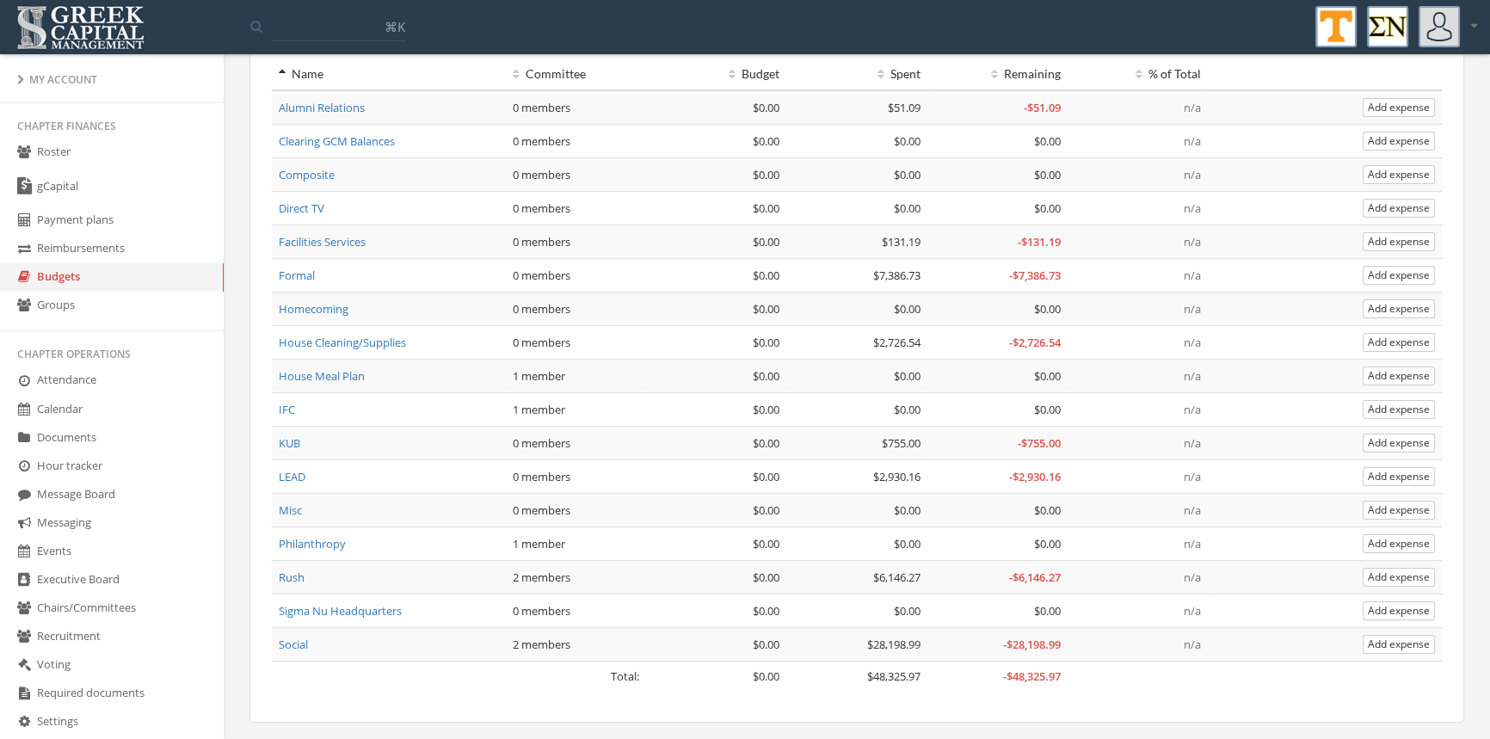
scroll to position [145, 0]
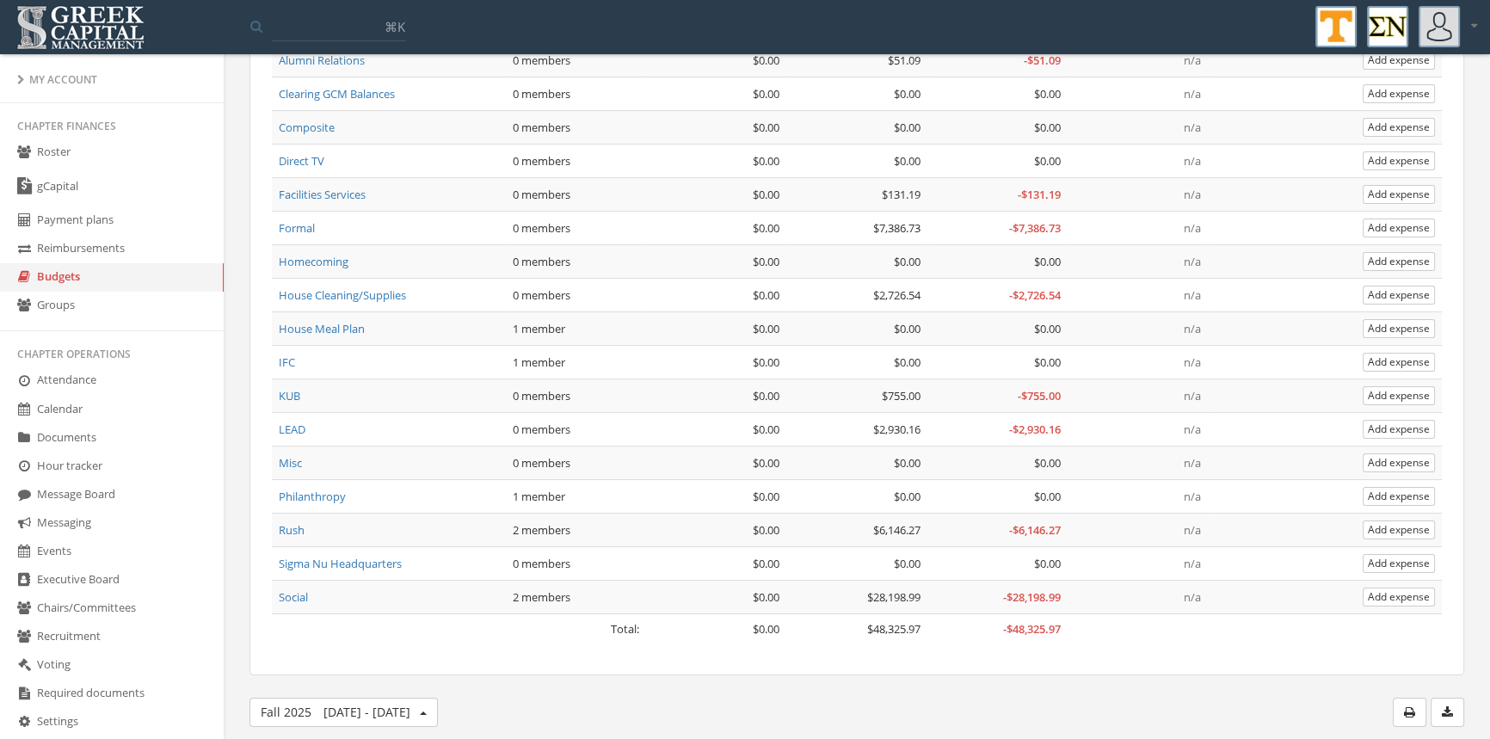
click at [294, 422] on link "LEAD" at bounding box center [292, 429] width 27 height 15
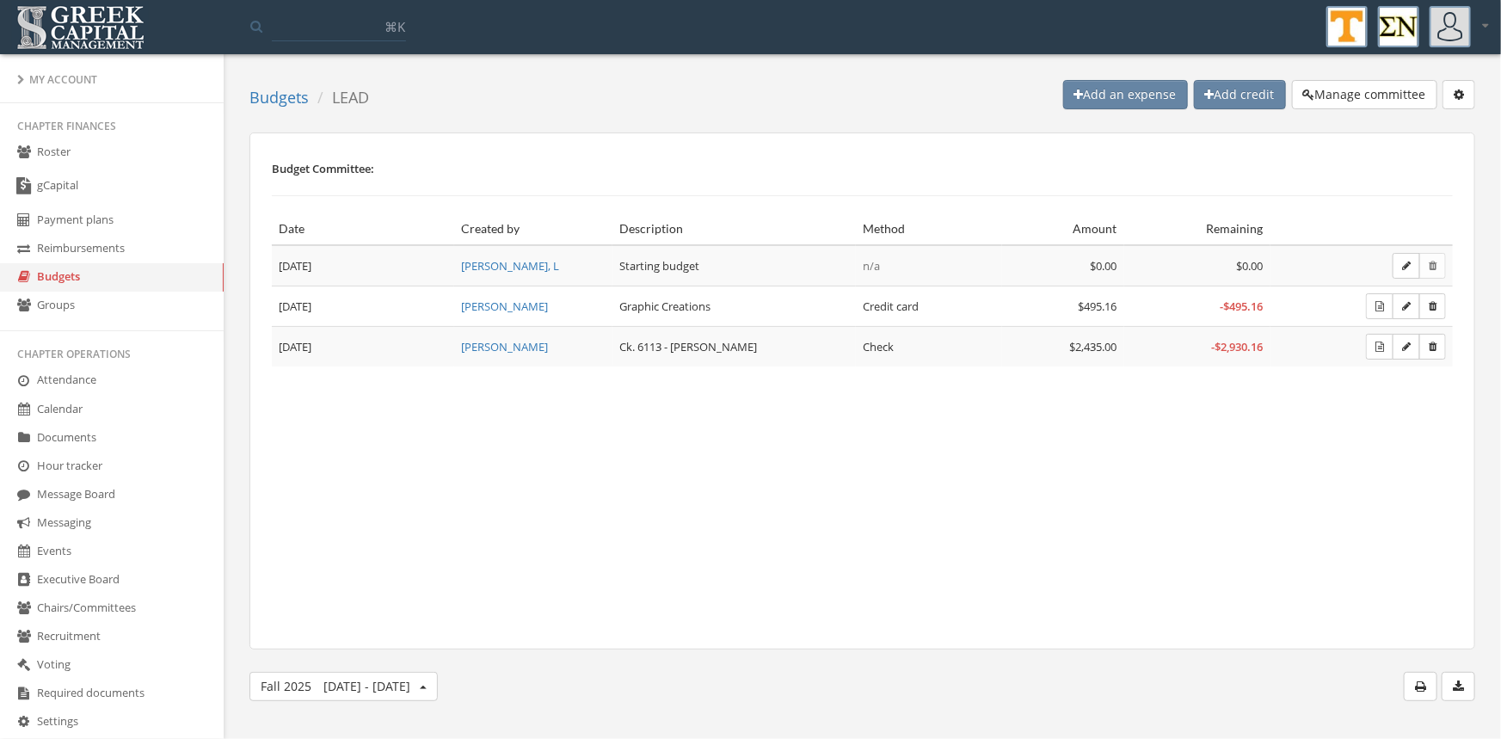
click at [1087, 387] on div "Budget Committee: Date Created by Description Method Amount Remaining Jun 1, 20…" at bounding box center [863, 390] width 1226 height 517
click at [267, 100] on link "Budgets" at bounding box center [279, 97] width 59 height 21
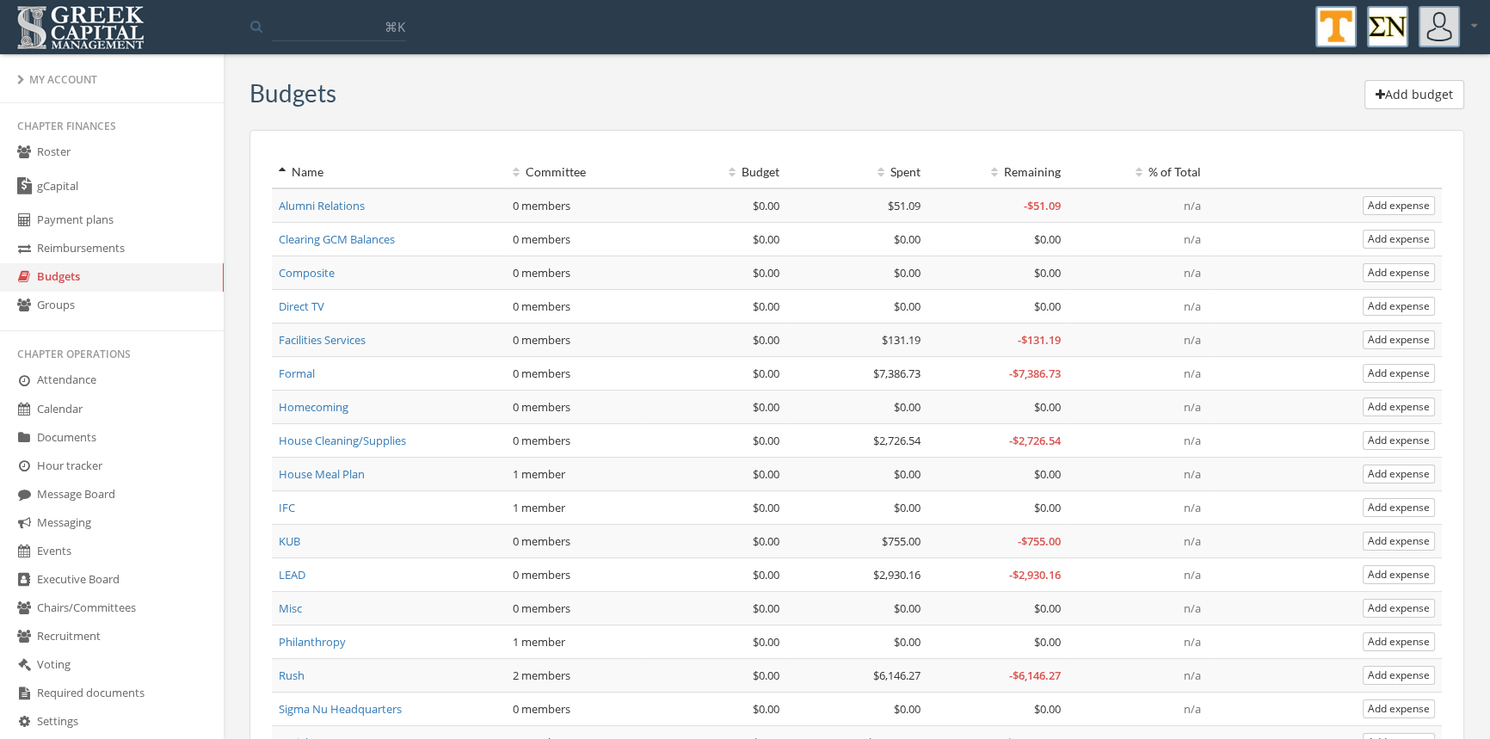
click at [291, 378] on link "Formal" at bounding box center [297, 373] width 36 height 15
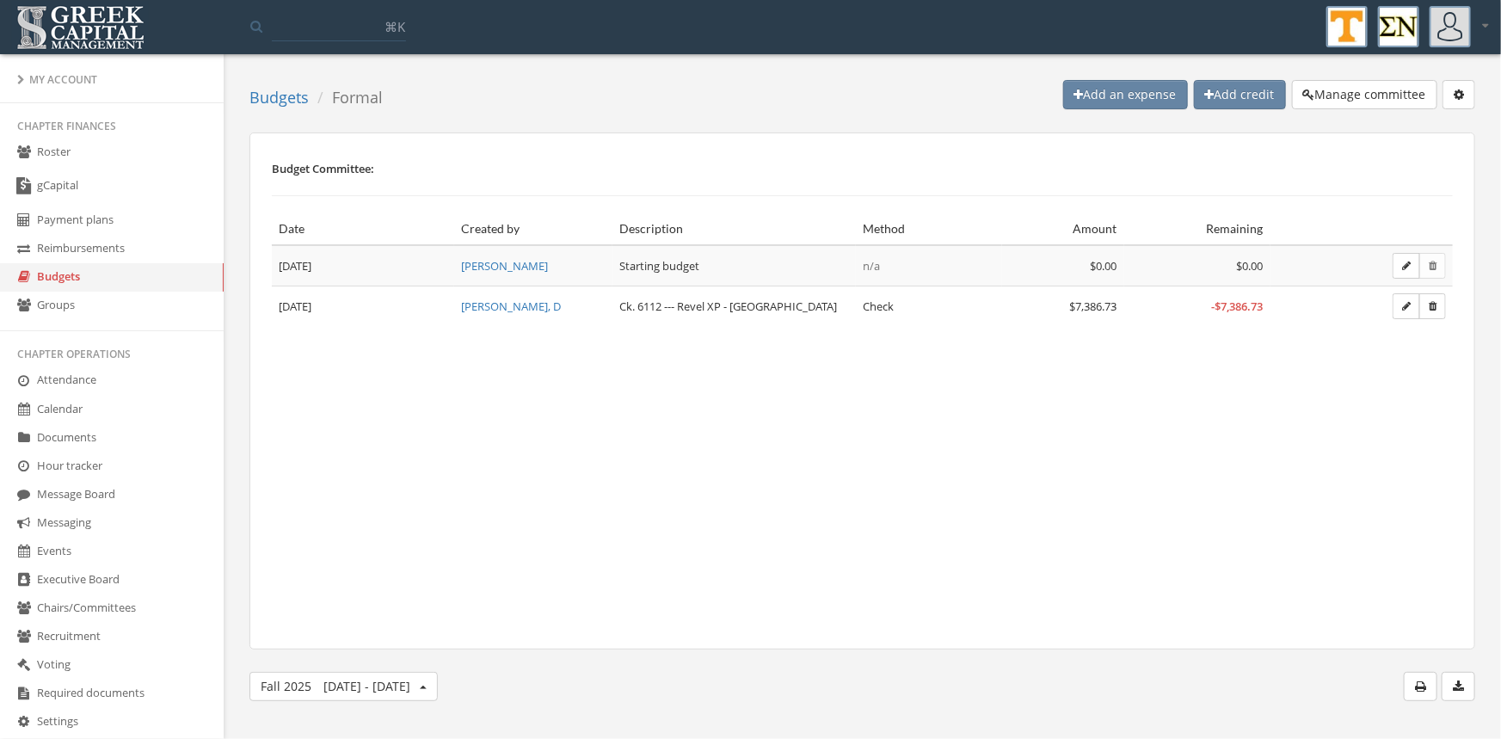
click at [262, 102] on link "Budgets" at bounding box center [279, 97] width 59 height 21
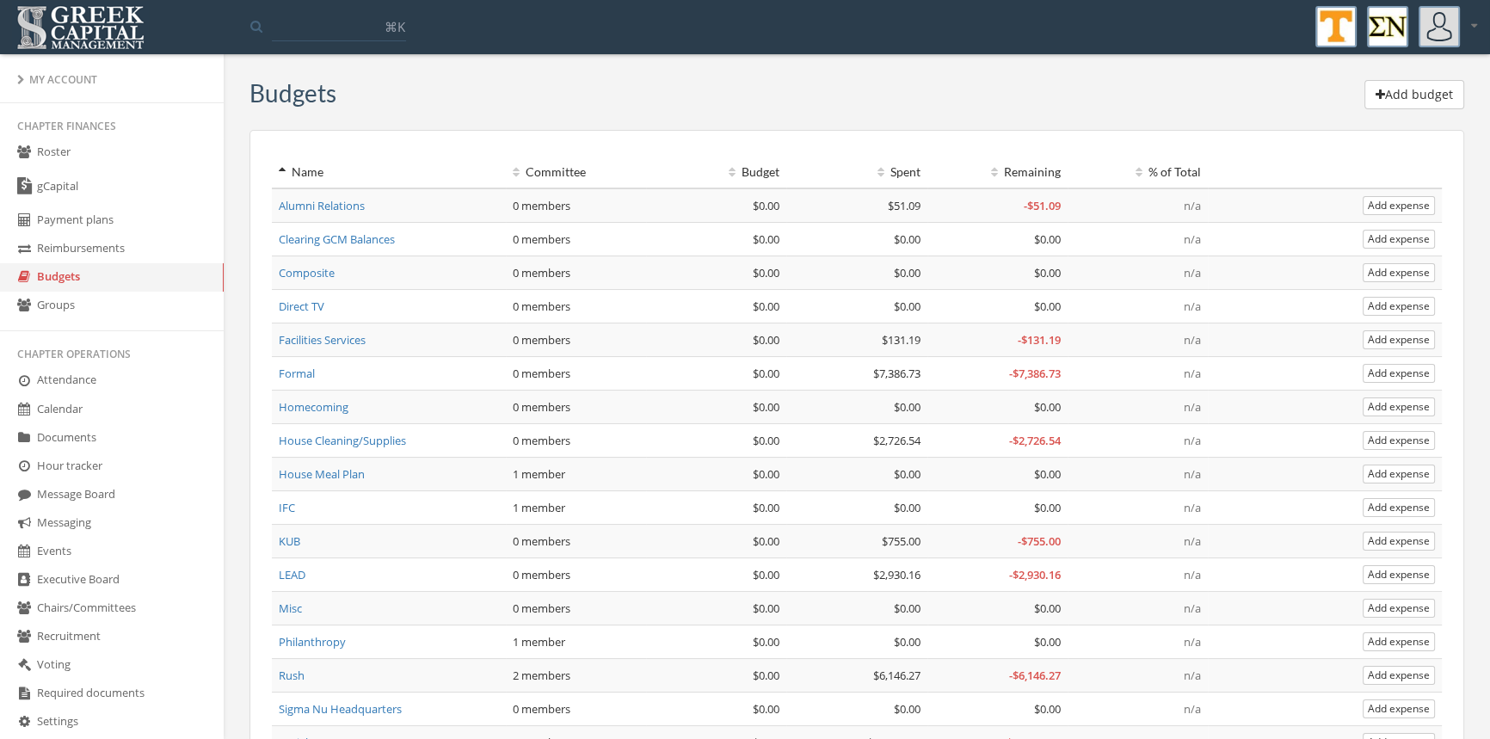
click at [444, 447] on td "House Cleaning/Supplies" at bounding box center [389, 441] width 234 height 34
click at [360, 436] on link "House Cleaning/Supplies" at bounding box center [342, 440] width 127 height 15
